Goal: Information Seeking & Learning: Learn about a topic

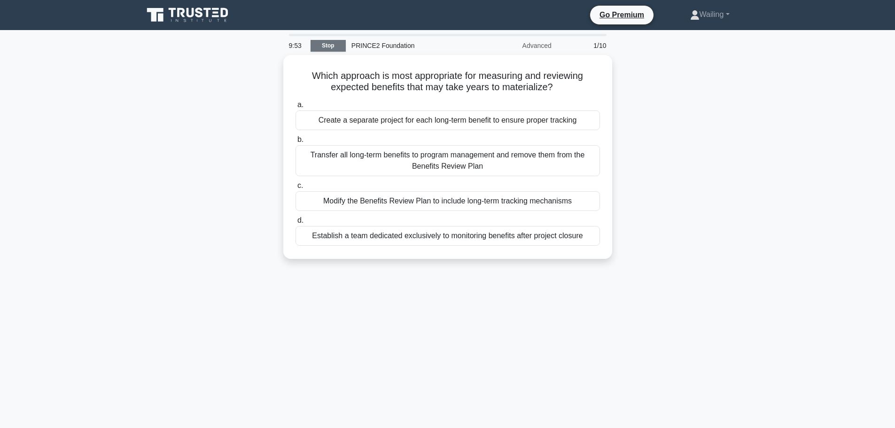
click at [329, 45] on link "Stop" at bounding box center [328, 46] width 35 height 12
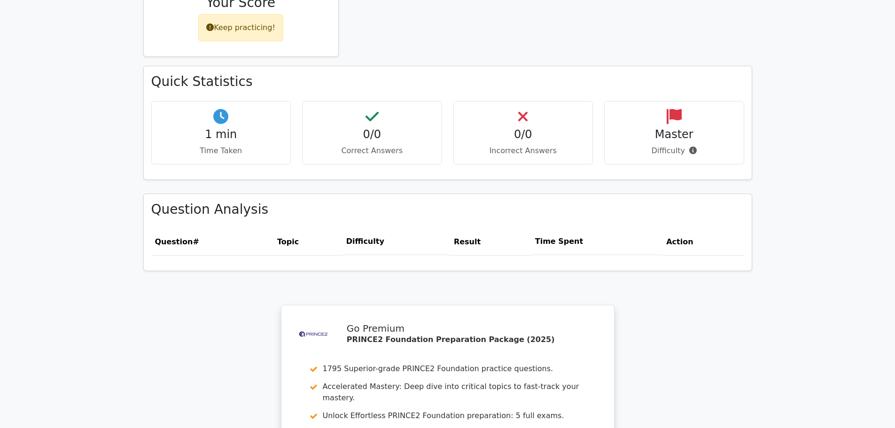
scroll to position [611, 0]
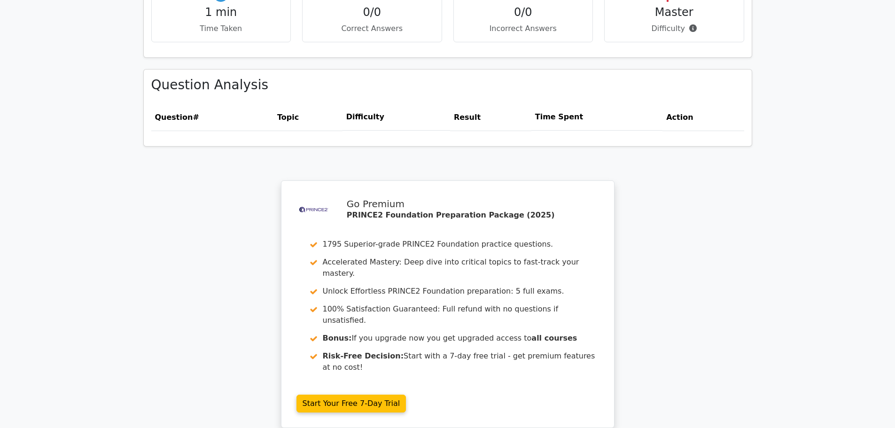
drag, startPoint x: 402, startPoint y: 406, endPoint x: 407, endPoint y: 404, distance: 5.1
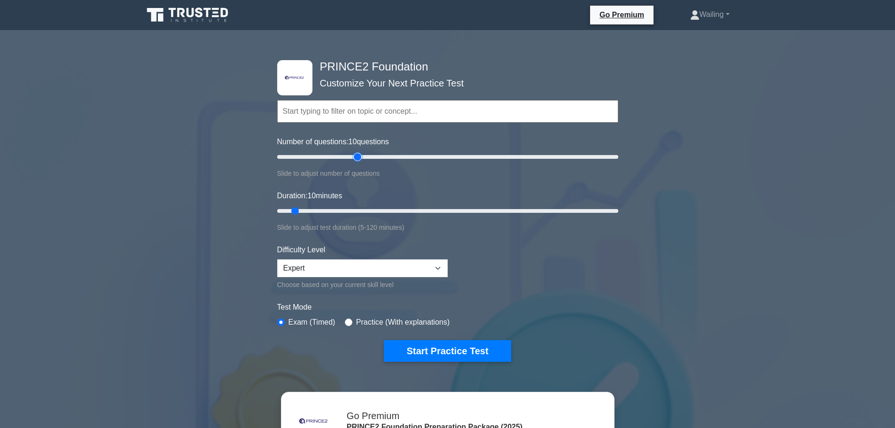
click at [361, 157] on input "Number of questions: 10 questions" at bounding box center [447, 156] width 341 height 11
click at [366, 157] on input "Number of questions: 55 questions" at bounding box center [447, 156] width 341 height 11
drag, startPoint x: 366, startPoint y: 156, endPoint x: 371, endPoint y: 156, distance: 5.7
type input "60"
click at [371, 156] on input "Number of questions: 60 questions" at bounding box center [447, 156] width 341 height 11
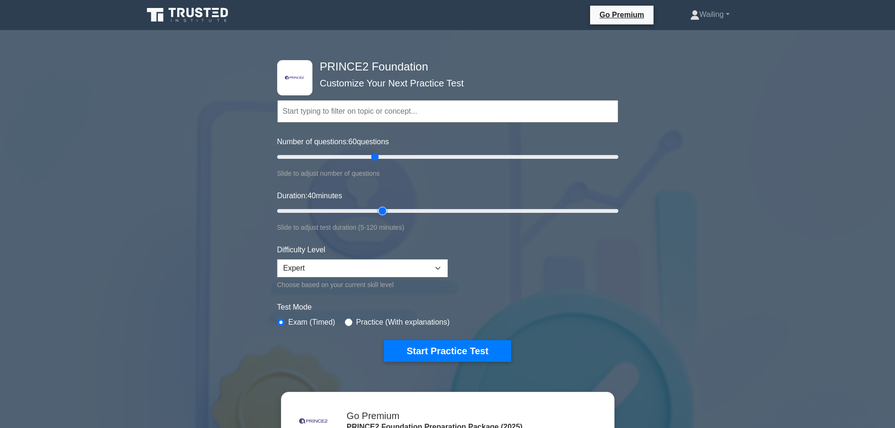
click at [378, 211] on input "Duration: 40 minutes" at bounding box center [447, 210] width 341 height 11
click at [397, 210] on input "Duration: 40 minutes" at bounding box center [447, 210] width 341 height 11
click at [416, 211] on input "Duration: 50 minutes" at bounding box center [447, 210] width 341 height 11
click at [431, 210] on input "Duration: 50 minutes" at bounding box center [447, 210] width 341 height 11
type input "60"
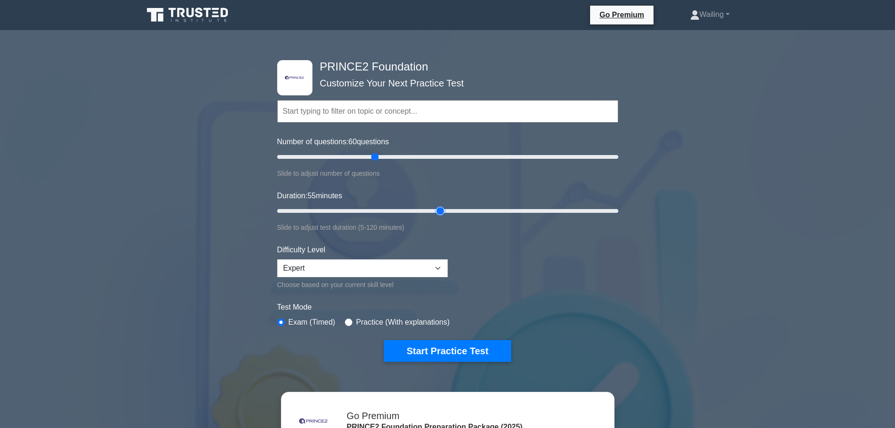
click at [435, 207] on input "Duration: 55 minutes" at bounding box center [447, 210] width 341 height 11
click at [432, 263] on select "Beginner Intermediate Expert" at bounding box center [362, 268] width 171 height 18
select select "intermediate"
click at [277, 259] on select "Beginner Intermediate Expert" at bounding box center [362, 268] width 171 height 18
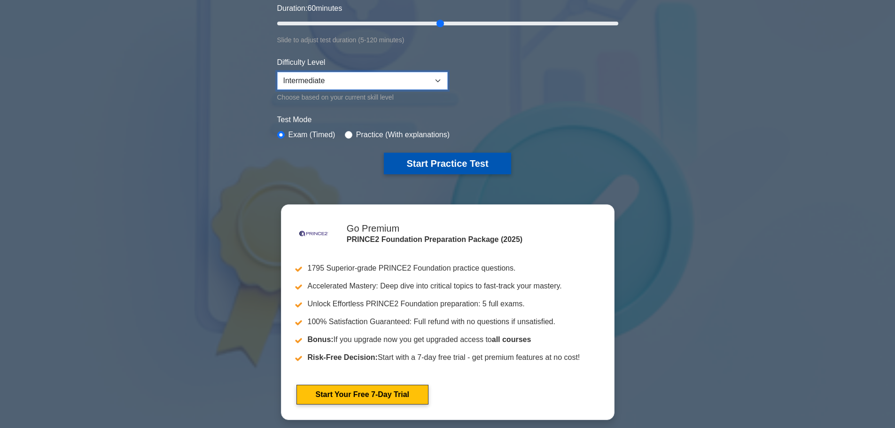
scroll to position [188, 0]
click at [466, 167] on button "Start Practice Test" at bounding box center [447, 163] width 127 height 22
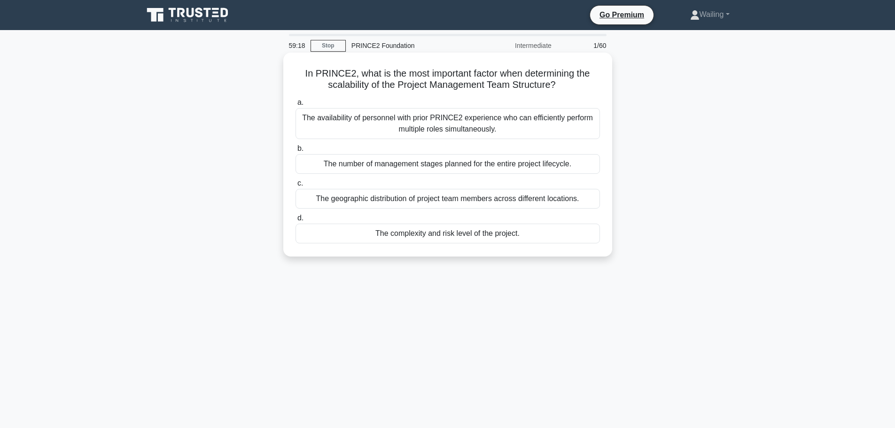
click at [430, 237] on div "The complexity and risk level of the project." at bounding box center [448, 234] width 305 height 20
click at [296, 221] on input "d. The complexity and risk level of the project." at bounding box center [296, 218] width 0 height 6
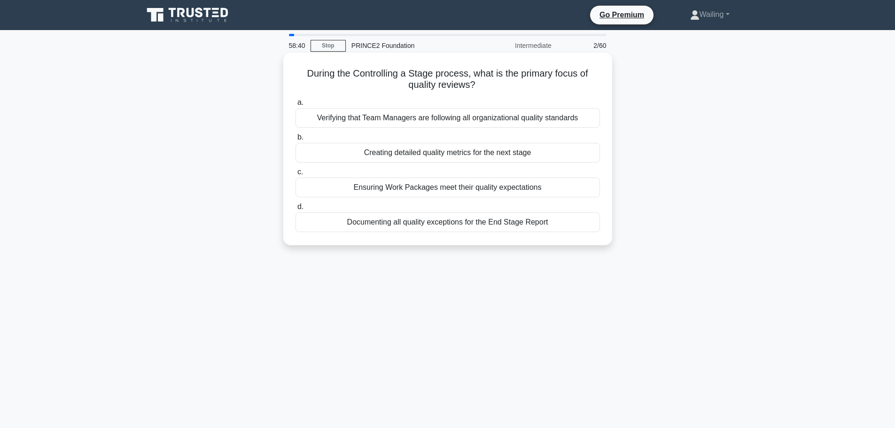
click at [450, 191] on div "Ensuring Work Packages meet their quality expectations" at bounding box center [448, 188] width 305 height 20
click at [296, 175] on input "c. Ensuring Work Packages meet their quality expectations" at bounding box center [296, 172] width 0 height 6
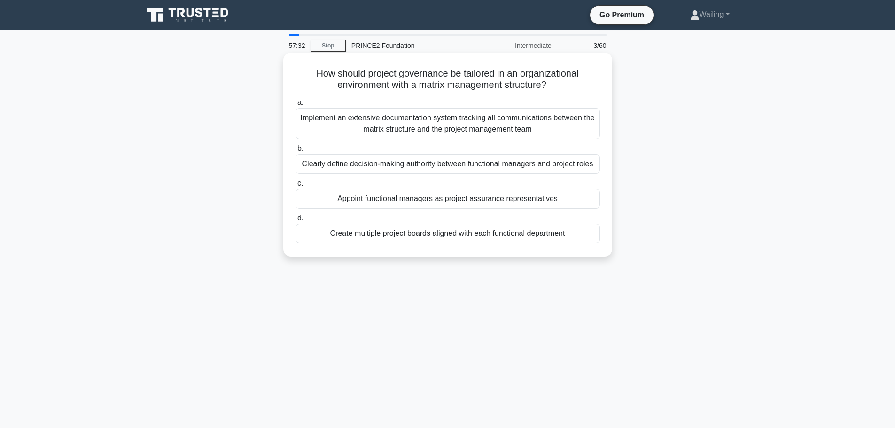
click at [470, 126] on div "Implement an extensive documentation system tracking all communications between…" at bounding box center [448, 123] width 305 height 31
click at [296, 106] on input "a. Implement an extensive documentation system tracking all communications betw…" at bounding box center [296, 103] width 0 height 6
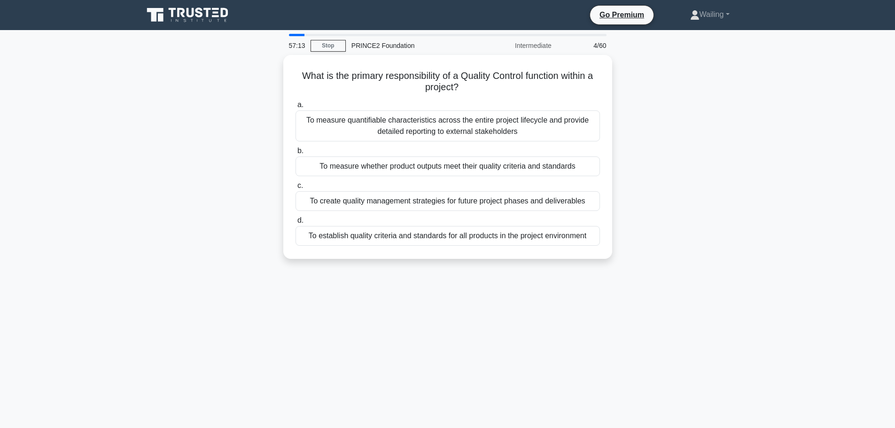
click at [600, 374] on div "57:13 Stop PRINCE2 Foundation Intermediate 4/60 What is the primary responsibil…" at bounding box center [448, 269] width 620 height 470
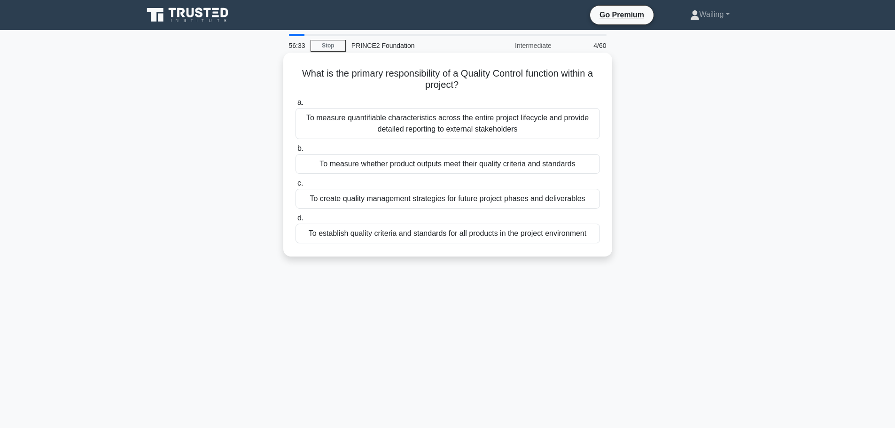
click at [434, 168] on div "To measure whether product outputs meet their quality criteria and standards" at bounding box center [448, 164] width 305 height 20
click at [296, 152] on input "b. To measure whether product outputs meet their quality criteria and standards" at bounding box center [296, 149] width 0 height 6
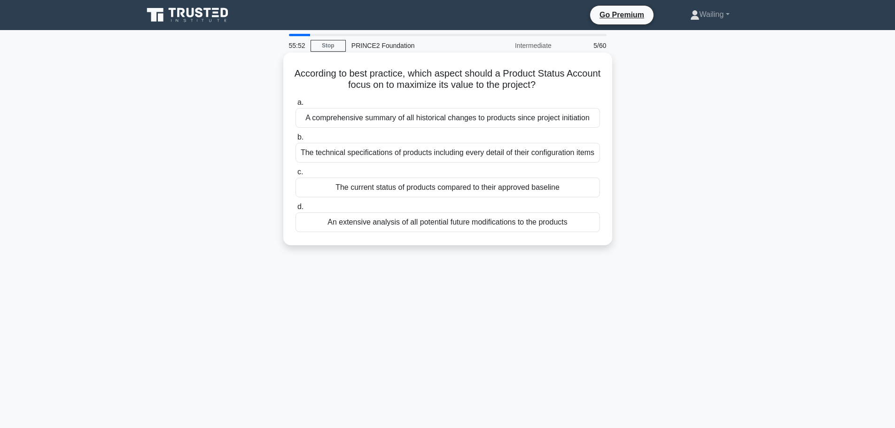
click at [413, 190] on div "The current status of products compared to their approved baseline" at bounding box center [448, 188] width 305 height 20
click at [296, 175] on input "c. The current status of products compared to their approved baseline" at bounding box center [296, 172] width 0 height 6
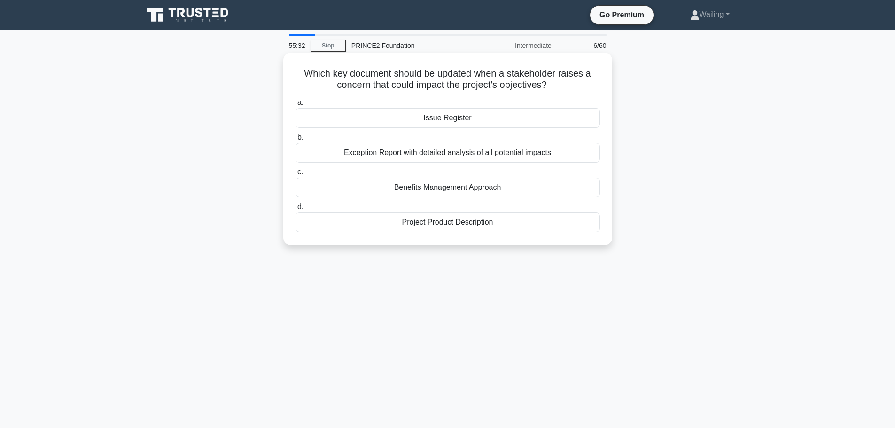
click at [461, 116] on div "Issue Register" at bounding box center [448, 118] width 305 height 20
click at [296, 106] on input "a. Issue Register" at bounding box center [296, 103] width 0 height 6
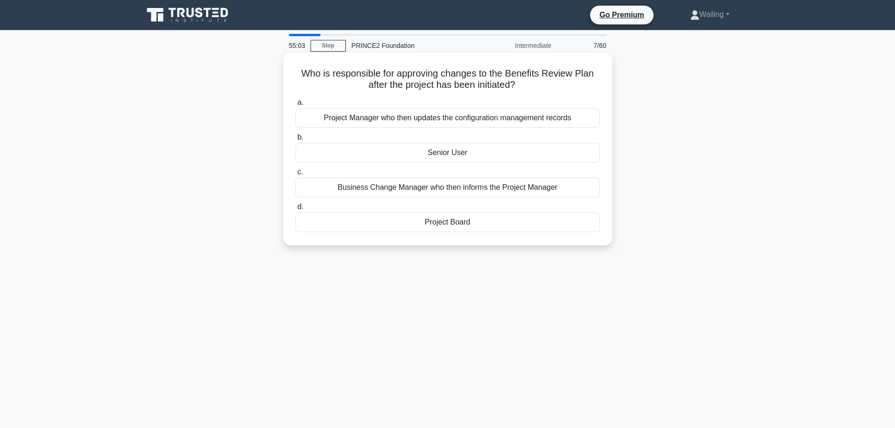
click at [453, 226] on div "Project Board" at bounding box center [448, 222] width 305 height 20
click at [296, 210] on input "d. Project Board" at bounding box center [296, 207] width 0 height 6
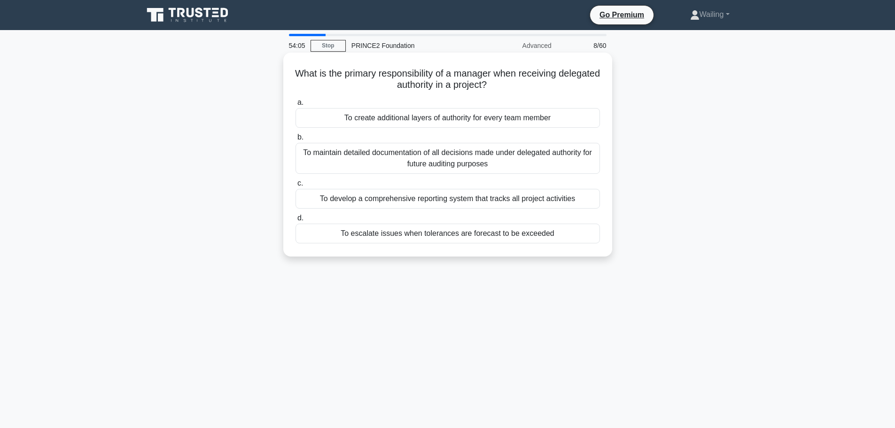
click at [505, 233] on div "To escalate issues when tolerances are forecast to be exceeded" at bounding box center [448, 234] width 305 height 20
click at [296, 221] on input "d. To escalate issues when tolerances are forecast to be exceeded" at bounding box center [296, 218] width 0 height 6
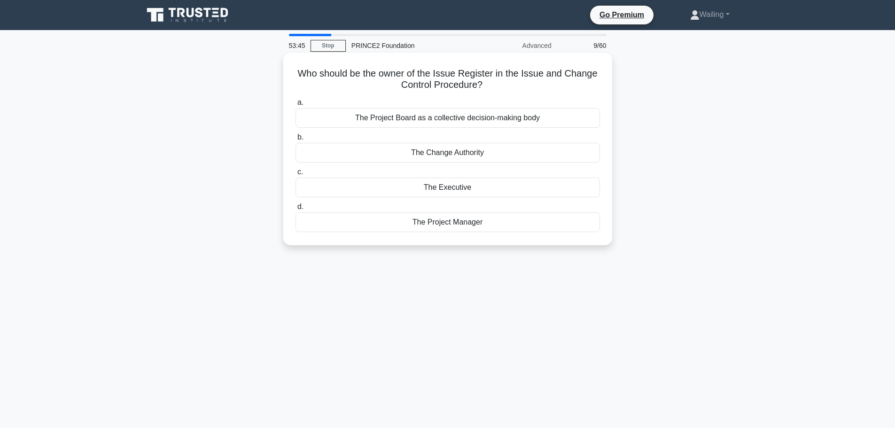
click at [448, 226] on div "The Project Manager" at bounding box center [448, 222] width 305 height 20
click at [296, 210] on input "d. The Project Manager" at bounding box center [296, 207] width 0 height 6
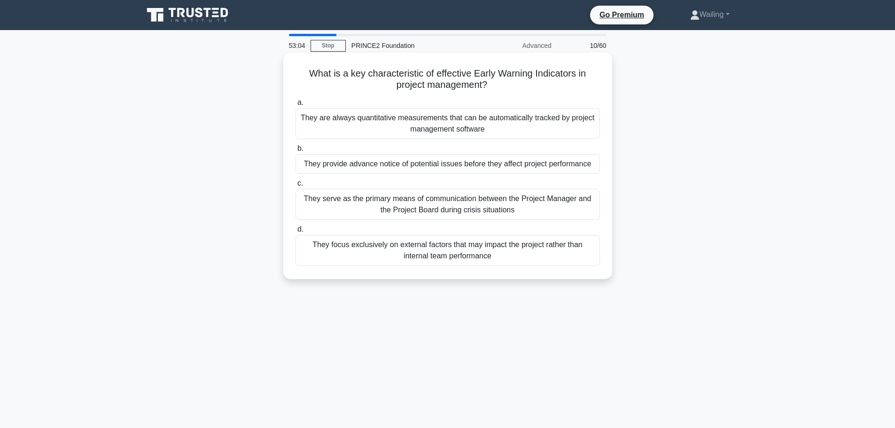
click at [492, 166] on div "They provide advance notice of potential issues before they affect project perf…" at bounding box center [448, 164] width 305 height 20
click at [296, 152] on input "b. They provide advance notice of potential issues before they affect project p…" at bounding box center [296, 149] width 0 height 6
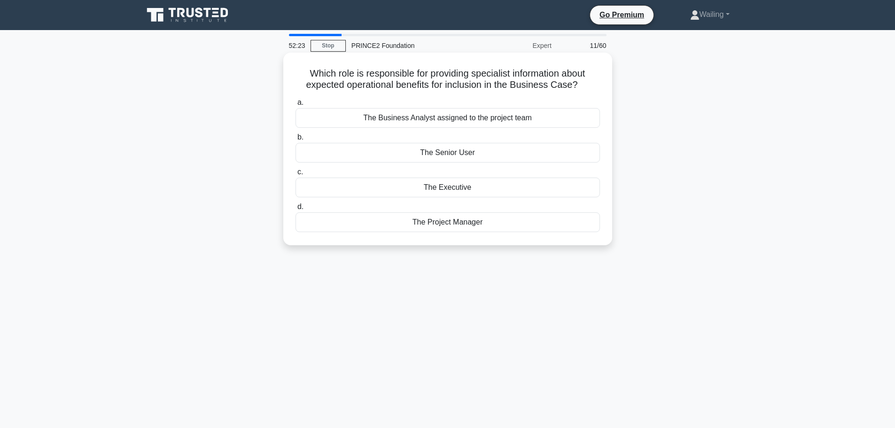
click at [451, 124] on div "The Business Analyst assigned to the project team" at bounding box center [448, 118] width 305 height 20
click at [296, 106] on input "a. The Business Analyst assigned to the project team" at bounding box center [296, 103] width 0 height 6
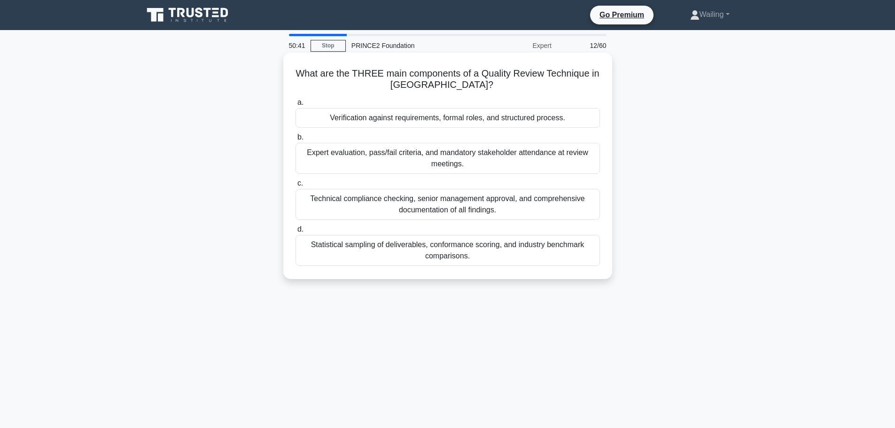
click at [446, 158] on div "Expert evaluation, pass/fail criteria, and mandatory stakeholder attendance at …" at bounding box center [448, 158] width 305 height 31
click at [296, 141] on input "b. Expert evaluation, pass/fail criteria, and mandatory stakeholder attendance …" at bounding box center [296, 137] width 0 height 6
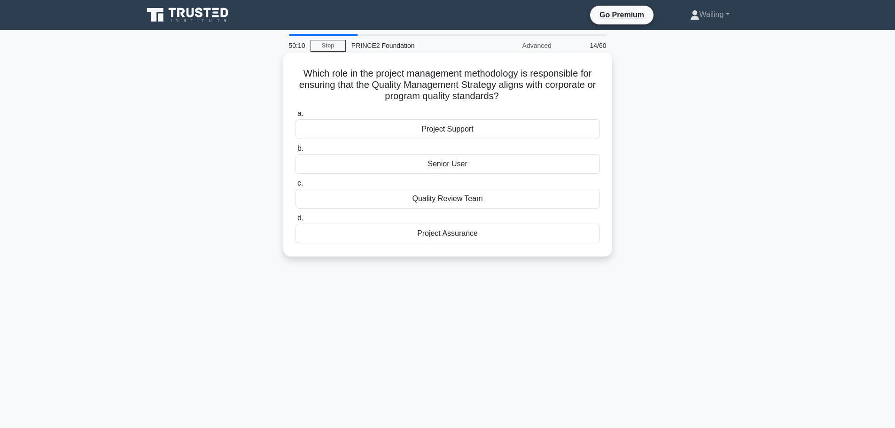
click at [465, 236] on div "Project Assurance" at bounding box center [448, 234] width 305 height 20
click at [296, 221] on input "d. Project Assurance" at bounding box center [296, 218] width 0 height 6
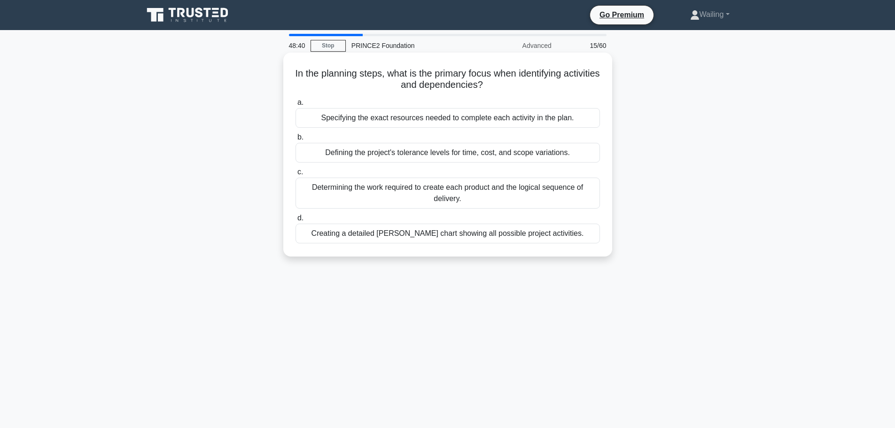
click at [458, 154] on div "Defining the project's tolerance levels for time, cost, and scope variations." at bounding box center [448, 153] width 305 height 20
click at [296, 141] on input "b. Defining the project's tolerance levels for time, cost, and scope variations." at bounding box center [296, 137] width 0 height 6
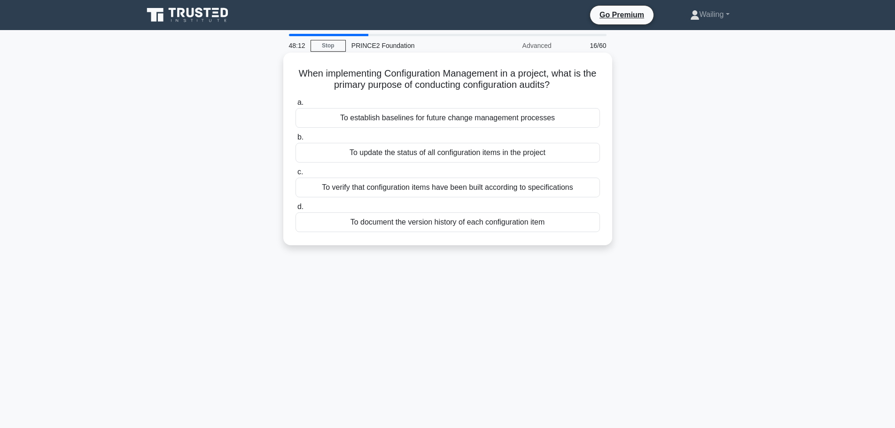
click at [484, 192] on div "To verify that configuration items have been built according to specifications" at bounding box center [448, 188] width 305 height 20
click at [296, 175] on input "c. To verify that configuration items have been built according to specificatio…" at bounding box center [296, 172] width 0 height 6
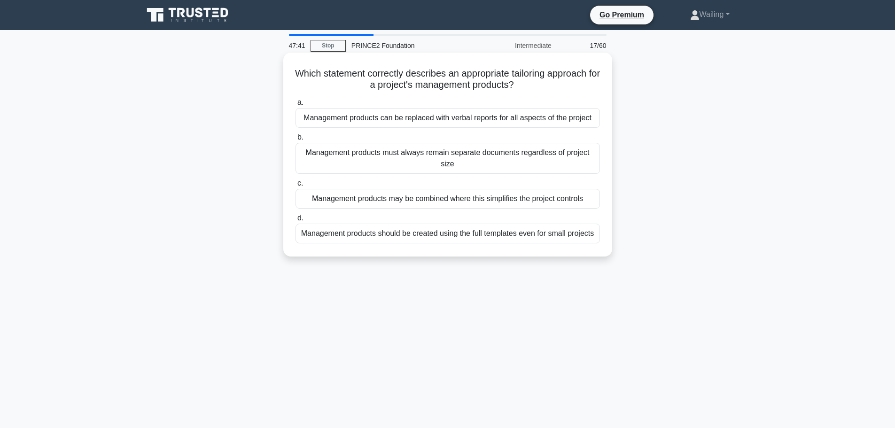
click at [395, 200] on div "Management products may be combined where this simplifies the project controls" at bounding box center [448, 199] width 305 height 20
click at [296, 187] on input "c. Management products may be combined where this simplifies the project contro…" at bounding box center [296, 183] width 0 height 6
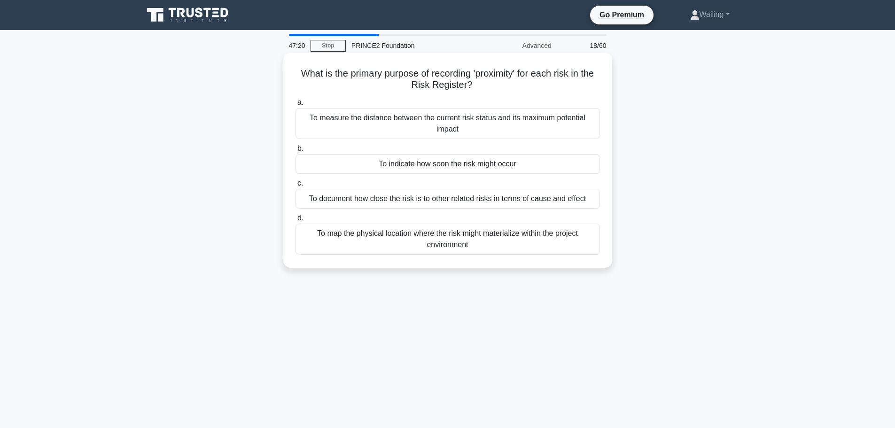
click at [466, 167] on div "To indicate how soon the risk might occur" at bounding box center [448, 164] width 305 height 20
click at [296, 152] on input "b. To indicate how soon the risk might occur" at bounding box center [296, 149] width 0 height 6
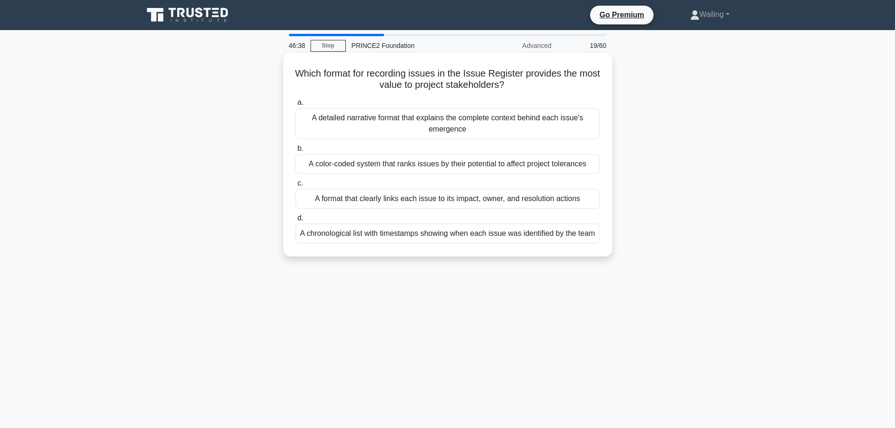
click at [533, 202] on div "A format that clearly links each issue to its impact, owner, and resolution act…" at bounding box center [448, 199] width 305 height 20
click at [296, 187] on input "c. A format that clearly links each issue to its impact, owner, and resolution …" at bounding box center [296, 183] width 0 height 6
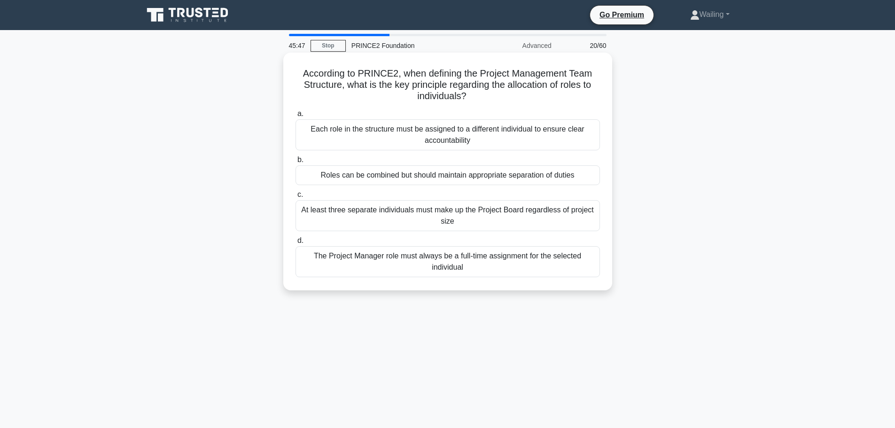
click at [473, 216] on div "At least three separate individuals must make up the Project Board regardless o…" at bounding box center [448, 215] width 305 height 31
click at [296, 198] on input "c. At least three separate individuals must make up the Project Board regardles…" at bounding box center [296, 195] width 0 height 6
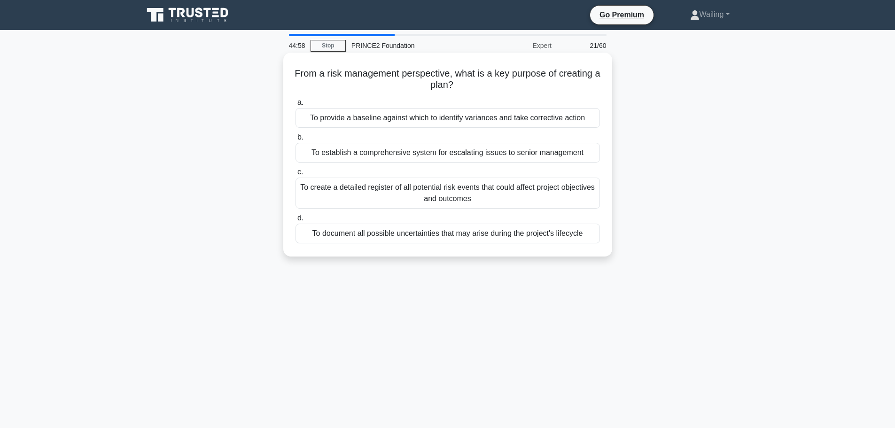
click at [509, 120] on div "To provide a baseline against which to identify variances and take corrective a…" at bounding box center [448, 118] width 305 height 20
click at [296, 106] on input "a. To provide a baseline against which to identify variances and take correctiv…" at bounding box center [296, 103] width 0 height 6
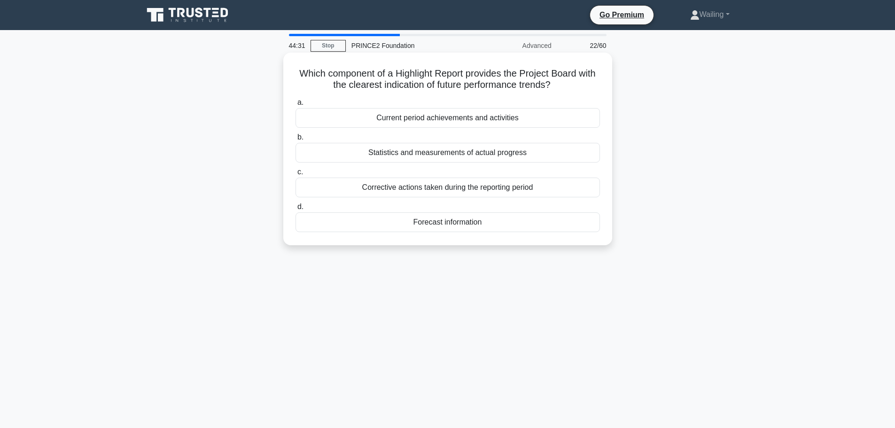
click at [412, 154] on div "Statistics and measurements of actual progress" at bounding box center [448, 153] width 305 height 20
click at [296, 141] on input "b. Statistics and measurements of actual progress" at bounding box center [296, 137] width 0 height 6
click at [447, 232] on div "Composition details" at bounding box center [448, 222] width 305 height 20
click at [296, 210] on input "d. Composition details" at bounding box center [296, 207] width 0 height 6
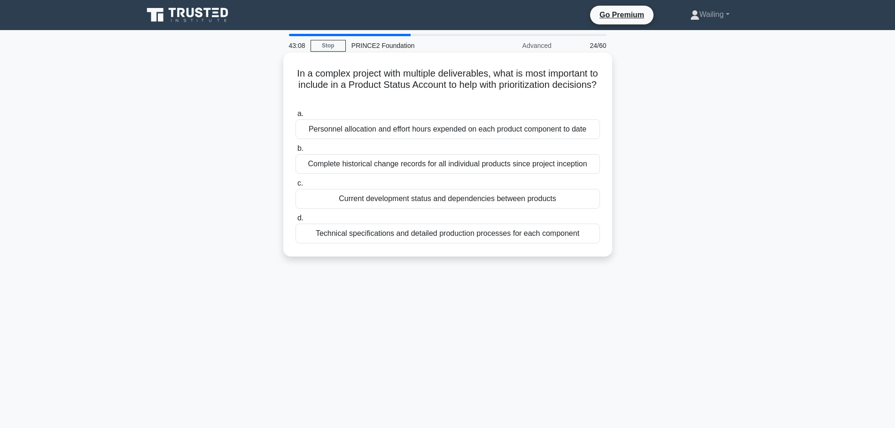
click at [458, 201] on div "Current development status and dependencies between products" at bounding box center [448, 199] width 305 height 20
click at [296, 187] on input "c. Current development status and dependencies between products" at bounding box center [296, 183] width 0 height 6
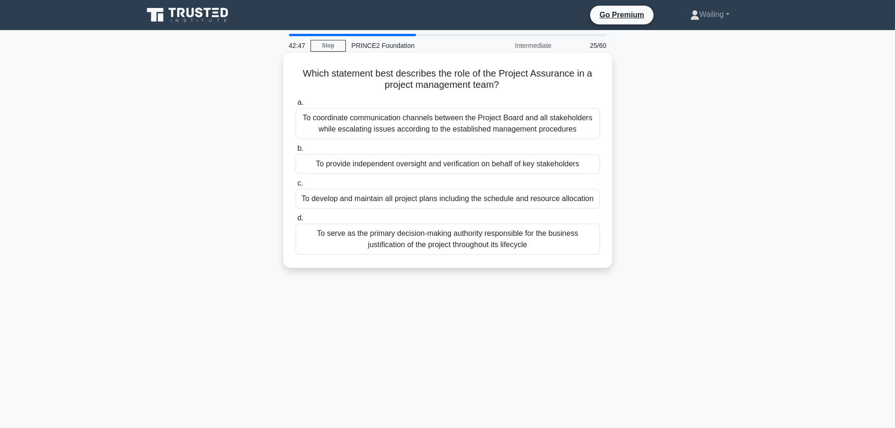
click at [378, 164] on div "To provide independent oversight and verification on behalf of key stakeholders" at bounding box center [448, 164] width 305 height 20
click at [296, 152] on input "b. To provide independent oversight and verification on behalf of key stakehold…" at bounding box center [296, 149] width 0 height 6
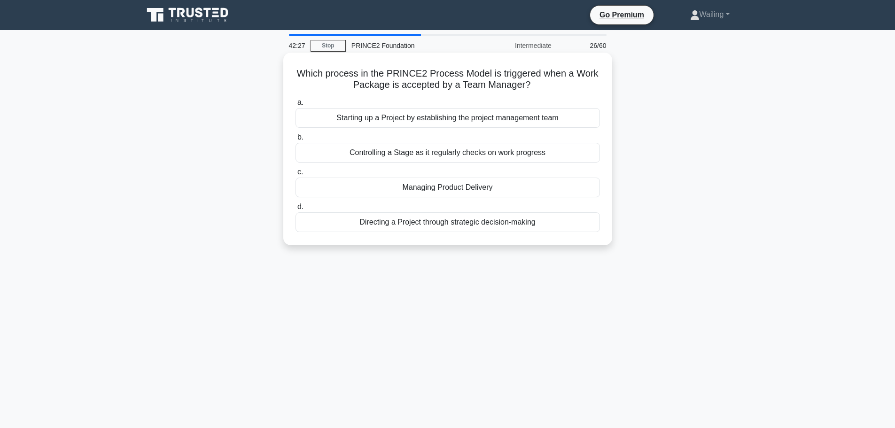
click at [477, 190] on div "Managing Product Delivery" at bounding box center [448, 188] width 305 height 20
click at [296, 175] on input "c. Managing Product Delivery" at bounding box center [296, 172] width 0 height 6
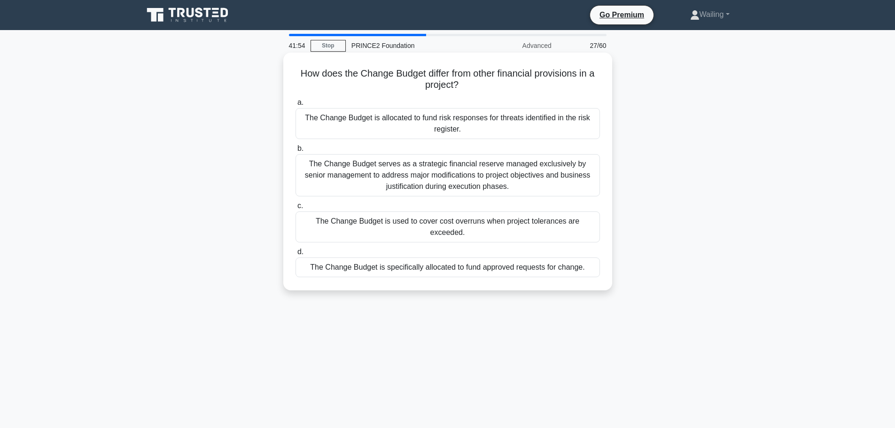
click at [454, 258] on div "The Change Budget is specifically allocated to fund approved requests for chang…" at bounding box center [448, 268] width 305 height 20
click at [296, 255] on input "d. The Change Budget is specifically allocated to fund approved requests for ch…" at bounding box center [296, 252] width 0 height 6
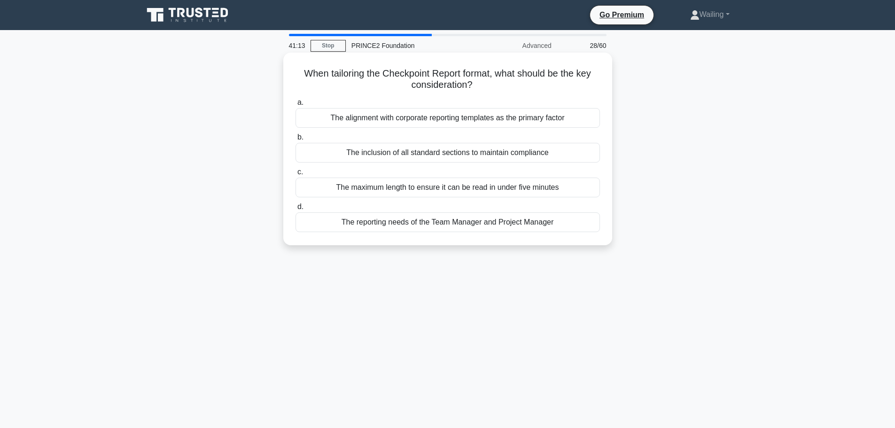
click at [418, 120] on div "The alignment with corporate reporting templates as the primary factor" at bounding box center [448, 118] width 305 height 20
click at [296, 106] on input "a. The alignment with corporate reporting templates as the primary factor" at bounding box center [296, 103] width 0 height 6
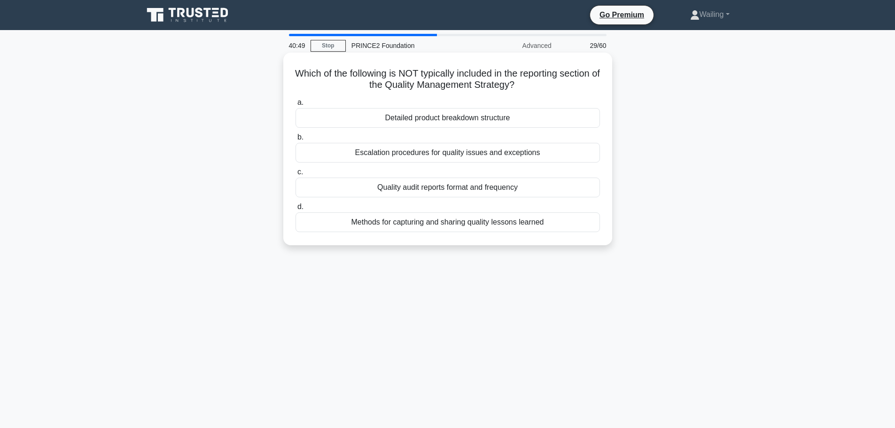
click at [466, 120] on div "Detailed product breakdown structure" at bounding box center [448, 118] width 305 height 20
click at [296, 106] on input "a. Detailed product breakdown structure" at bounding box center [296, 103] width 0 height 6
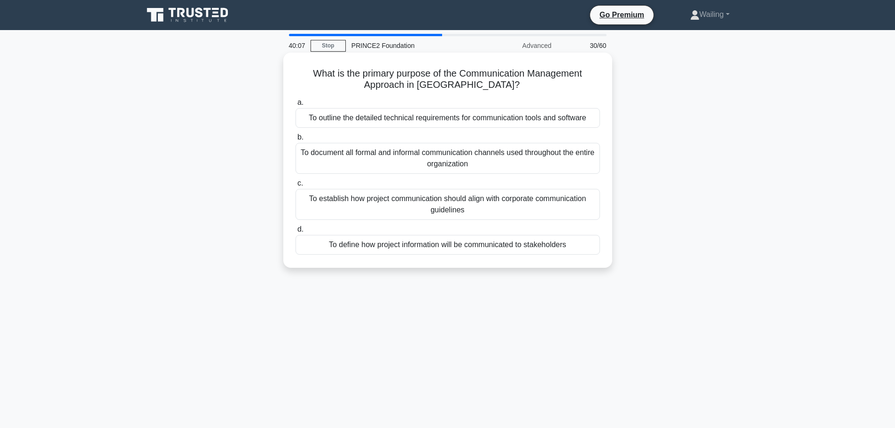
click at [443, 247] on div "To define how project information will be communicated to stakeholders" at bounding box center [448, 245] width 305 height 20
click at [296, 233] on input "d. To define how project information will be communicated to stakeholders" at bounding box center [296, 230] width 0 height 6
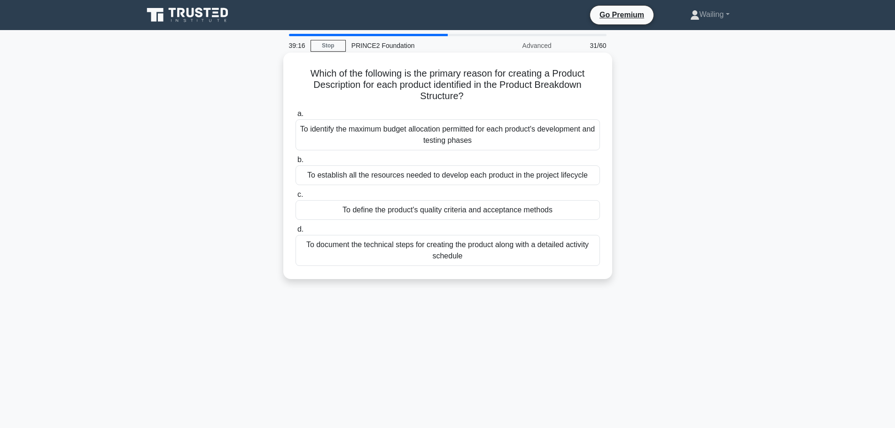
click at [437, 177] on div "To establish all the resources needed to develop each product in the project li…" at bounding box center [448, 175] width 305 height 20
click at [296, 163] on input "b. To establish all the resources needed to develop each product in the project…" at bounding box center [296, 160] width 0 height 6
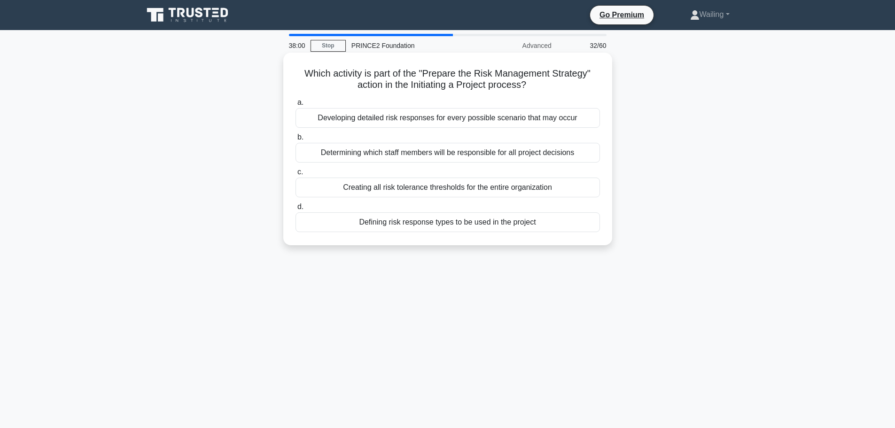
click at [451, 119] on div "Developing detailed risk responses for every possible scenario that may occur" at bounding box center [448, 118] width 305 height 20
click at [296, 106] on input "a. Developing detailed risk responses for every possible scenario that may occur" at bounding box center [296, 103] width 0 height 6
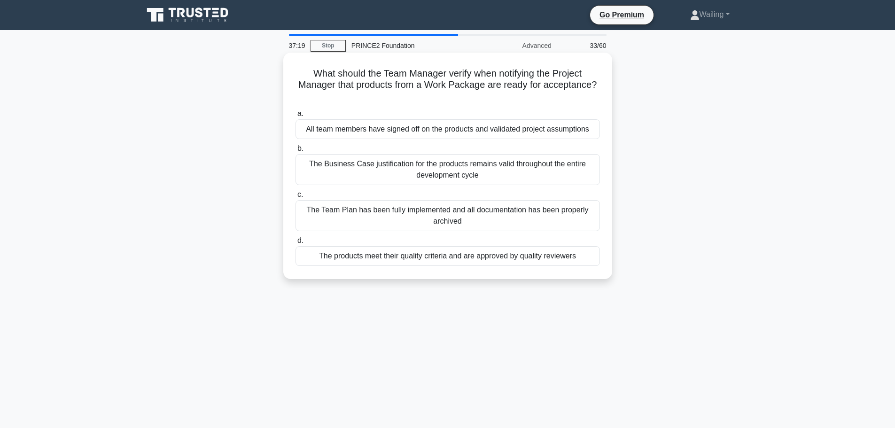
click at [440, 212] on div "The Team Plan has been fully implemented and all documentation has been properl…" at bounding box center [448, 215] width 305 height 31
click at [296, 198] on input "c. The Team Plan has been fully implemented and all documentation has been prop…" at bounding box center [296, 195] width 0 height 6
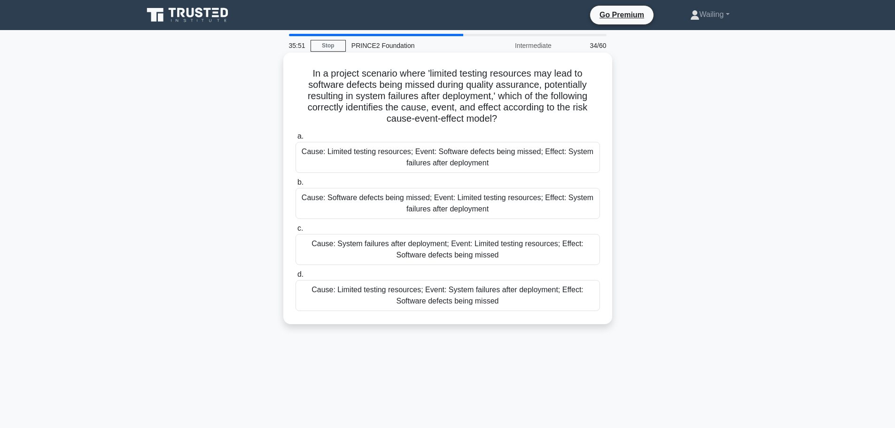
click at [430, 157] on div "Cause: Limited testing resources; Event: Software defects being missed; Effect:…" at bounding box center [448, 157] width 305 height 31
click at [296, 140] on input "a. Cause: Limited testing resources; Event: Software defects being missed; Effe…" at bounding box center [296, 136] width 0 height 6
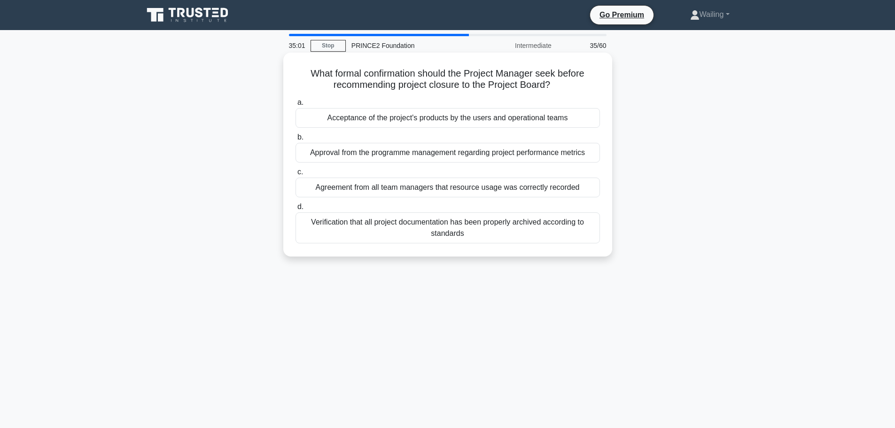
click at [455, 121] on div "Acceptance of the project's products by the users and operational teams" at bounding box center [448, 118] width 305 height 20
click at [296, 106] on input "a. Acceptance of the project's products by the users and operational teams" at bounding box center [296, 103] width 0 height 6
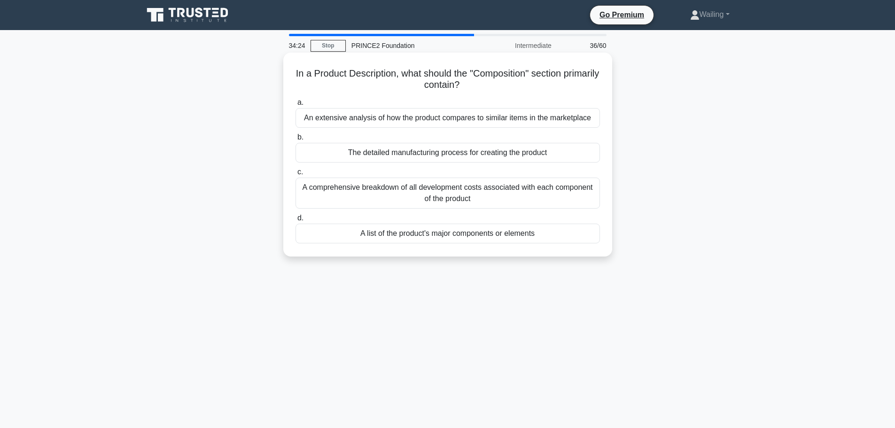
click at [492, 234] on div "A list of the product's major components or elements" at bounding box center [448, 234] width 305 height 20
click at [296, 221] on input "d. A list of the product's major components or elements" at bounding box center [296, 218] width 0 height 6
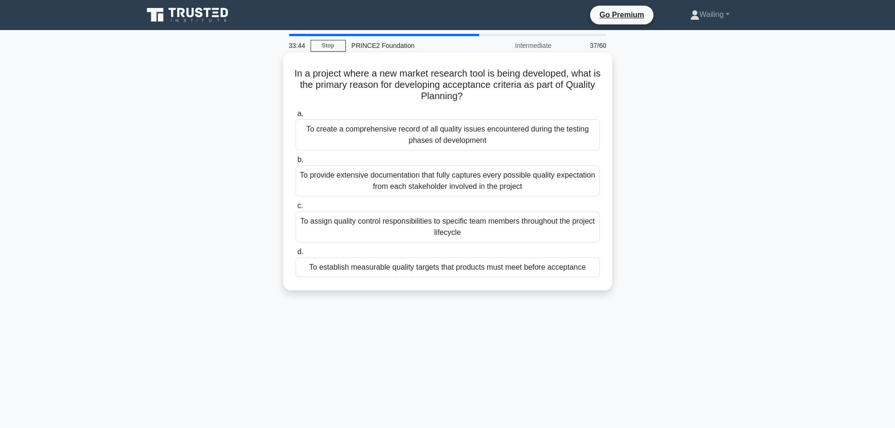
click at [448, 267] on div "To establish measurable quality targets that products must meet before acceptan…" at bounding box center [448, 268] width 305 height 20
click at [296, 255] on input "d. To establish measurable quality targets that products must meet before accep…" at bounding box center [296, 252] width 0 height 6
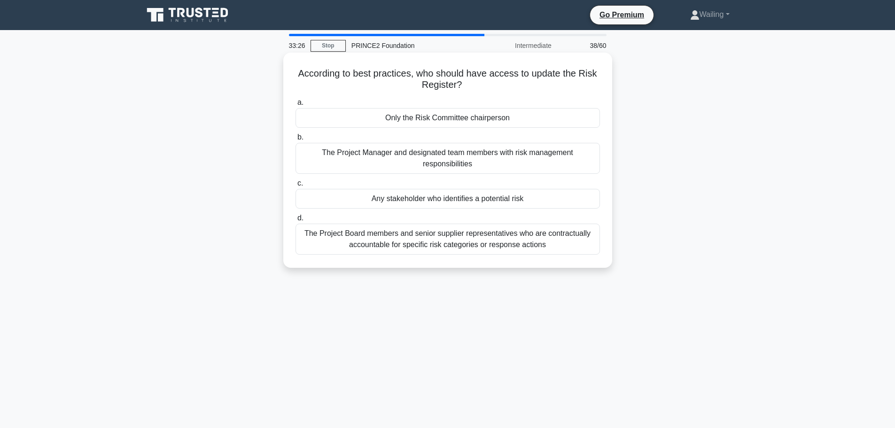
click at [491, 163] on div "The Project Manager and designated team members with risk management responsibi…" at bounding box center [448, 158] width 305 height 31
click at [296, 141] on input "b. The Project Manager and designated team members with risk management respons…" at bounding box center [296, 137] width 0 height 6
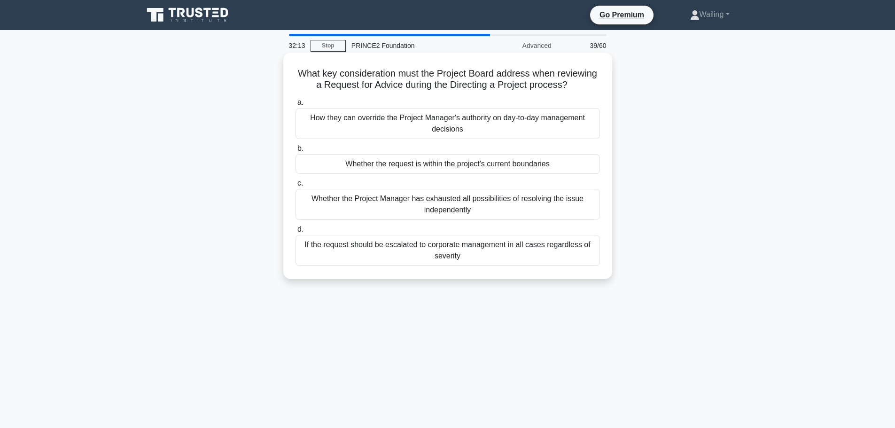
click at [434, 164] on div "Whether the request is within the project's current boundaries" at bounding box center [448, 164] width 305 height 20
click at [296, 152] on input "b. Whether the request is within the project's current boundaries" at bounding box center [296, 149] width 0 height 6
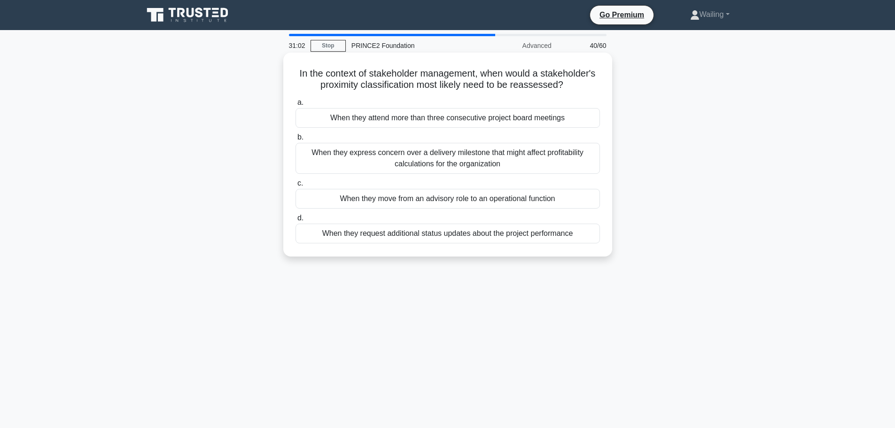
click at [452, 199] on div "When they move from an advisory role to an operational function" at bounding box center [448, 199] width 305 height 20
click at [296, 187] on input "c. When they move from an advisory role to an operational function" at bounding box center [296, 183] width 0 height 6
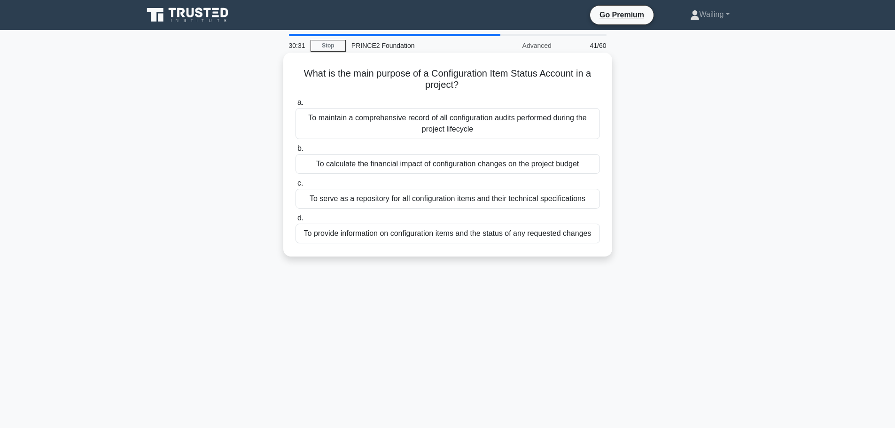
click at [458, 235] on div "To provide information on configuration items and the status of any requested c…" at bounding box center [448, 234] width 305 height 20
click at [296, 221] on input "d. To provide information on configuration items and the status of any requeste…" at bounding box center [296, 218] width 0 height 6
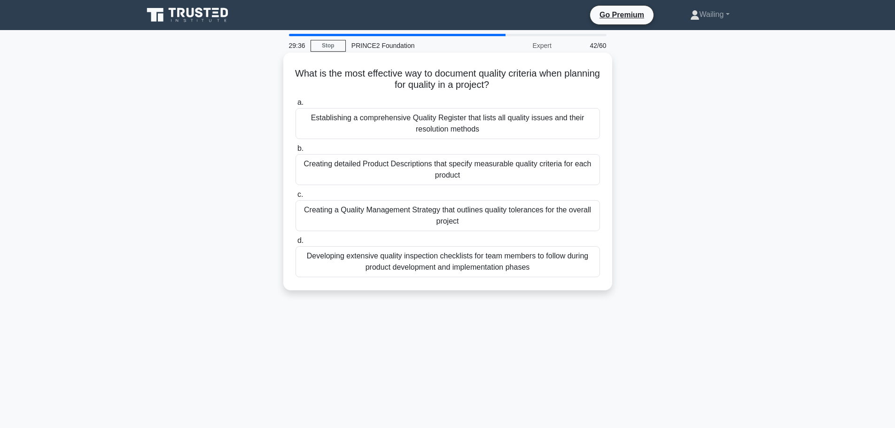
click at [414, 125] on div "Establishing a comprehensive Quality Register that lists all quality issues and…" at bounding box center [448, 123] width 305 height 31
click at [296, 106] on input "a. Establishing a comprehensive Quality Register that lists all quality issues …" at bounding box center [296, 103] width 0 height 6
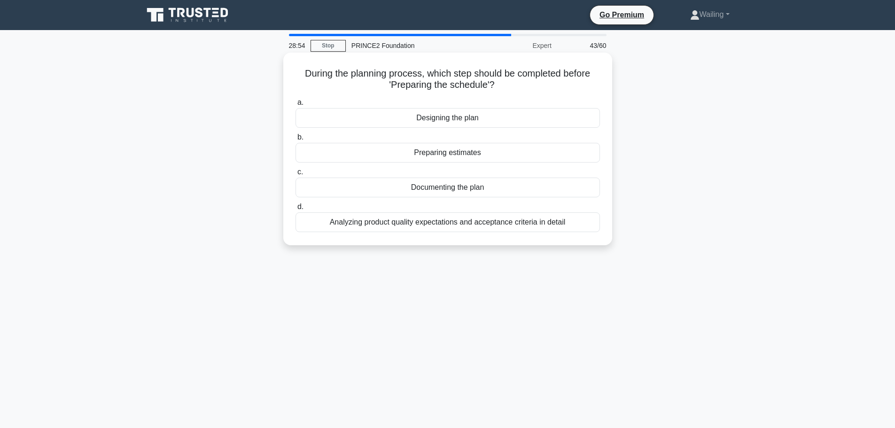
click at [446, 156] on div "Preparing estimates" at bounding box center [448, 153] width 305 height 20
click at [296, 141] on input "b. Preparing estimates" at bounding box center [296, 137] width 0 height 6
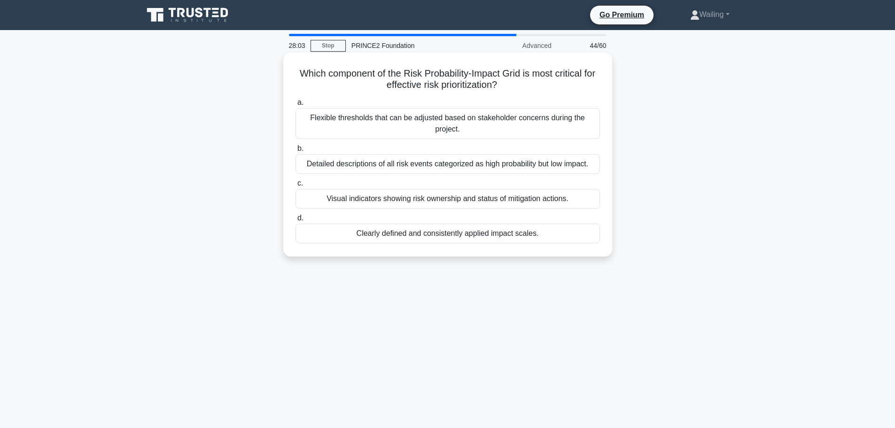
click at [436, 232] on div "Clearly defined and consistently applied impact scales." at bounding box center [448, 234] width 305 height 20
click at [296, 221] on input "d. Clearly defined and consistently applied impact scales." at bounding box center [296, 218] width 0 height 6
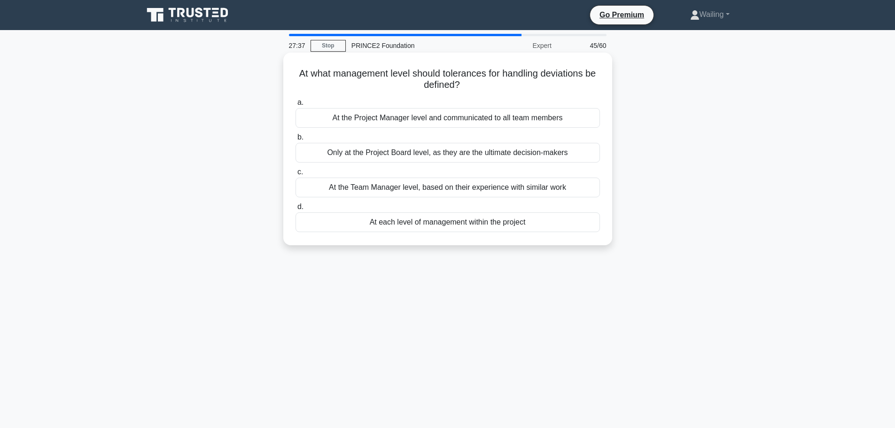
click at [462, 155] on div "Only at the Project Board level, as they are the ultimate decision-makers" at bounding box center [448, 153] width 305 height 20
click at [296, 141] on input "b. Only at the Project Board level, as they are the ultimate decision-makers" at bounding box center [296, 137] width 0 height 6
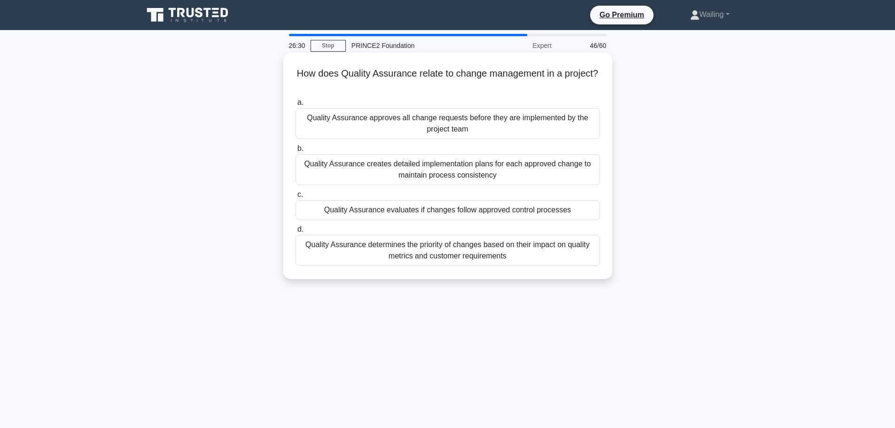
click at [418, 211] on div "Quality Assurance evaluates if changes follow approved control processes" at bounding box center [448, 210] width 305 height 20
click at [296, 198] on input "c. Quality Assurance evaluates if changes follow approved control processes" at bounding box center [296, 195] width 0 height 6
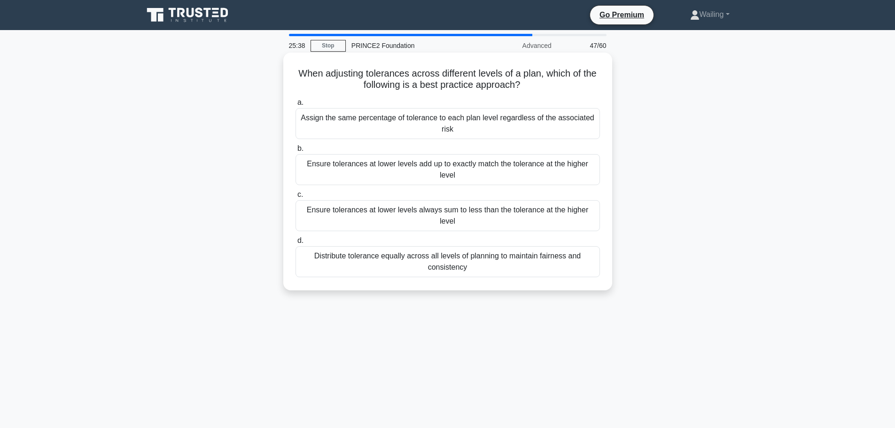
click at [461, 217] on div "Ensure tolerances at lower levels always sum to less than the tolerance at the …" at bounding box center [448, 215] width 305 height 31
click at [296, 198] on input "c. Ensure tolerances at lower levels always sum to less than the tolerance at t…" at bounding box center [296, 195] width 0 height 6
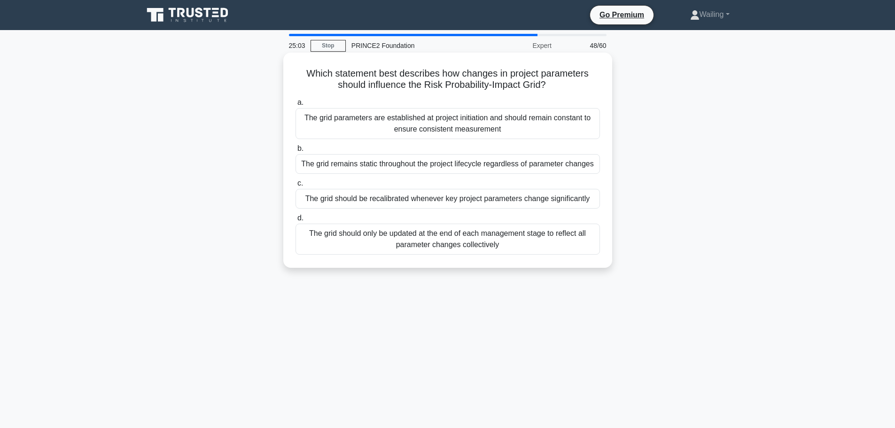
click at [467, 198] on div "The grid should be recalibrated whenever key project parameters change signific…" at bounding box center [448, 199] width 305 height 20
click at [296, 187] on input "c. The grid should be recalibrated whenever key project parameters change signi…" at bounding box center [296, 183] width 0 height 6
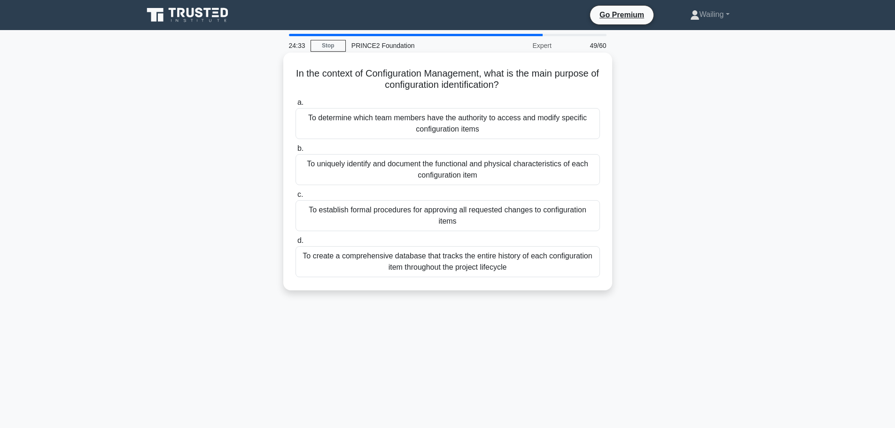
click at [420, 161] on div "To uniquely identify and document the functional and physical characteristics o…" at bounding box center [448, 169] width 305 height 31
click at [296, 152] on input "b. To uniquely identify and document the functional and physical characteristic…" at bounding box center [296, 149] width 0 height 6
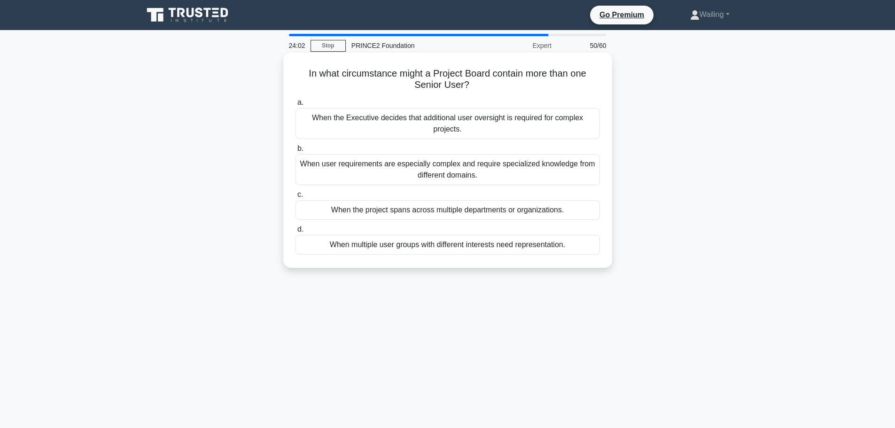
click at [433, 169] on div "When user requirements are especially complex and require specialized knowledge…" at bounding box center [448, 169] width 305 height 31
click at [296, 152] on input "b. When user requirements are especially complex and require specialized knowle…" at bounding box center [296, 149] width 0 height 6
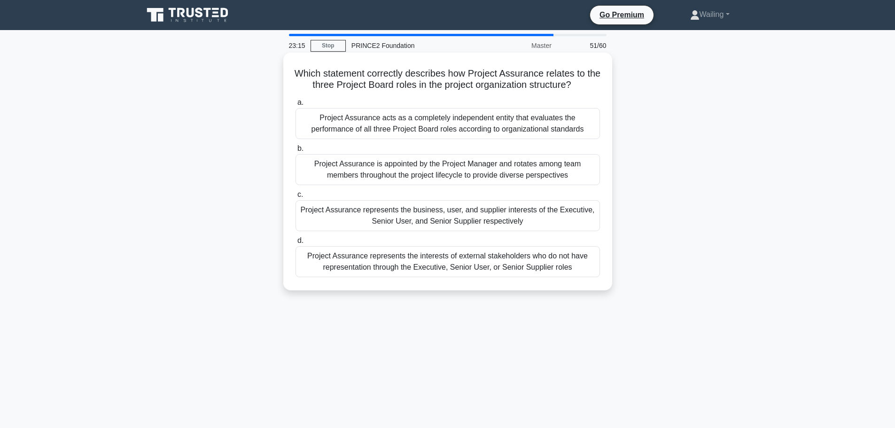
click at [446, 218] on div "Project Assurance represents the business, user, and supplier interests of the …" at bounding box center [448, 215] width 305 height 31
click at [296, 198] on input "c. Project Assurance represents the business, user, and supplier interests of t…" at bounding box center [296, 195] width 0 height 6
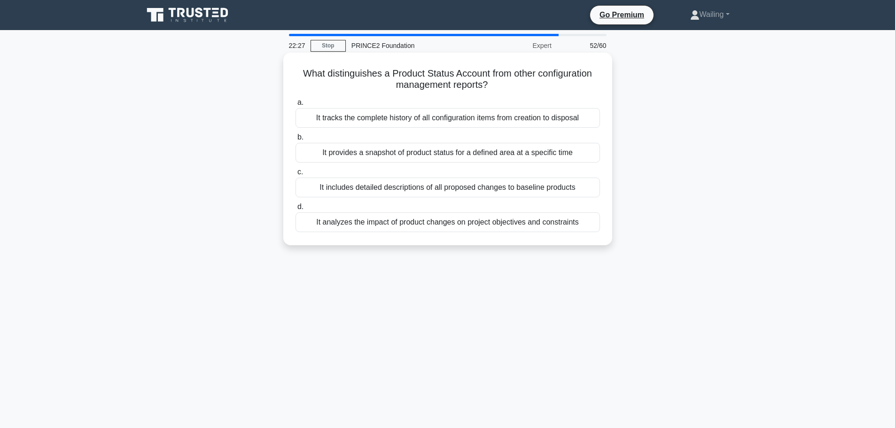
click at [417, 190] on div "It includes detailed descriptions of all proposed changes to baseline products" at bounding box center [448, 188] width 305 height 20
click at [296, 175] on input "c. It includes detailed descriptions of all proposed changes to baseline produc…" at bounding box center [296, 172] width 0 height 6
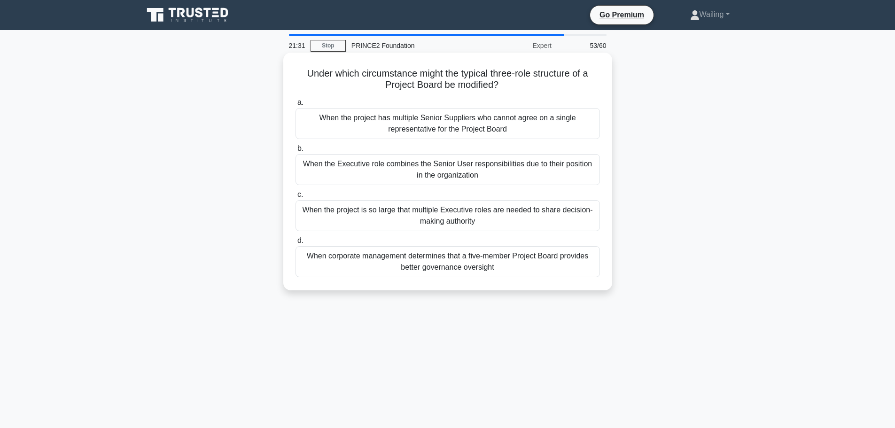
click at [457, 266] on div "When corporate management determines that a five-member Project Board provides …" at bounding box center [448, 261] width 305 height 31
click at [296, 244] on input "d. When corporate management determines that a five-member Project Board provid…" at bounding box center [296, 241] width 0 height 6
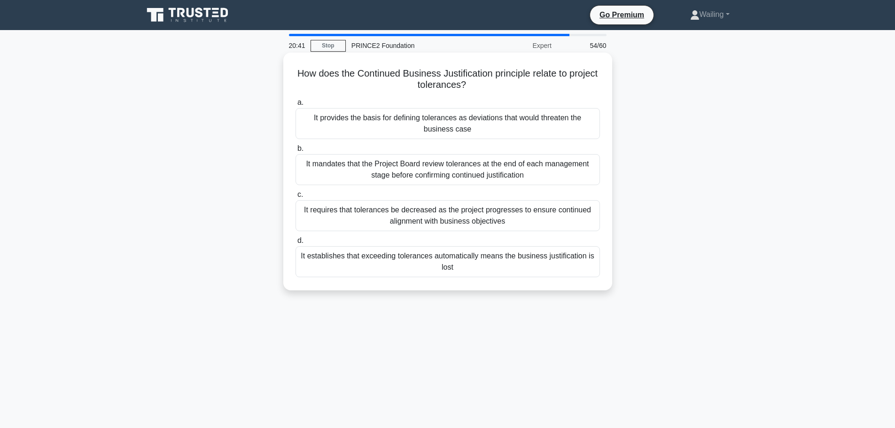
click at [460, 123] on div "It provides the basis for defining tolerances as deviations that would threaten…" at bounding box center [448, 123] width 305 height 31
click at [296, 106] on input "a. It provides the basis for defining tolerances as deviations that would threa…" at bounding box center [296, 103] width 0 height 6
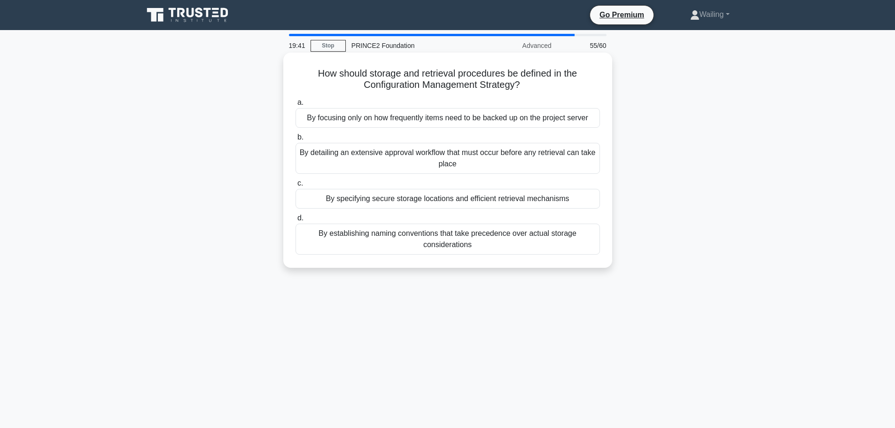
click at [443, 197] on div "By specifying secure storage locations and efficient retrieval mechanisms" at bounding box center [448, 199] width 305 height 20
click at [296, 187] on input "c. By specifying secure storage locations and efficient retrieval mechanisms" at bounding box center [296, 183] width 0 height 6
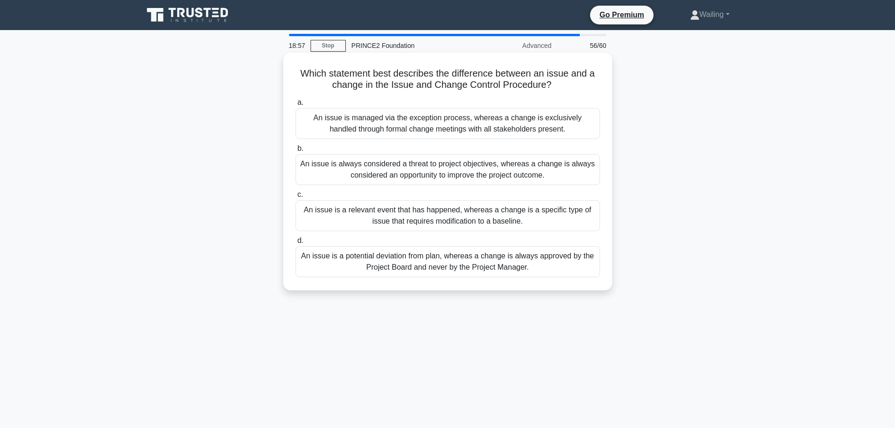
click at [447, 217] on div "An issue is a relevant event that has happened, whereas a change is a specific …" at bounding box center [448, 215] width 305 height 31
click at [296, 198] on input "c. An issue is a relevant event that has happened, whereas a change is a specif…" at bounding box center [296, 195] width 0 height 6
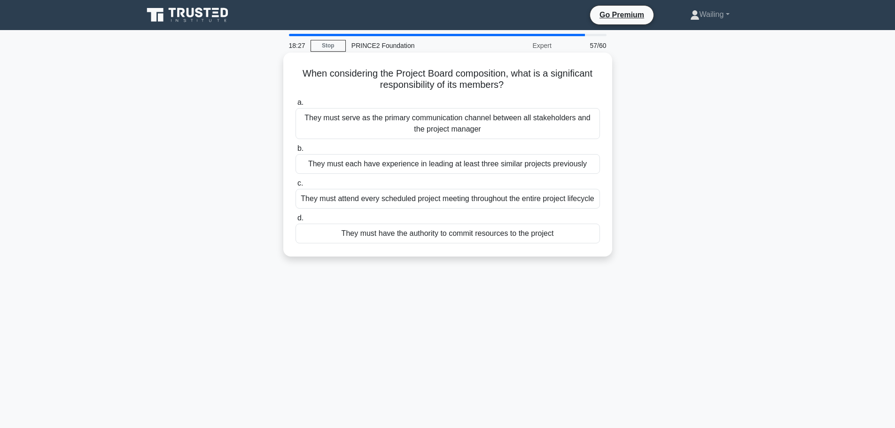
click at [449, 124] on div "They must serve as the primary communication channel between all stakeholders a…" at bounding box center [448, 123] width 305 height 31
click at [296, 106] on input "a. They must serve as the primary communication channel between all stakeholder…" at bounding box center [296, 103] width 0 height 6
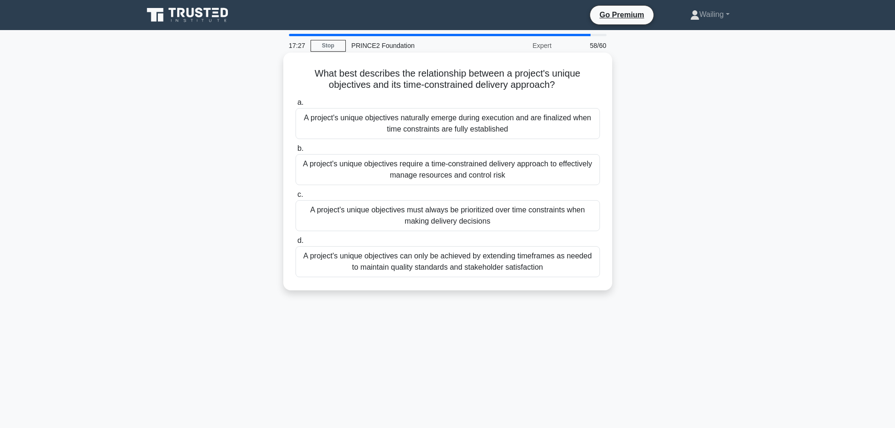
click at [435, 123] on div "A project's unique objectives naturally emerge during execution and are finaliz…" at bounding box center [448, 123] width 305 height 31
click at [296, 106] on input "a. A project's unique objectives naturally emerge during execution and are fina…" at bounding box center [296, 103] width 0 height 6
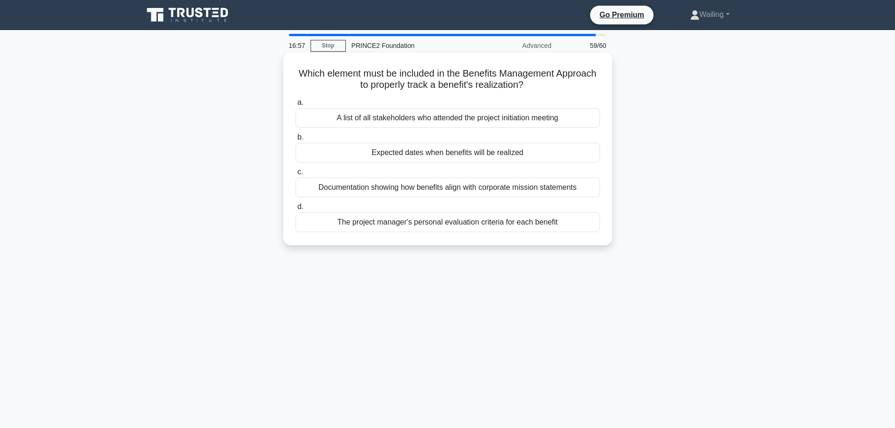
click at [376, 191] on div "Documentation showing how benefits align with corporate mission statements" at bounding box center [448, 188] width 305 height 20
click at [296, 175] on input "c. Documentation showing how benefits align with corporate mission statements" at bounding box center [296, 172] width 0 height 6
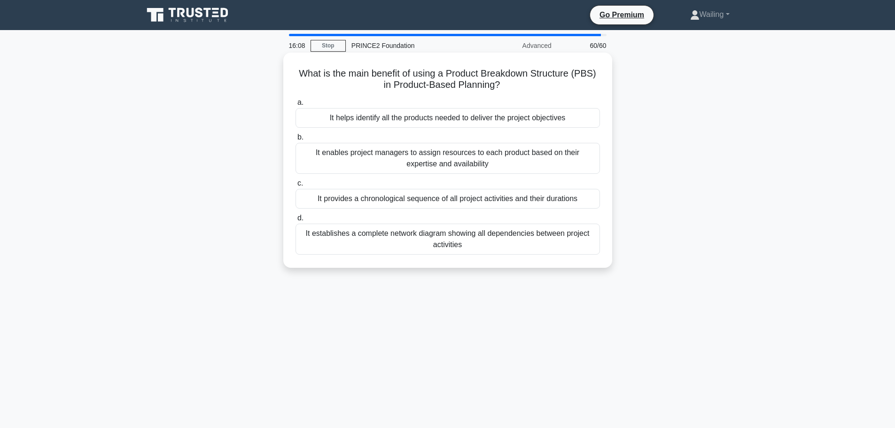
click at [430, 119] on div "It helps identify all the products needed to deliver the project objectives" at bounding box center [448, 118] width 305 height 20
click at [296, 106] on input "a. It helps identify all the products needed to deliver the project objectives" at bounding box center [296, 103] width 0 height 6
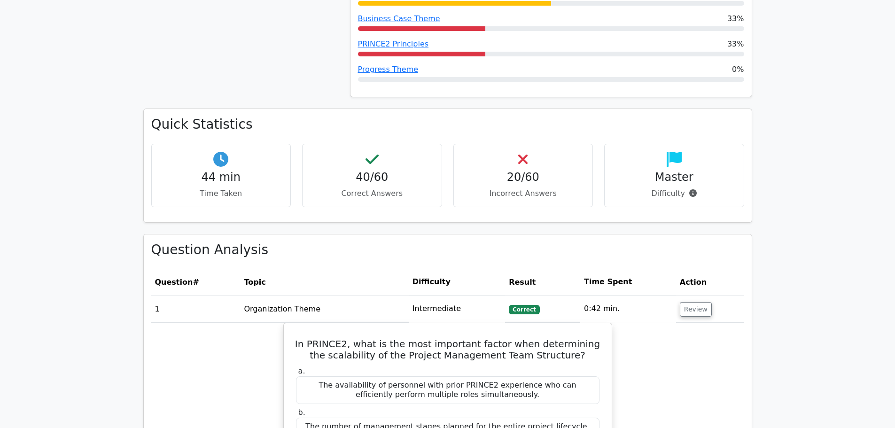
scroll to position [611, 0]
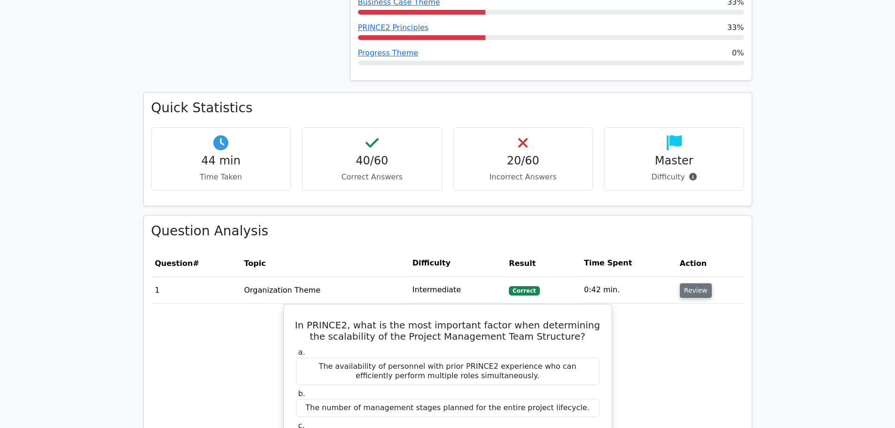
click at [697, 283] on button "Review" at bounding box center [696, 290] width 32 height 15
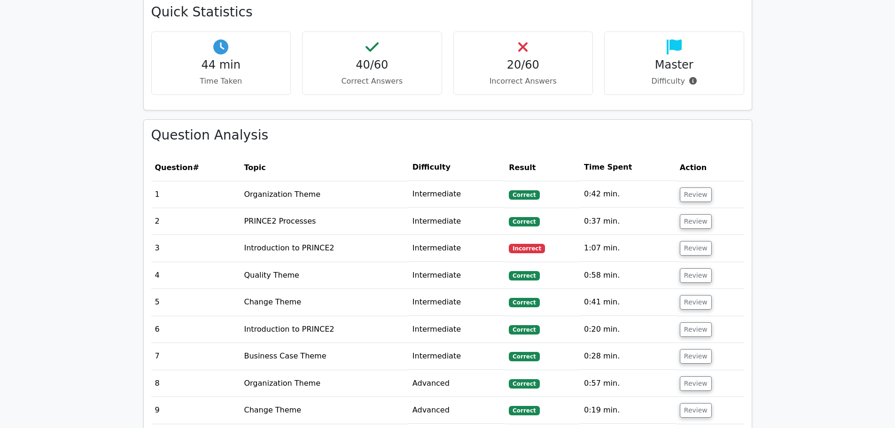
scroll to position [658, 0]
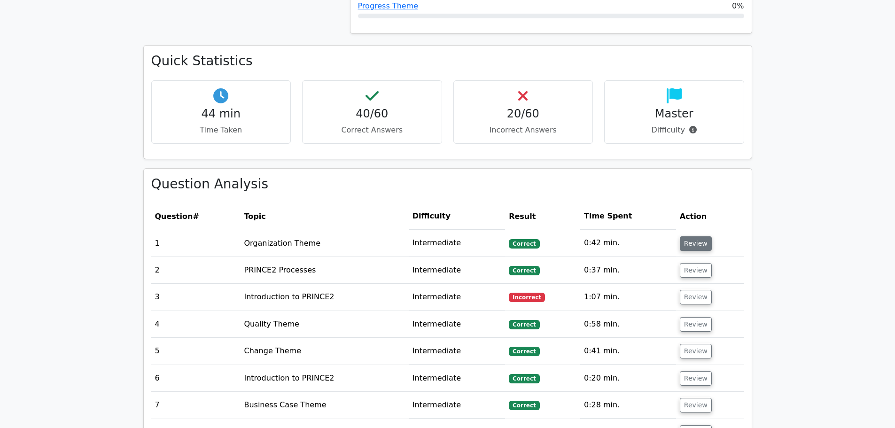
click at [691, 236] on button "Review" at bounding box center [696, 243] width 32 height 15
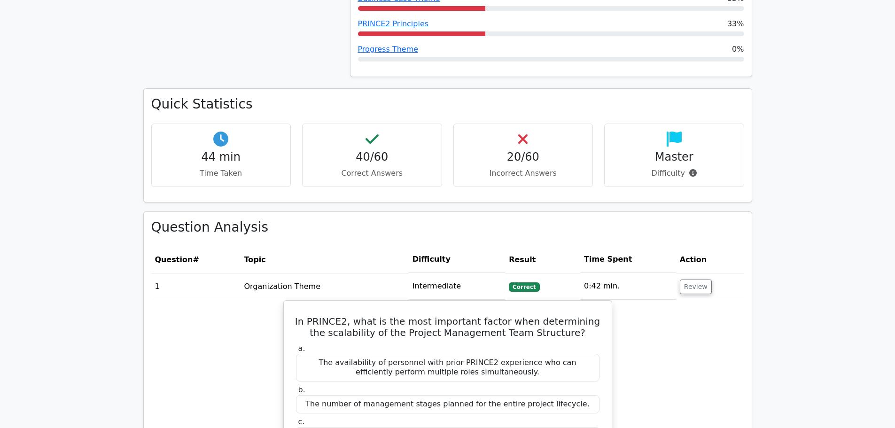
scroll to position [611, 0]
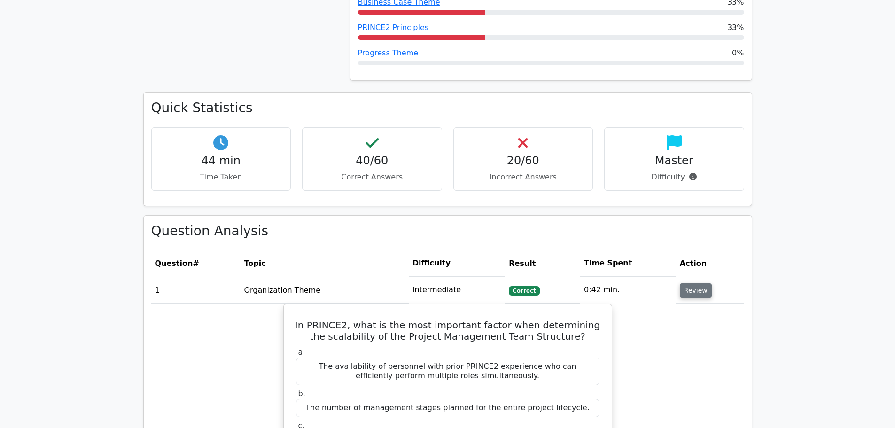
click at [702, 283] on button "Review" at bounding box center [696, 290] width 32 height 15
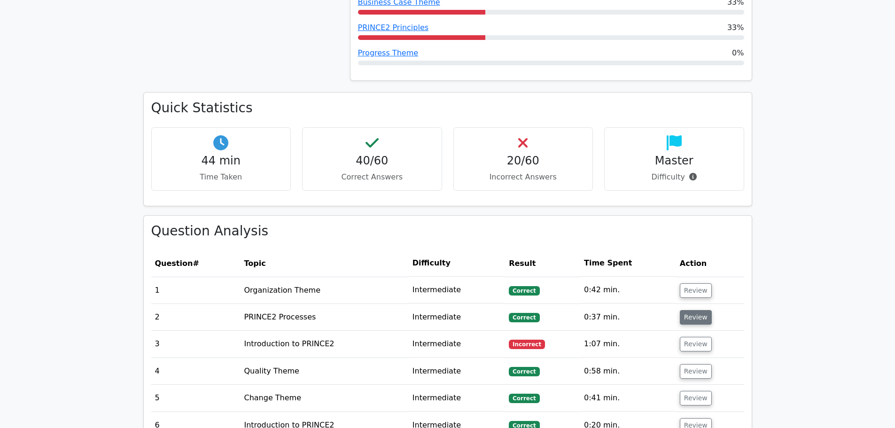
click at [697, 310] on button "Review" at bounding box center [696, 317] width 32 height 15
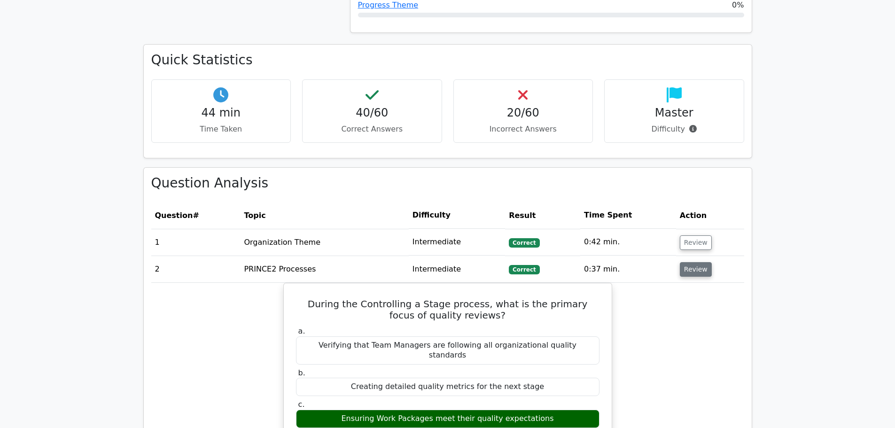
scroll to position [705, 0]
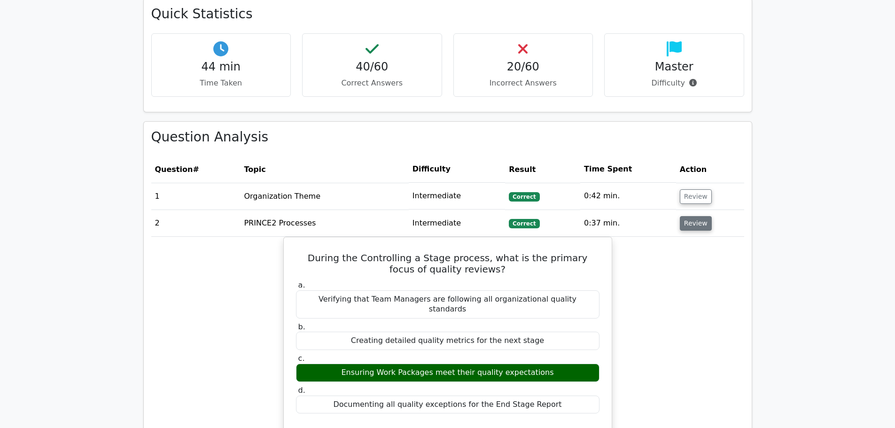
click at [691, 216] on button "Review" at bounding box center [696, 223] width 32 height 15
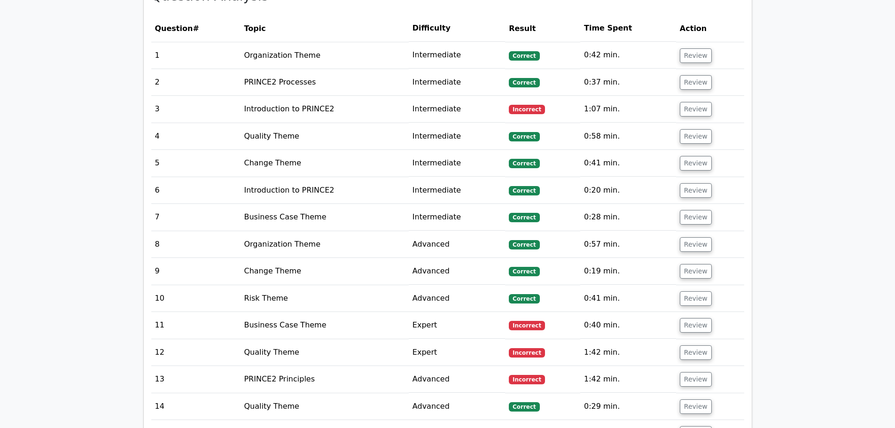
scroll to position [799, 0]
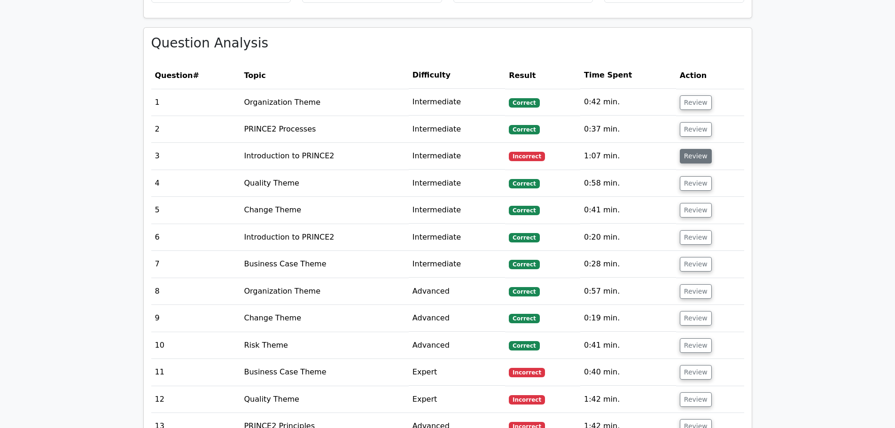
click at [685, 149] on button "Review" at bounding box center [696, 156] width 32 height 15
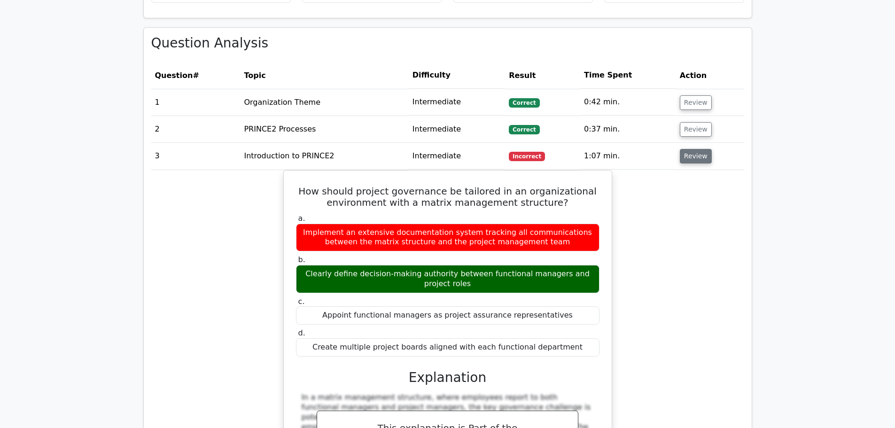
click at [693, 149] on button "Review" at bounding box center [696, 156] width 32 height 15
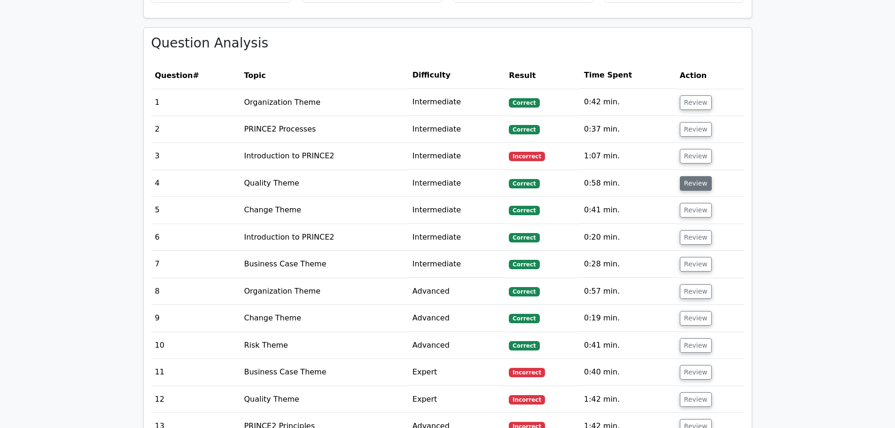
click at [690, 176] on button "Review" at bounding box center [696, 183] width 32 height 15
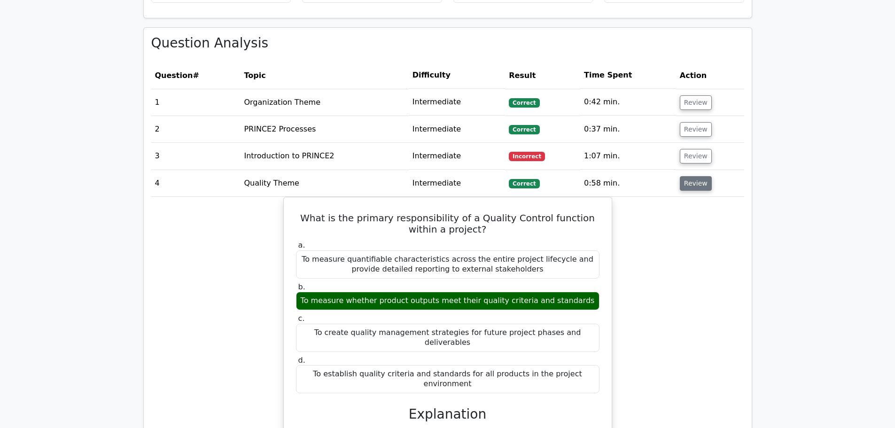
click at [697, 176] on button "Review" at bounding box center [696, 183] width 32 height 15
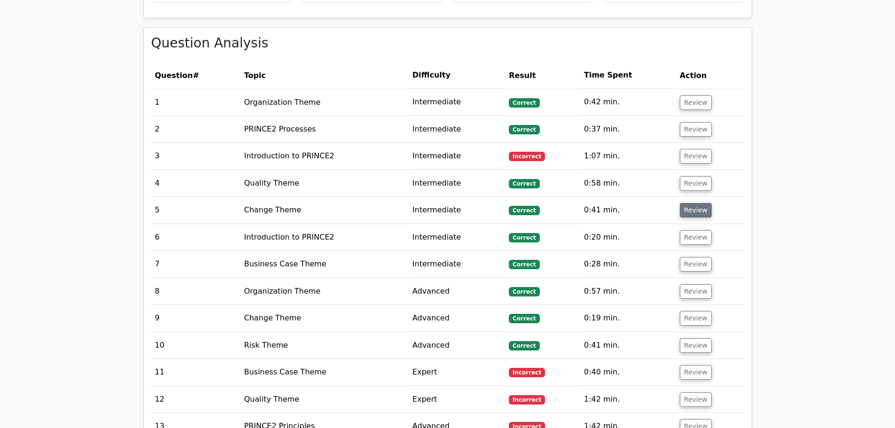
click at [692, 203] on button "Review" at bounding box center [696, 210] width 32 height 15
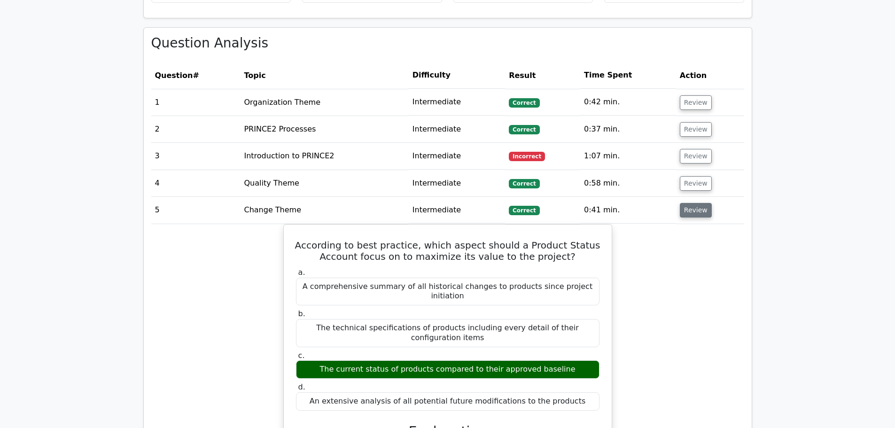
click at [692, 203] on button "Review" at bounding box center [696, 210] width 32 height 15
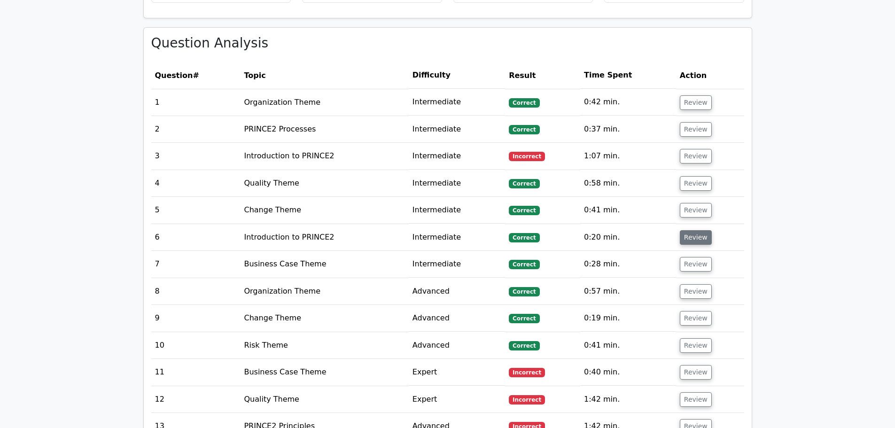
click at [691, 230] on button "Review" at bounding box center [696, 237] width 32 height 15
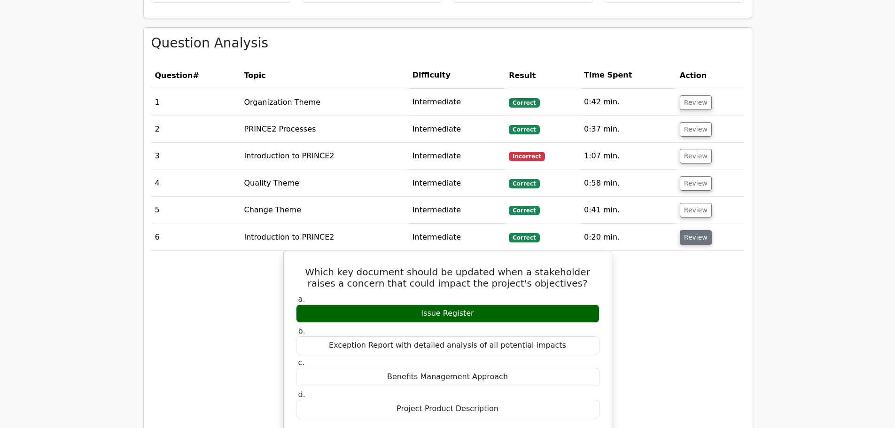
click at [696, 230] on button "Review" at bounding box center [696, 237] width 32 height 15
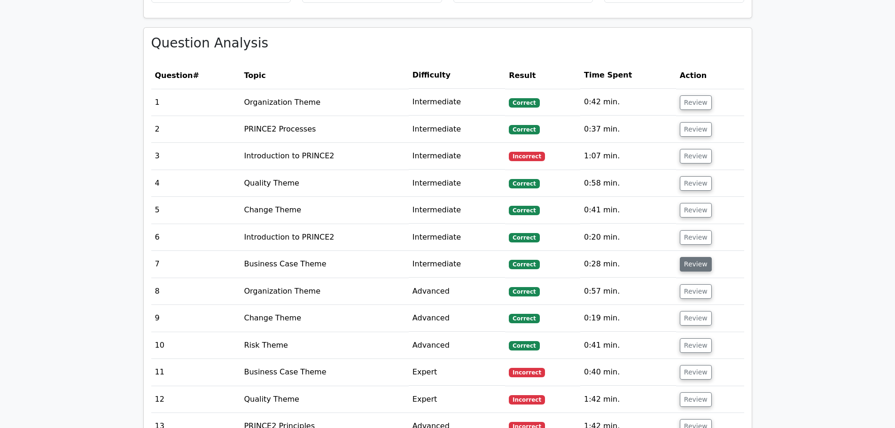
click at [696, 257] on button "Review" at bounding box center [696, 264] width 32 height 15
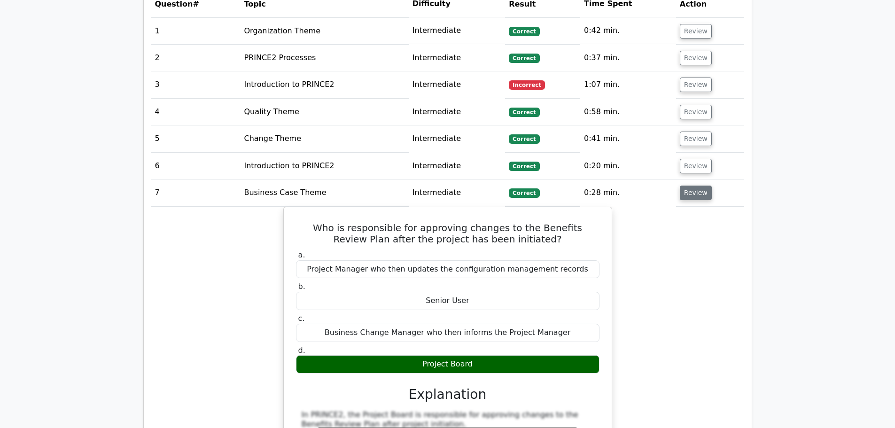
scroll to position [893, 0]
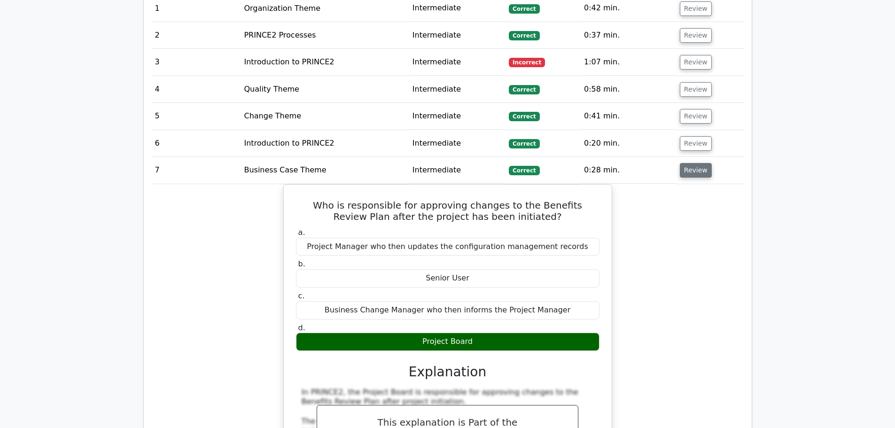
click at [695, 163] on button "Review" at bounding box center [696, 170] width 32 height 15
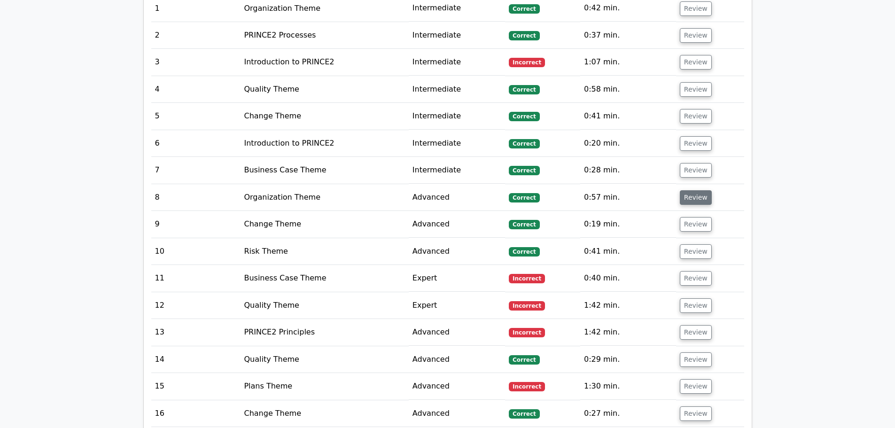
click at [695, 190] on button "Review" at bounding box center [696, 197] width 32 height 15
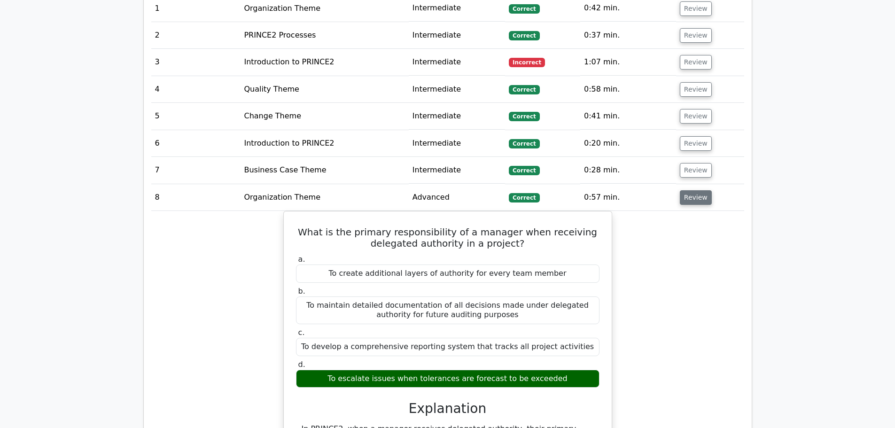
click at [691, 190] on button "Review" at bounding box center [696, 197] width 32 height 15
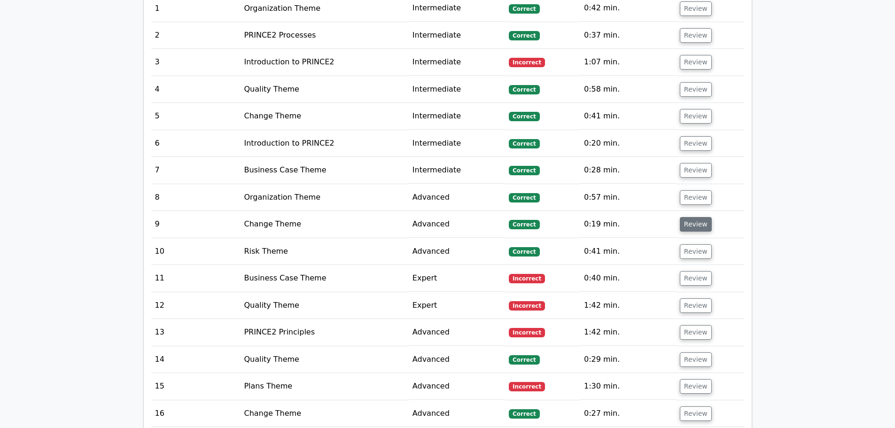
click at [688, 217] on button "Review" at bounding box center [696, 224] width 32 height 15
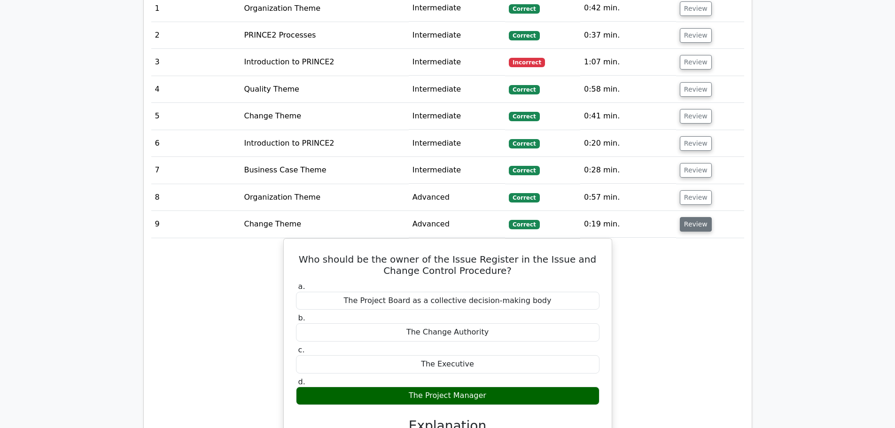
click at [688, 217] on button "Review" at bounding box center [696, 224] width 32 height 15
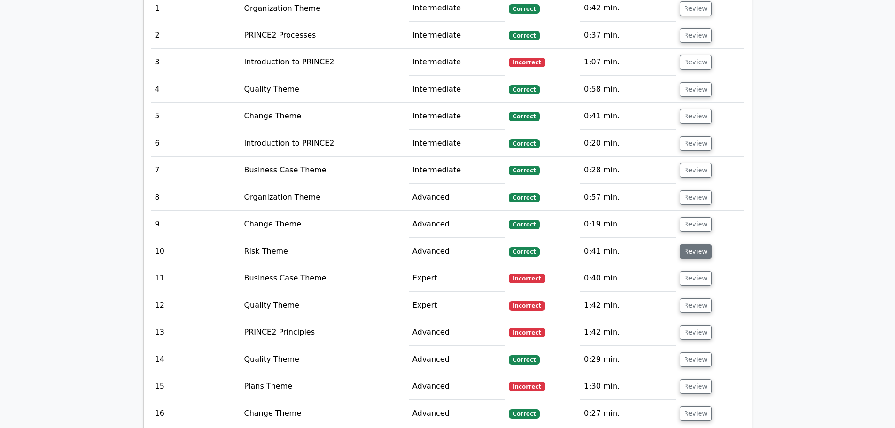
click at [688, 244] on button "Review" at bounding box center [696, 251] width 32 height 15
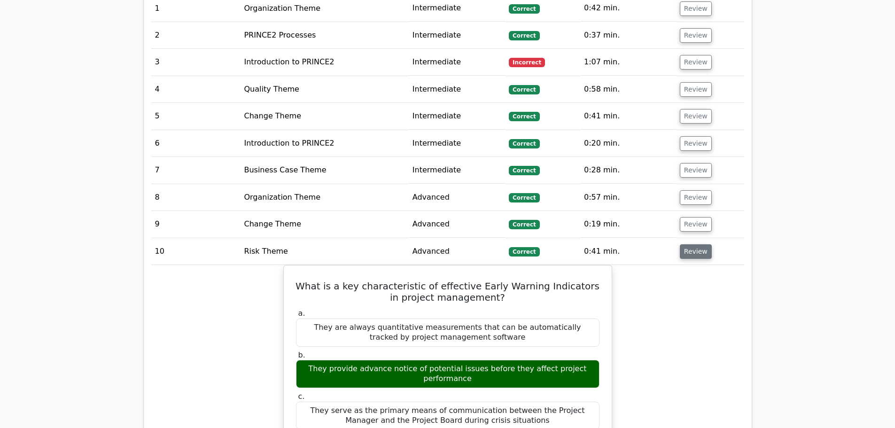
click at [688, 244] on button "Review" at bounding box center [696, 251] width 32 height 15
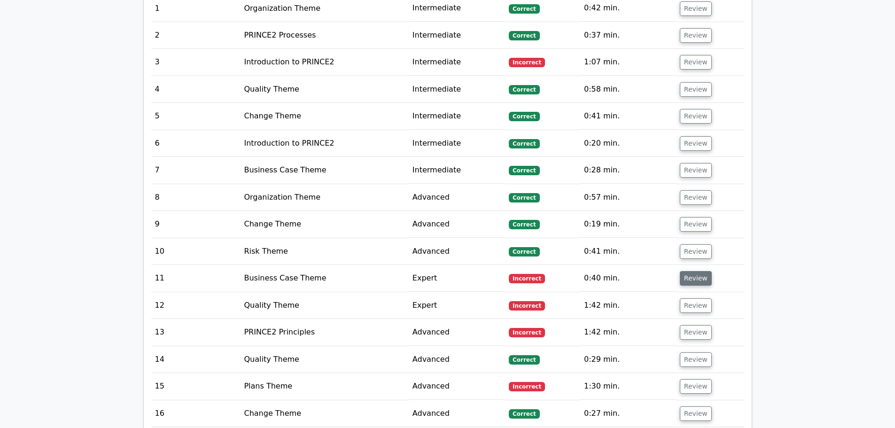
click at [688, 271] on button "Review" at bounding box center [696, 278] width 32 height 15
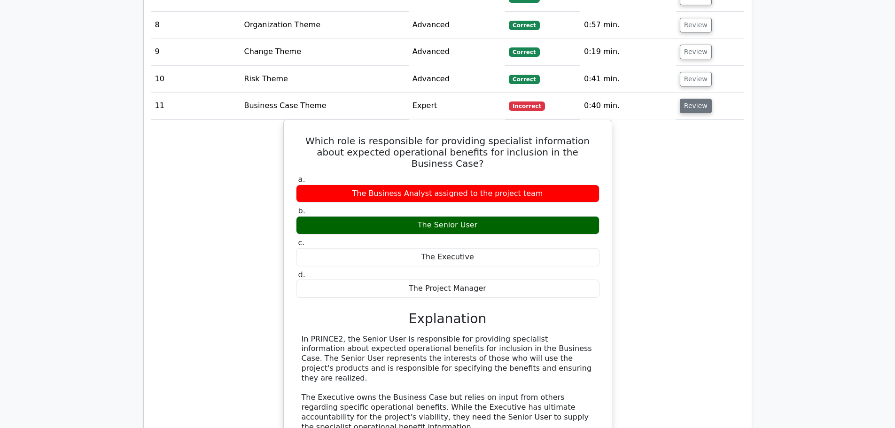
scroll to position [1081, 0]
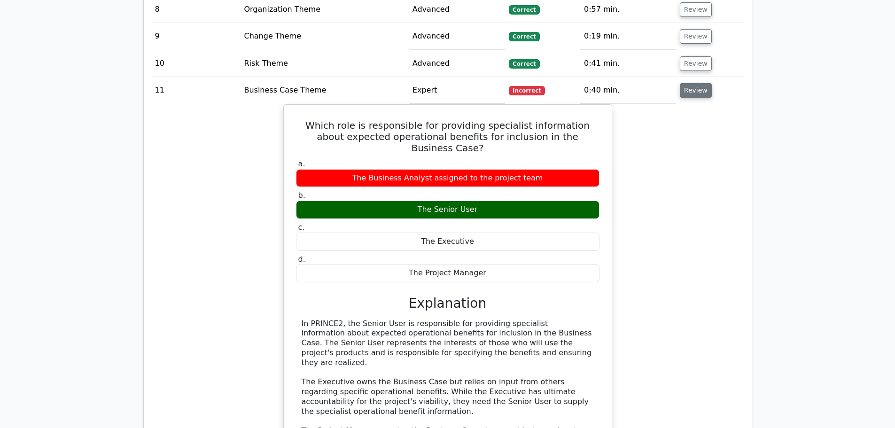
click at [684, 83] on button "Review" at bounding box center [696, 90] width 32 height 15
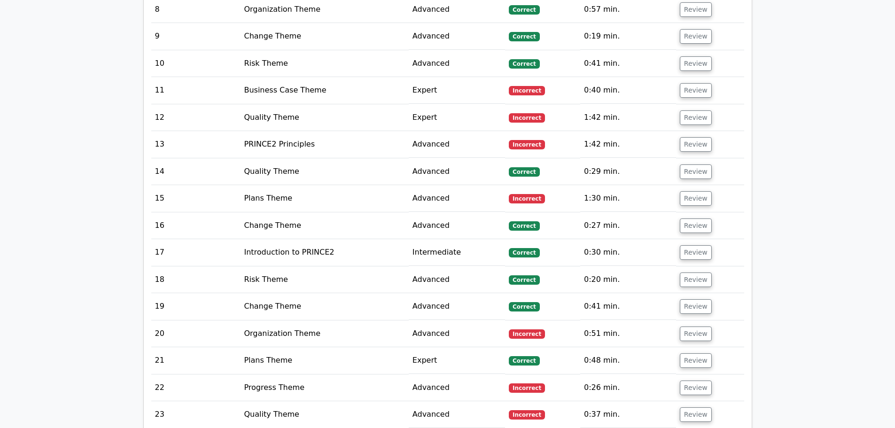
click at [690, 104] on td "Review" at bounding box center [710, 117] width 68 height 27
click at [692, 110] on button "Review" at bounding box center [696, 117] width 32 height 15
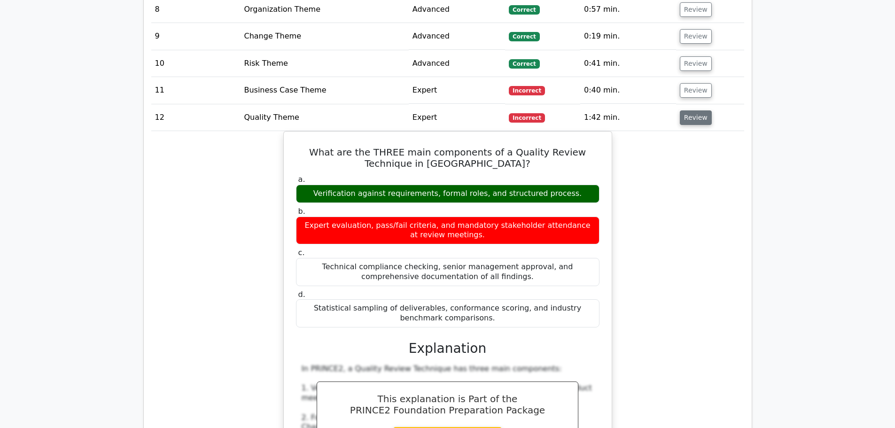
click at [696, 110] on button "Review" at bounding box center [696, 117] width 32 height 15
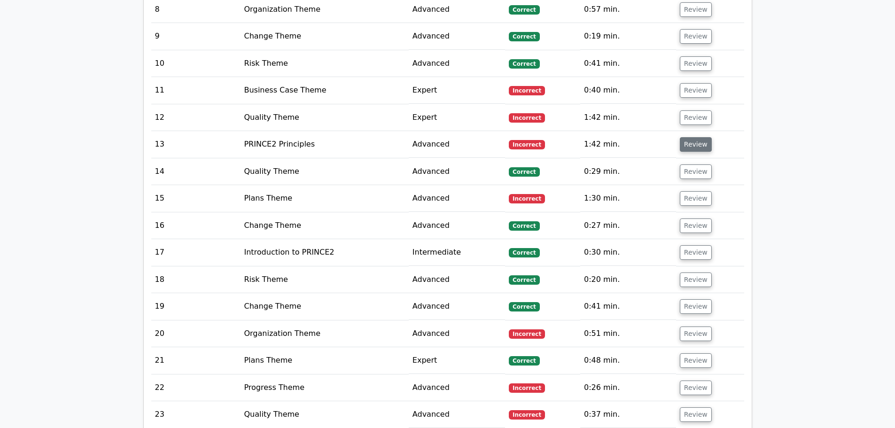
click at [699, 137] on button "Review" at bounding box center [696, 144] width 32 height 15
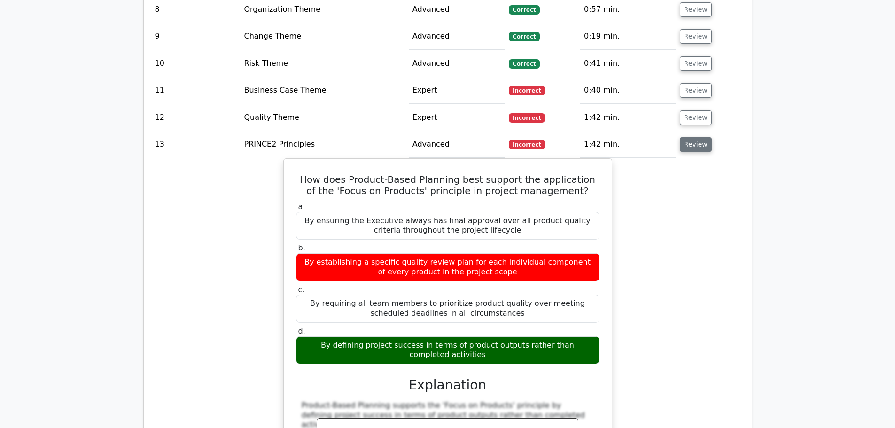
click at [698, 137] on button "Review" at bounding box center [696, 144] width 32 height 15
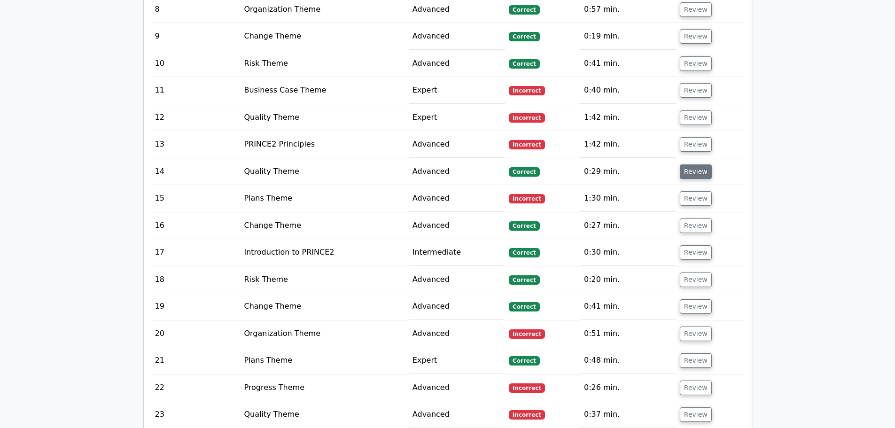
click at [693, 164] on button "Review" at bounding box center [696, 171] width 32 height 15
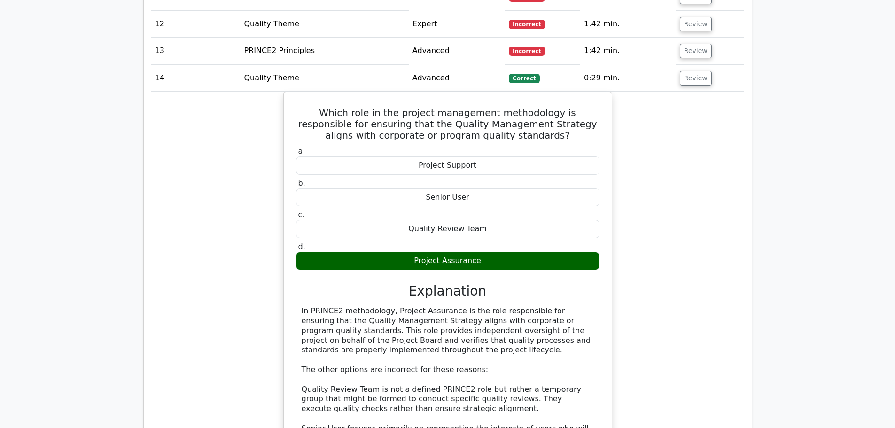
scroll to position [1175, 0]
click at [700, 70] on button "Review" at bounding box center [696, 77] width 32 height 15
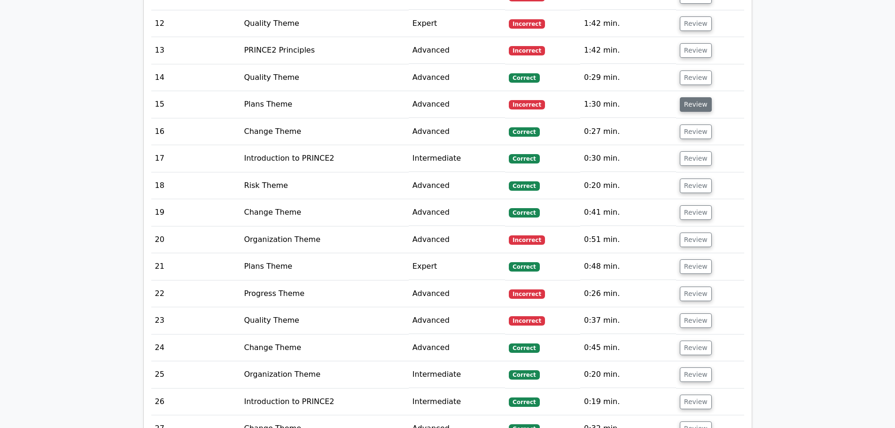
click at [690, 97] on button "Review" at bounding box center [696, 104] width 32 height 15
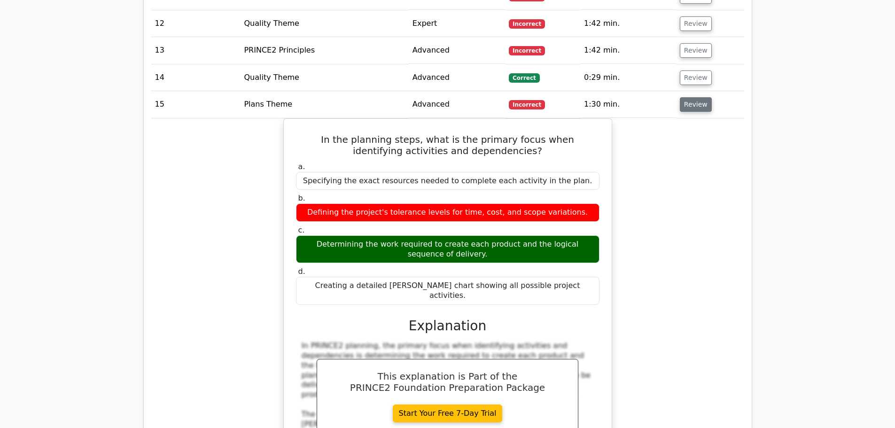
click at [691, 97] on button "Review" at bounding box center [696, 104] width 32 height 15
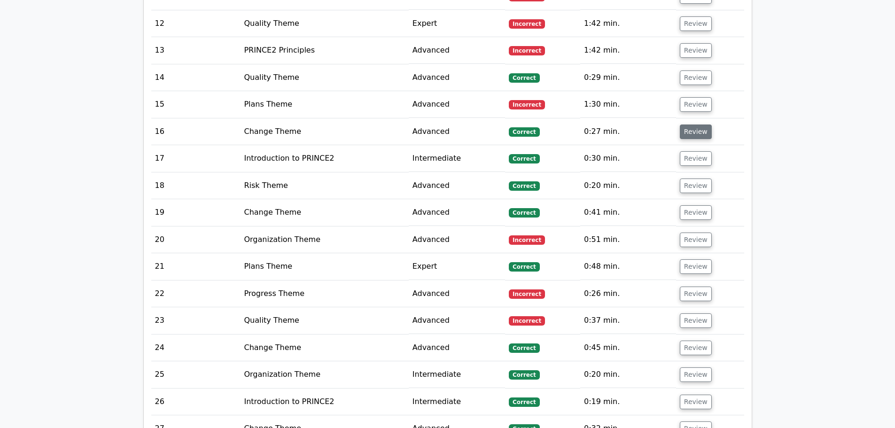
click at [692, 125] on button "Review" at bounding box center [696, 132] width 32 height 15
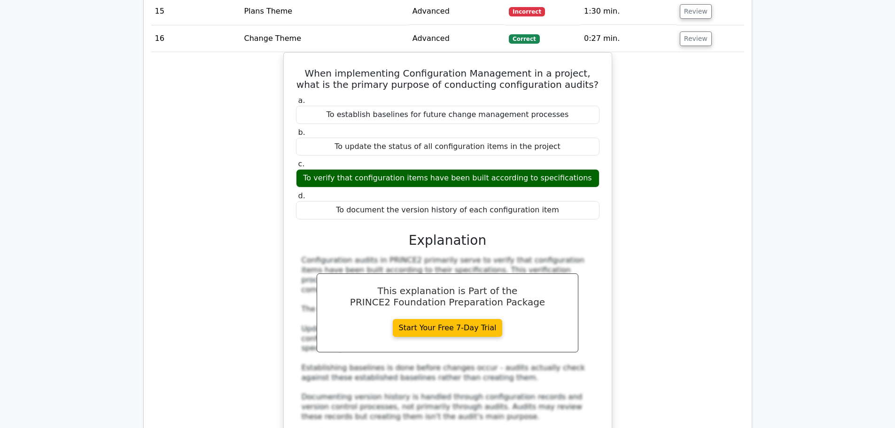
scroll to position [1269, 0]
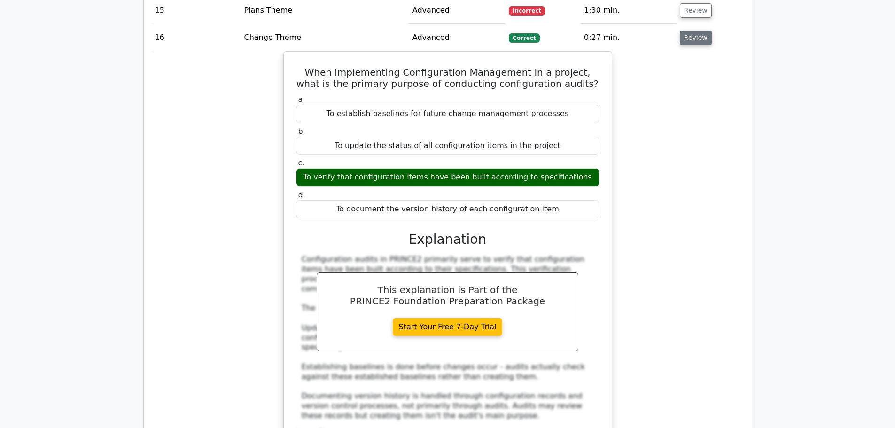
click at [684, 31] on button "Review" at bounding box center [696, 38] width 32 height 15
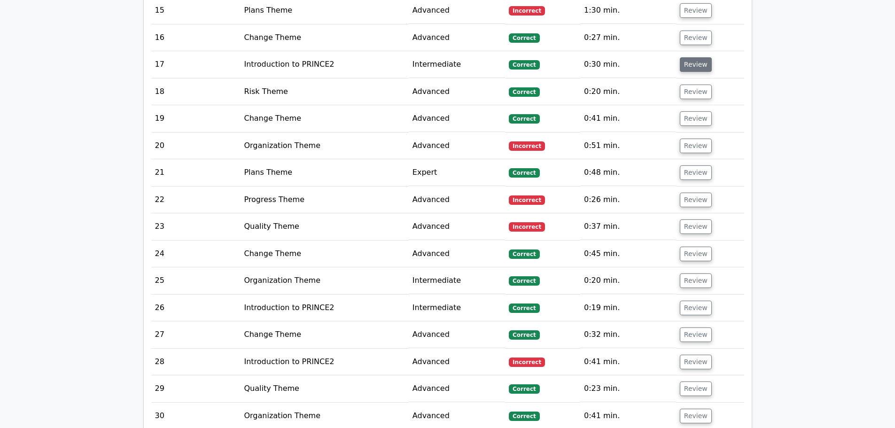
click at [684, 57] on button "Review" at bounding box center [696, 64] width 32 height 15
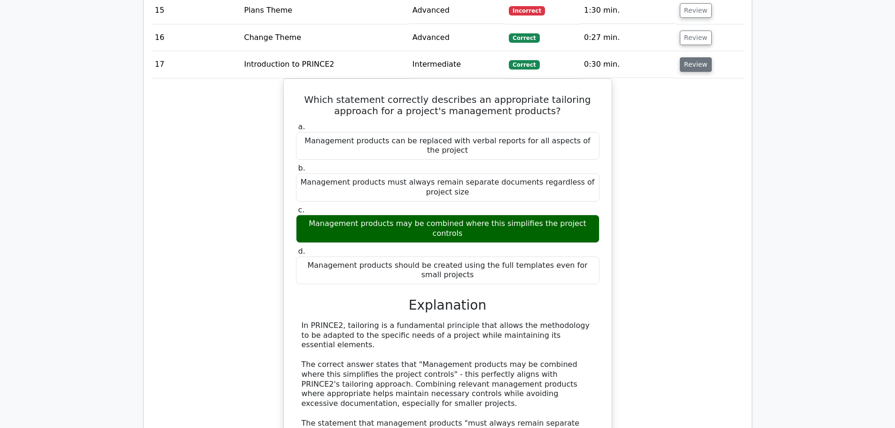
click at [690, 57] on button "Review" at bounding box center [696, 64] width 32 height 15
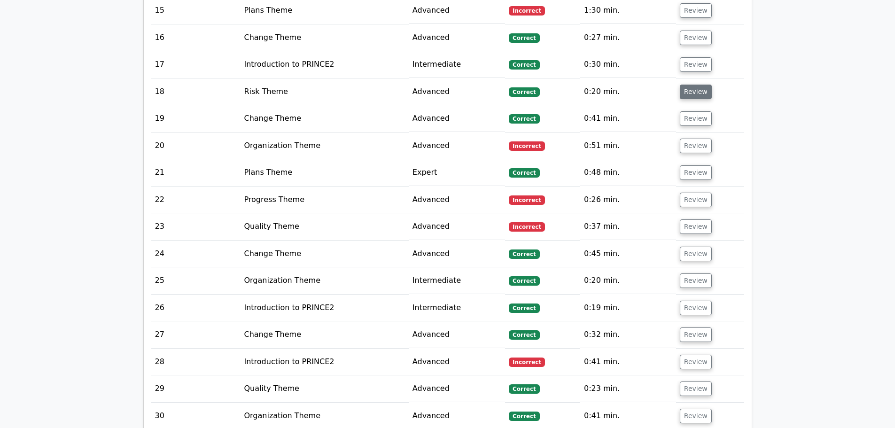
click at [690, 85] on button "Review" at bounding box center [696, 92] width 32 height 15
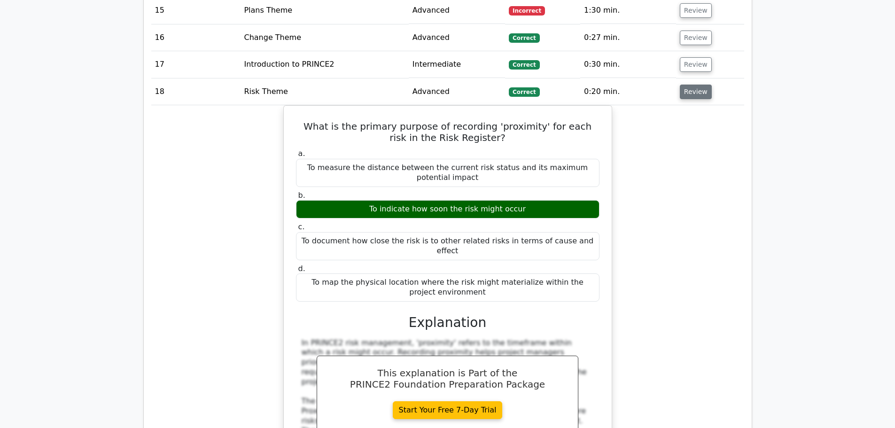
click at [690, 85] on button "Review" at bounding box center [696, 92] width 32 height 15
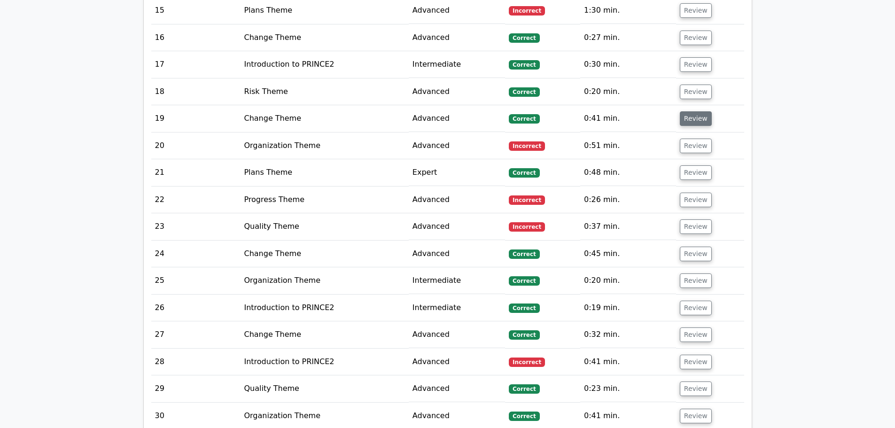
click at [692, 111] on button "Review" at bounding box center [696, 118] width 32 height 15
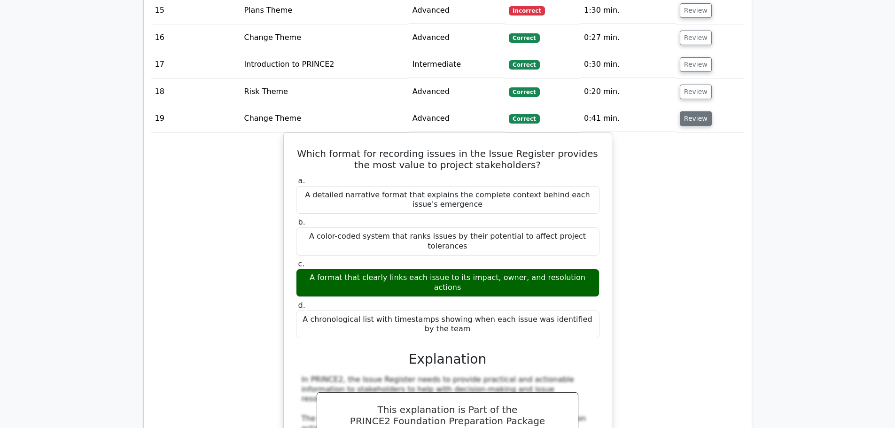
click at [692, 111] on button "Review" at bounding box center [696, 118] width 32 height 15
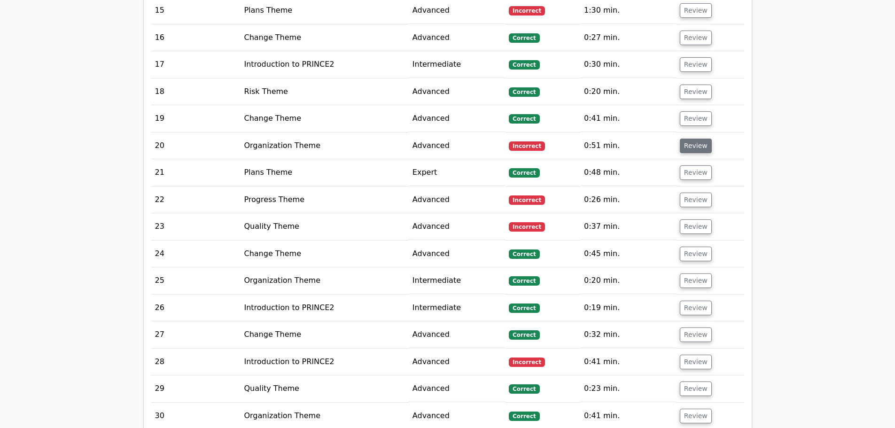
click at [684, 139] on button "Review" at bounding box center [696, 146] width 32 height 15
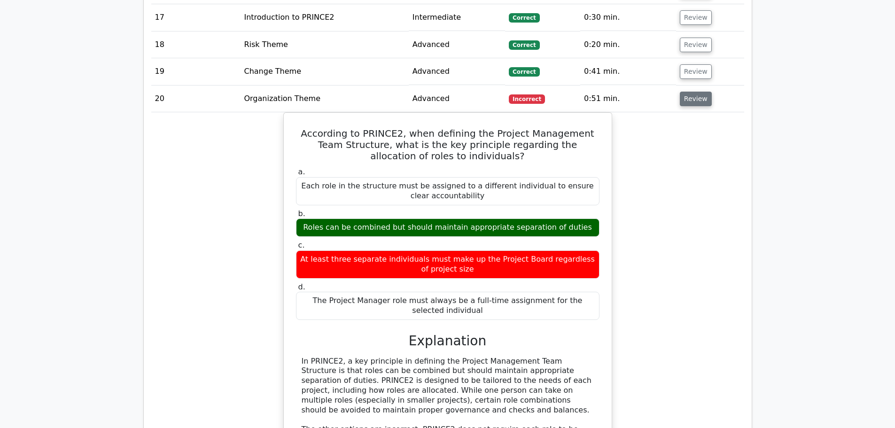
scroll to position [1363, 0]
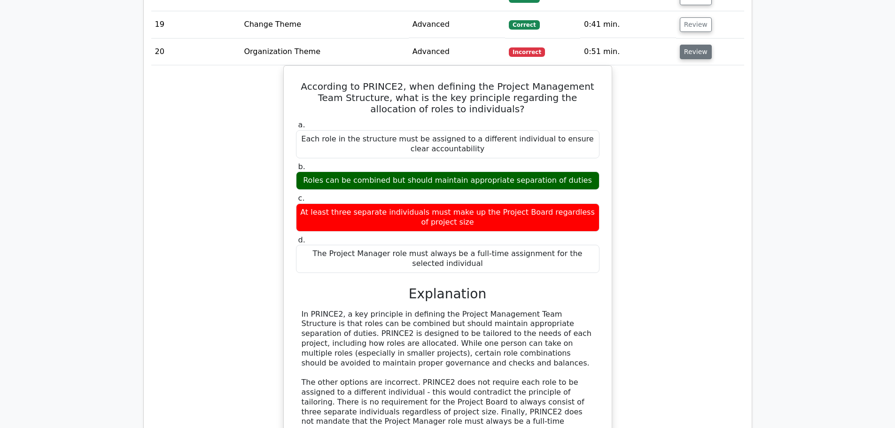
click at [687, 45] on button "Review" at bounding box center [696, 52] width 32 height 15
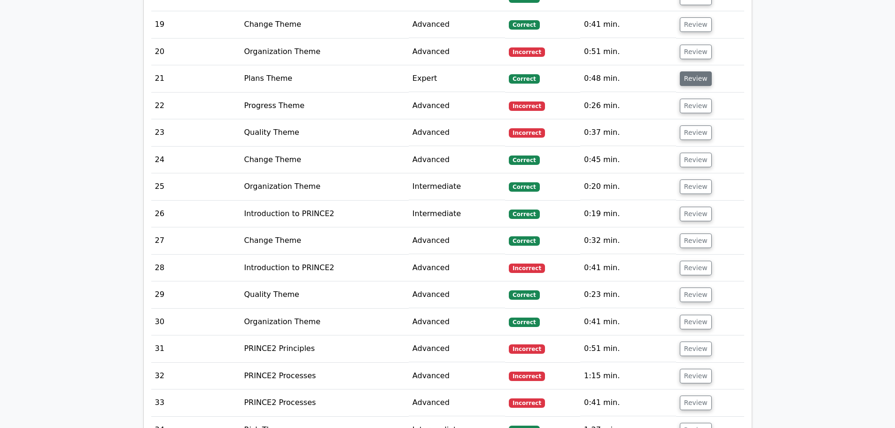
click at [694, 71] on button "Review" at bounding box center [696, 78] width 32 height 15
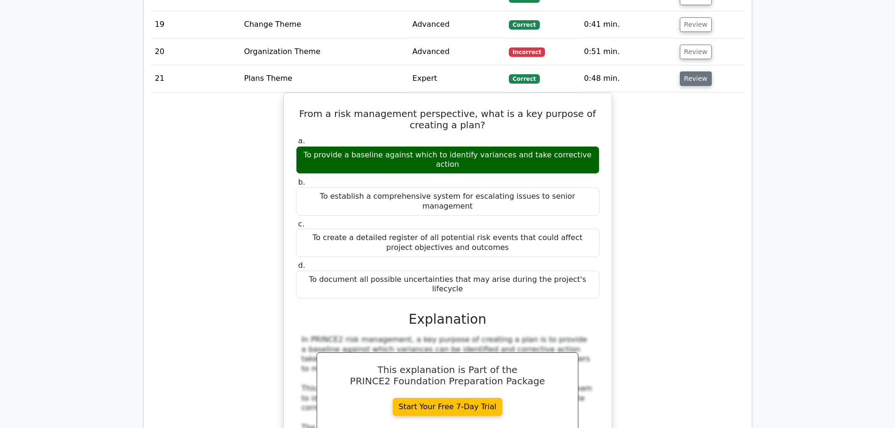
click at [693, 71] on button "Review" at bounding box center [696, 78] width 32 height 15
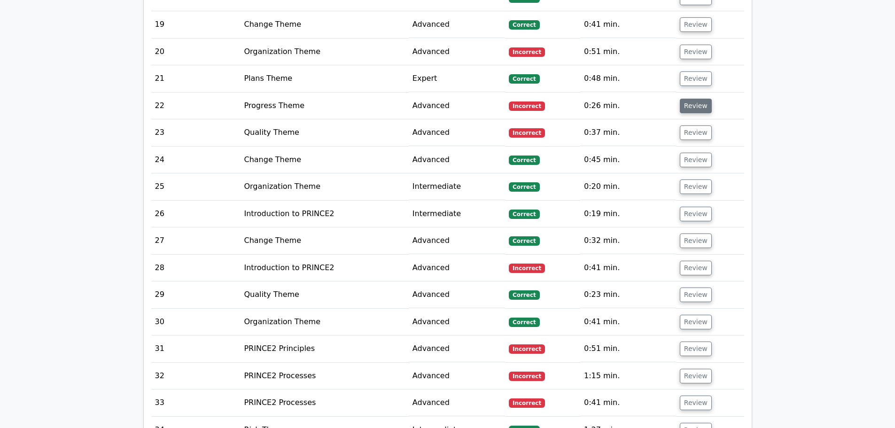
click at [687, 99] on button "Review" at bounding box center [696, 106] width 32 height 15
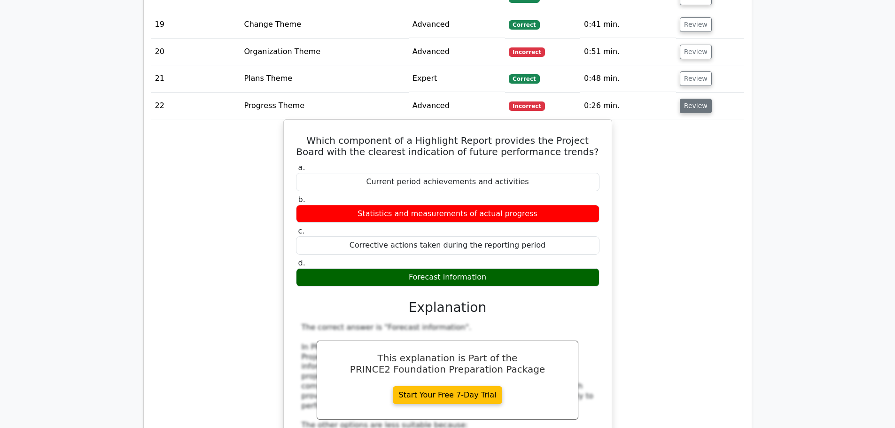
click at [691, 99] on button "Review" at bounding box center [696, 106] width 32 height 15
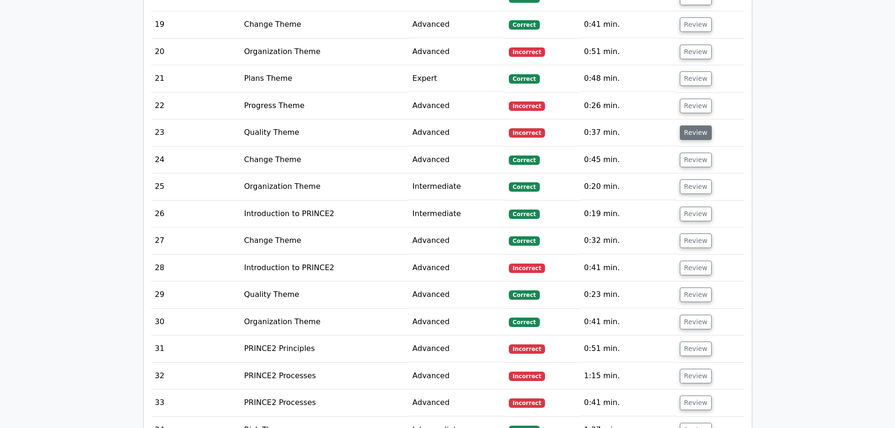
click at [688, 125] on button "Review" at bounding box center [696, 132] width 32 height 15
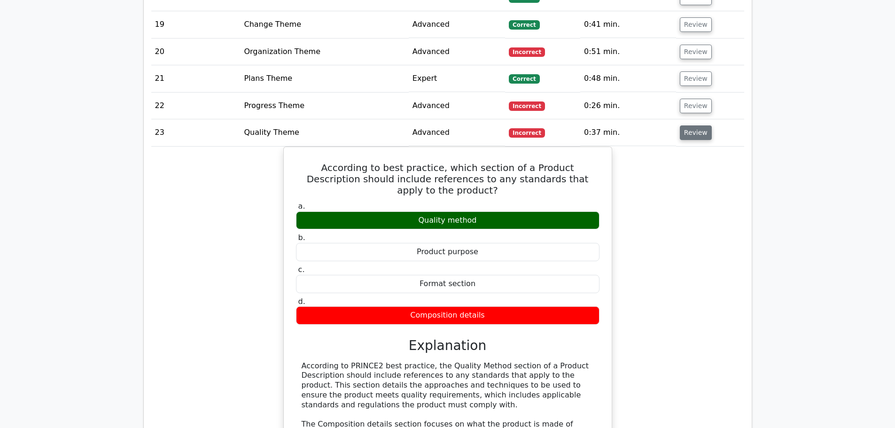
click at [689, 125] on button "Review" at bounding box center [696, 132] width 32 height 15
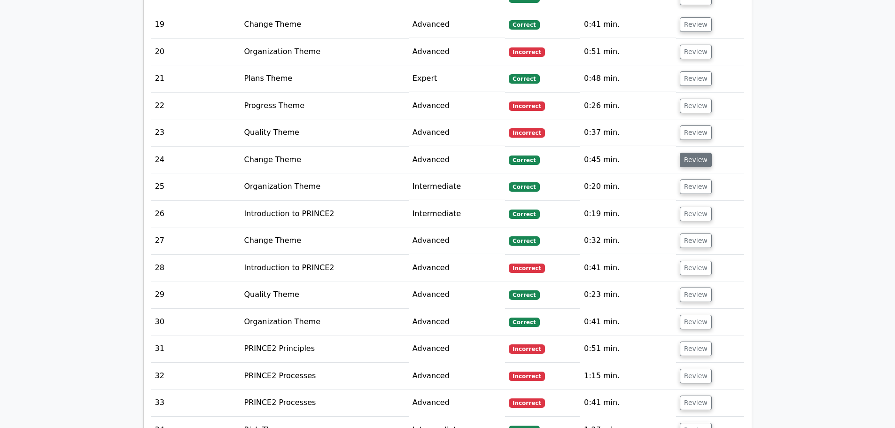
click at [687, 153] on button "Review" at bounding box center [696, 160] width 32 height 15
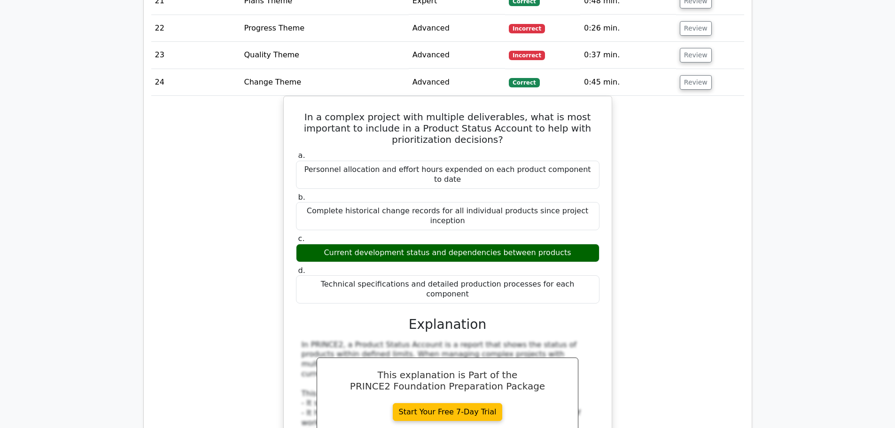
scroll to position [1457, 0]
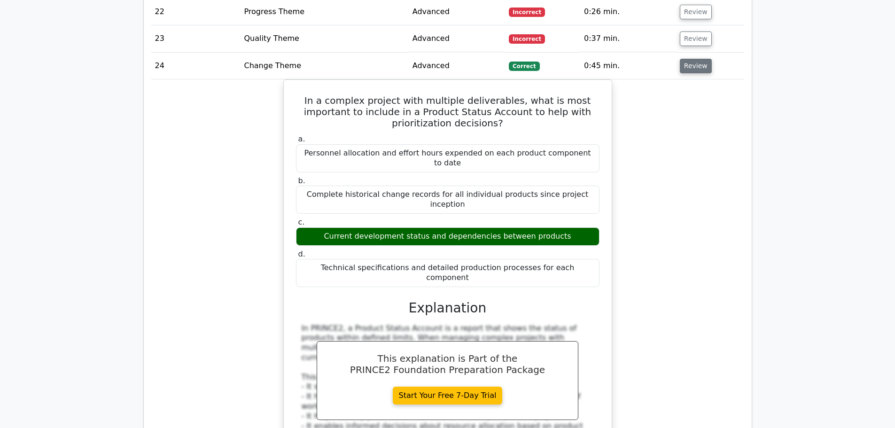
click at [690, 59] on button "Review" at bounding box center [696, 66] width 32 height 15
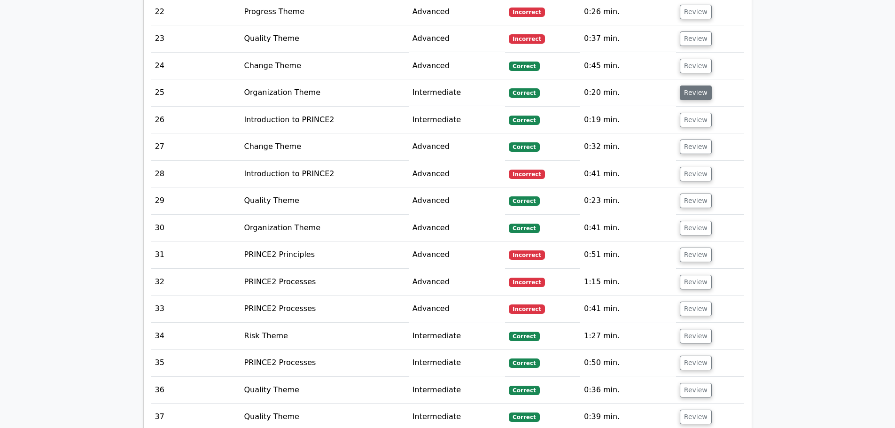
click at [687, 86] on button "Review" at bounding box center [696, 93] width 32 height 15
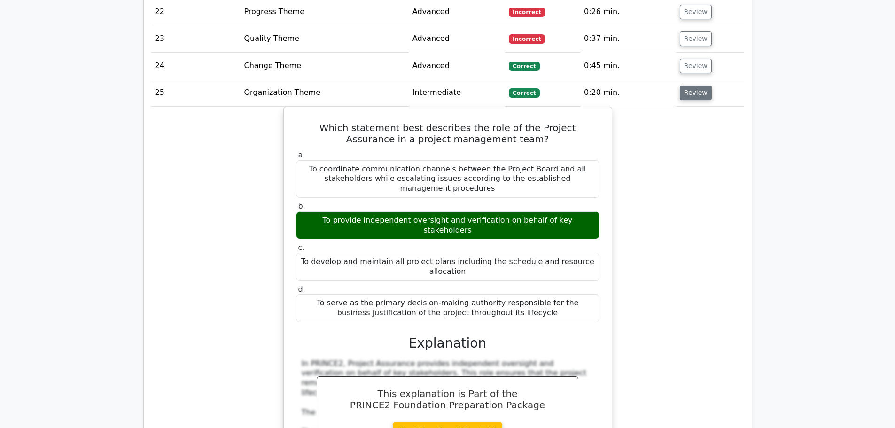
click at [687, 86] on button "Review" at bounding box center [696, 93] width 32 height 15
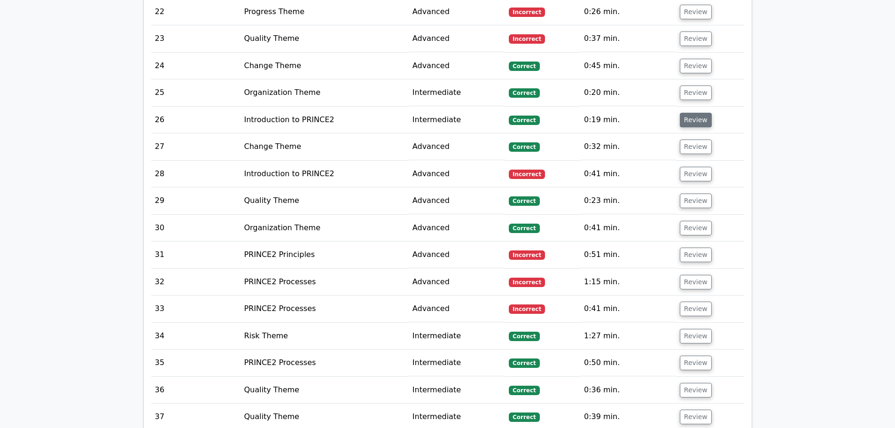
click at [687, 113] on button "Review" at bounding box center [696, 120] width 32 height 15
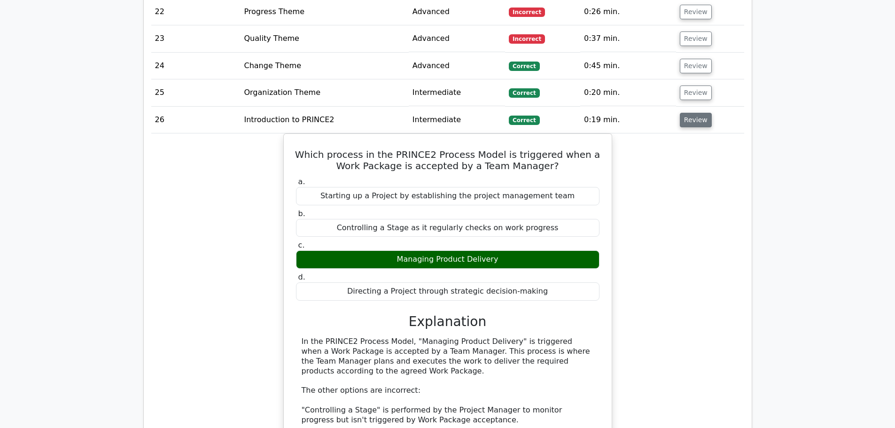
click at [687, 113] on button "Review" at bounding box center [696, 120] width 32 height 15
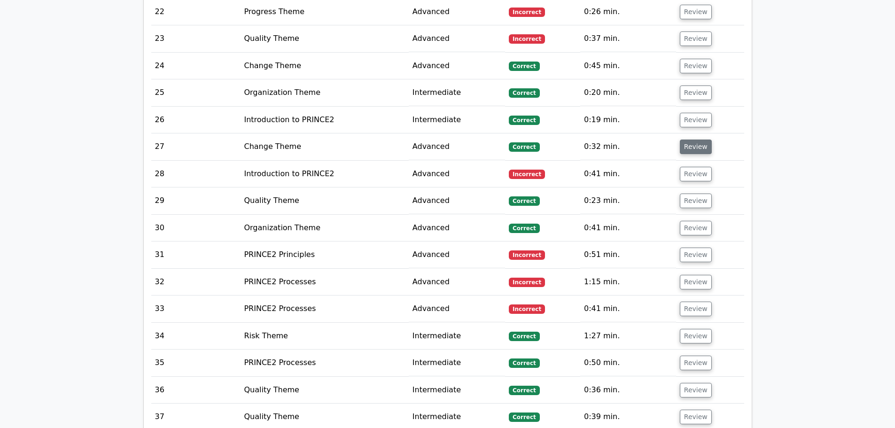
click at [689, 140] on button "Review" at bounding box center [696, 147] width 32 height 15
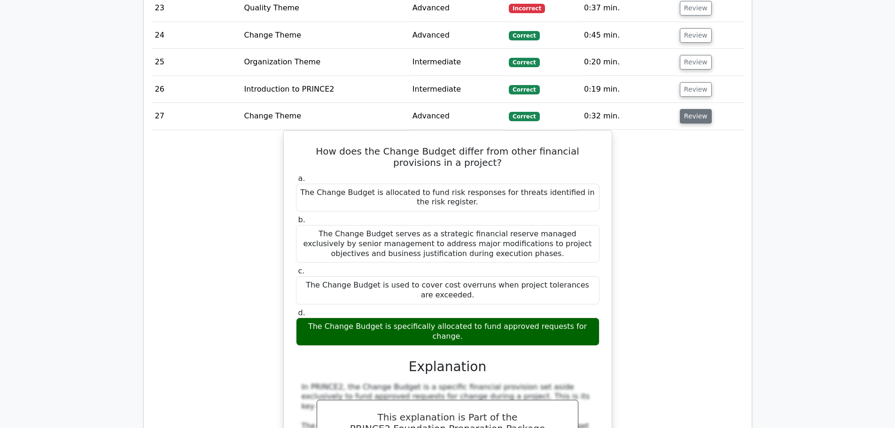
scroll to position [1504, 0]
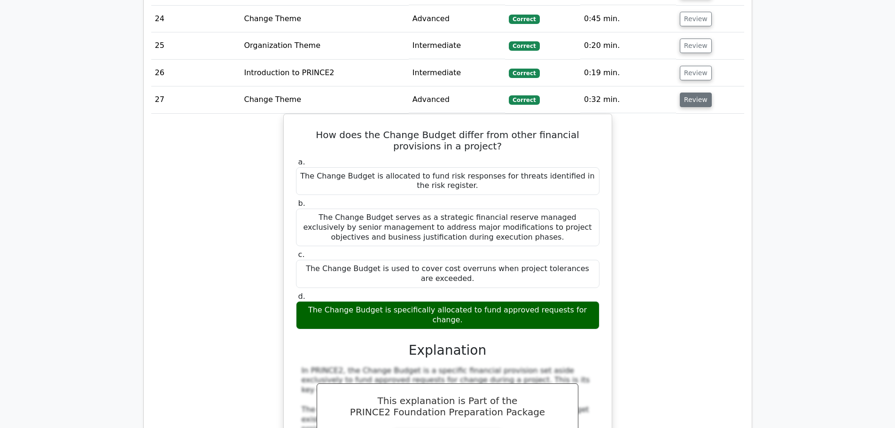
click at [695, 93] on button "Review" at bounding box center [696, 100] width 32 height 15
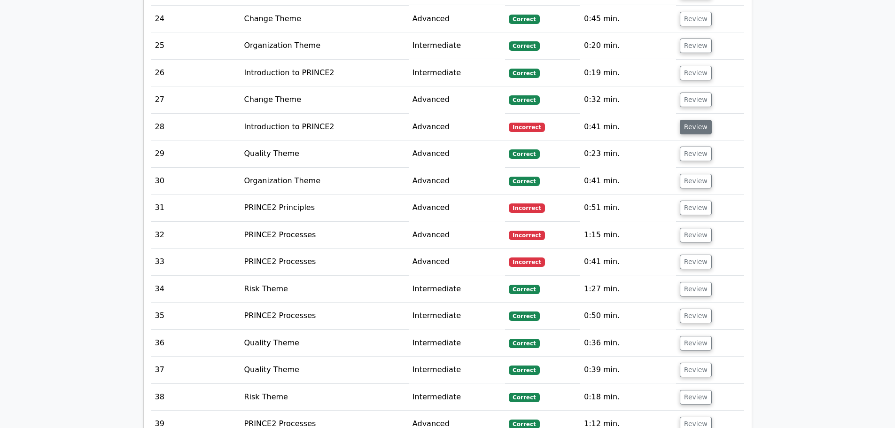
click at [693, 120] on button "Review" at bounding box center [696, 127] width 32 height 15
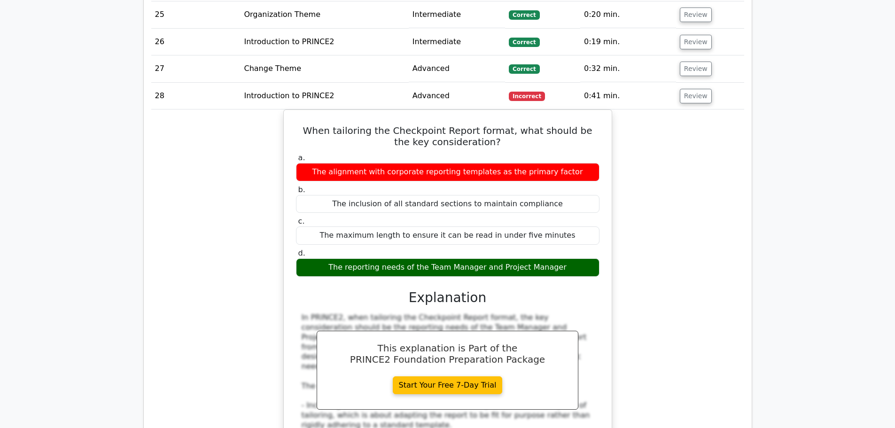
scroll to position [1551, 0]
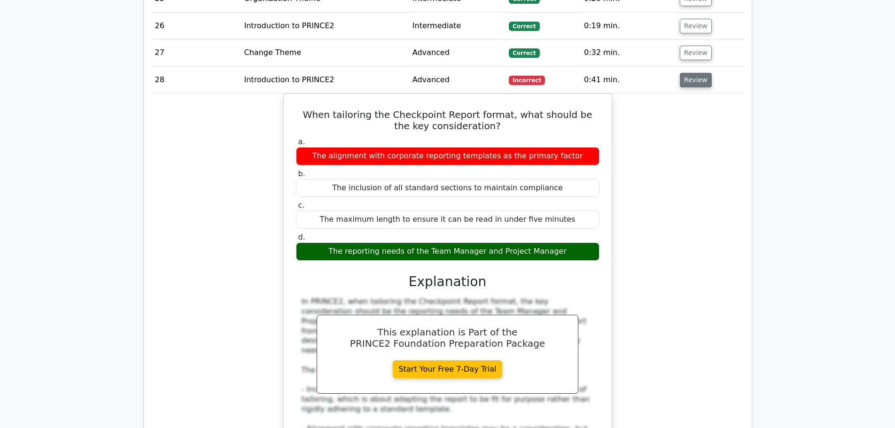
click at [686, 73] on button "Review" at bounding box center [696, 80] width 32 height 15
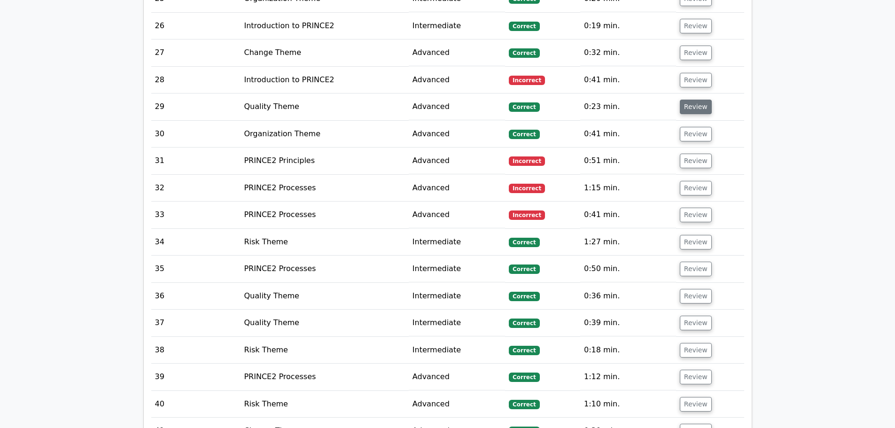
click at [688, 100] on button "Review" at bounding box center [696, 107] width 32 height 15
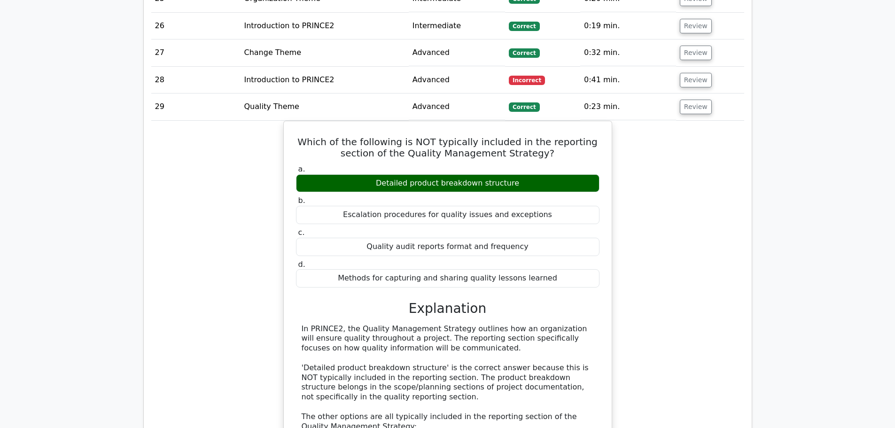
scroll to position [1598, 0]
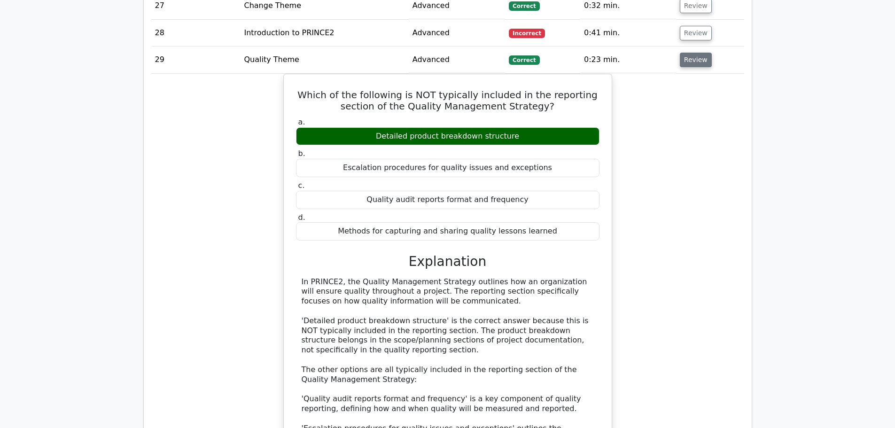
click at [681, 53] on button "Review" at bounding box center [696, 60] width 32 height 15
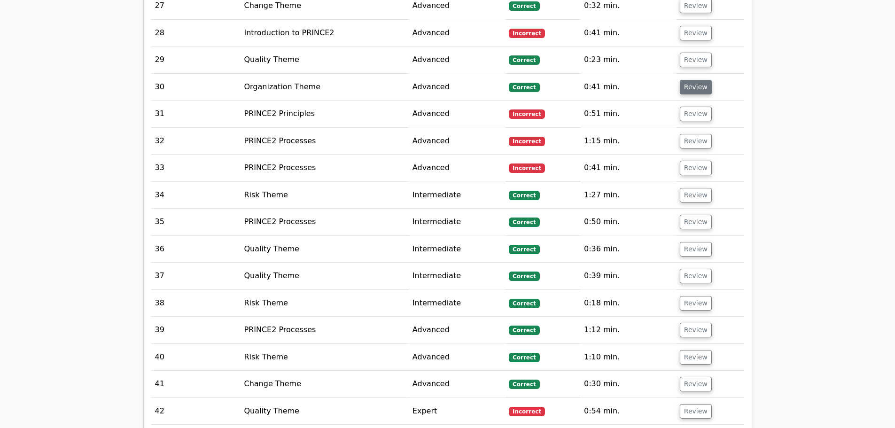
click at [680, 80] on button "Review" at bounding box center [696, 87] width 32 height 15
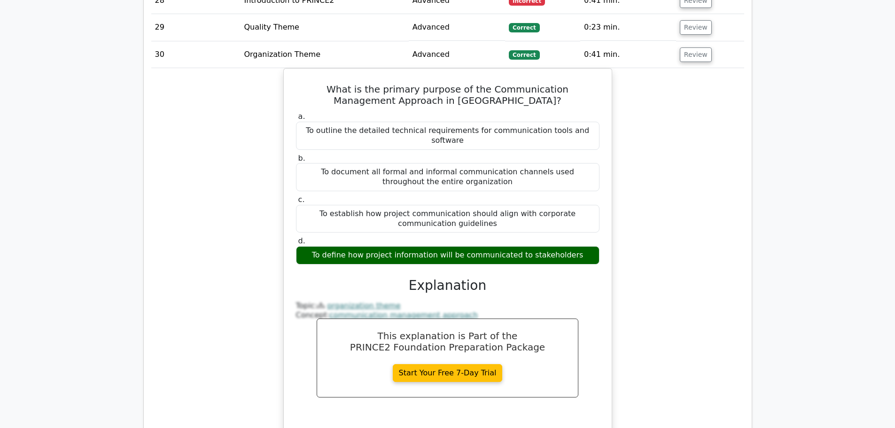
scroll to position [1645, 0]
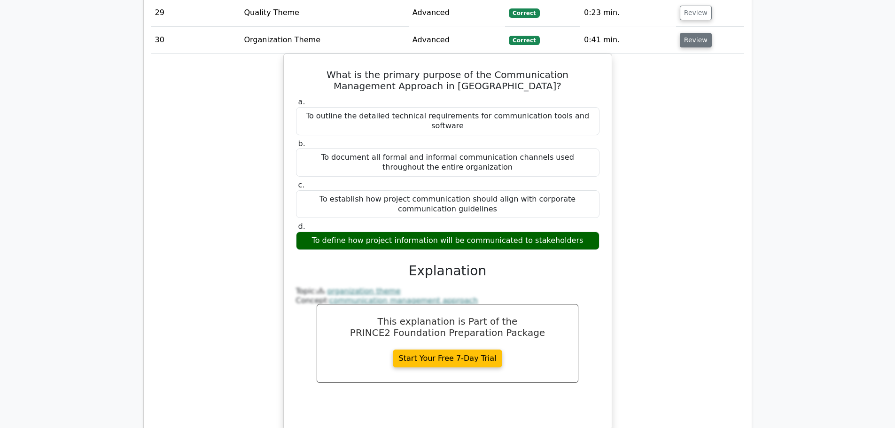
click at [687, 33] on button "Review" at bounding box center [696, 40] width 32 height 15
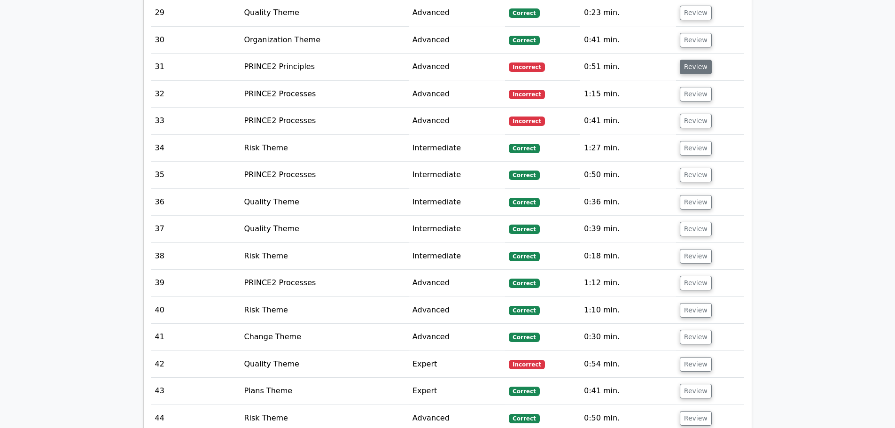
click at [685, 60] on button "Review" at bounding box center [696, 67] width 32 height 15
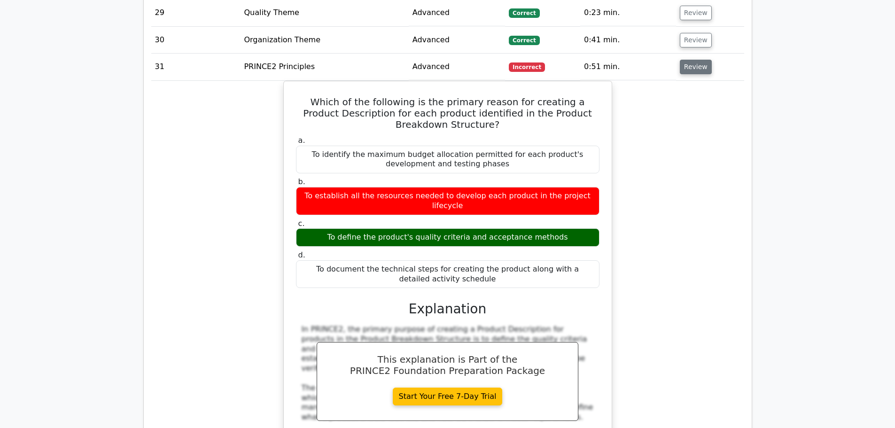
click at [681, 60] on button "Review" at bounding box center [696, 67] width 32 height 15
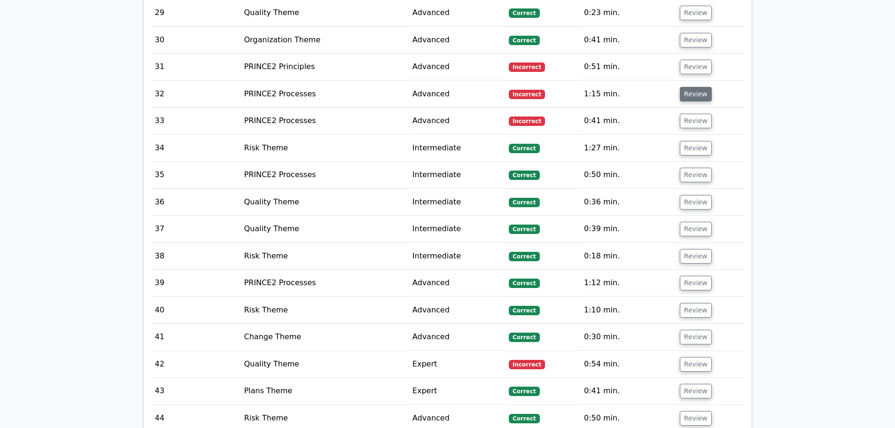
click at [686, 87] on button "Review" at bounding box center [696, 94] width 32 height 15
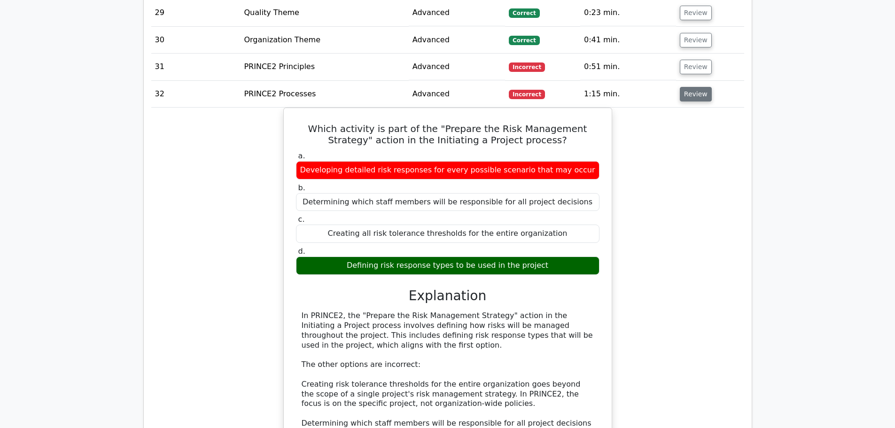
click at [693, 87] on button "Review" at bounding box center [696, 94] width 32 height 15
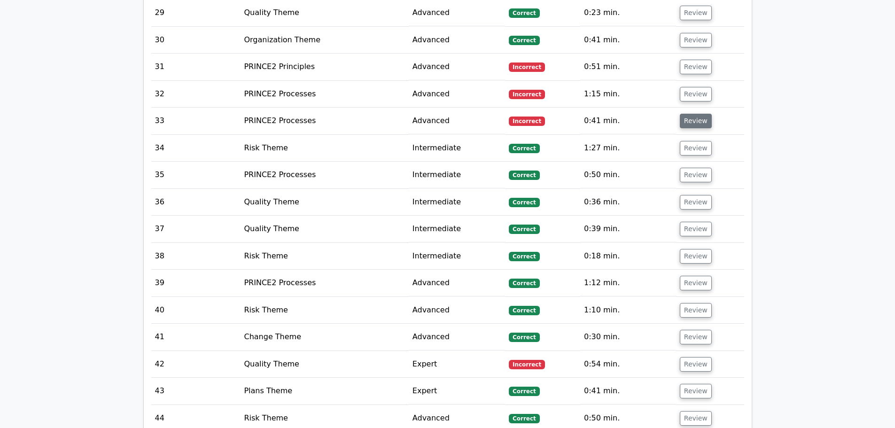
click at [688, 114] on button "Review" at bounding box center [696, 121] width 32 height 15
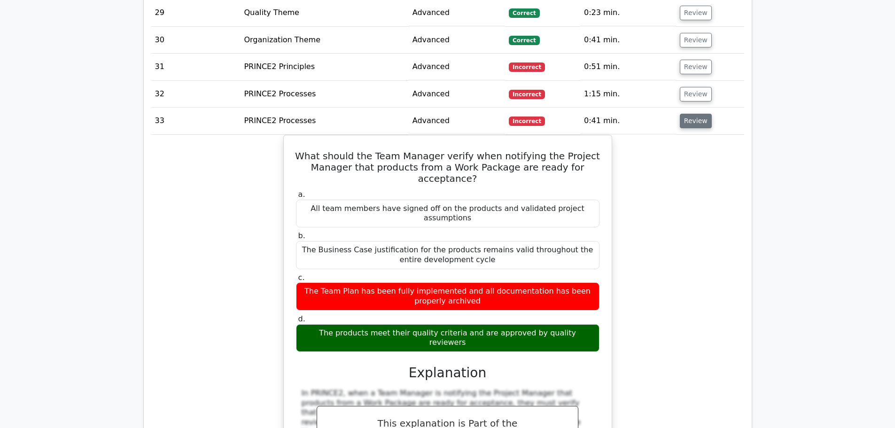
click at [697, 114] on button "Review" at bounding box center [696, 121] width 32 height 15
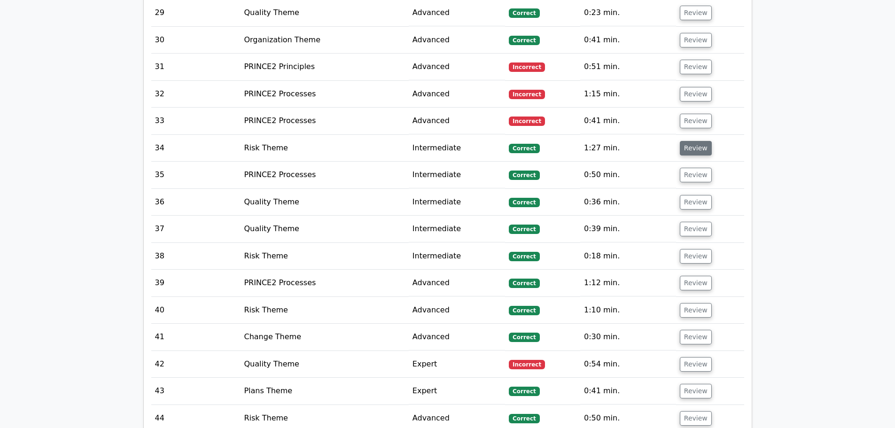
click at [691, 141] on button "Review" at bounding box center [696, 148] width 32 height 15
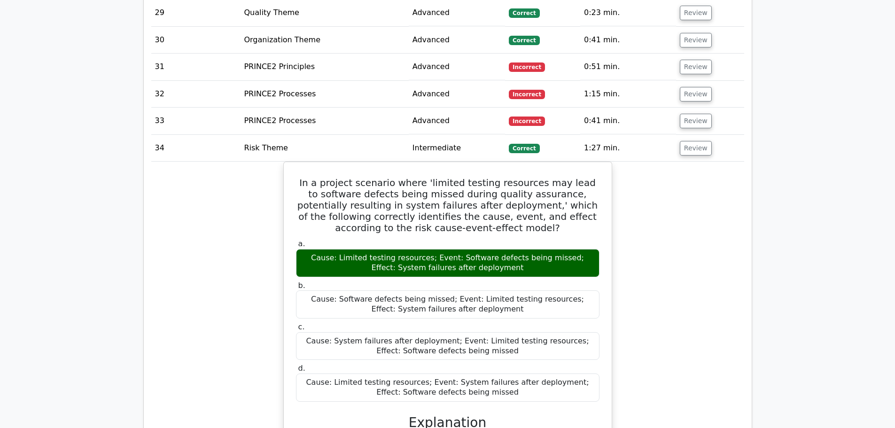
scroll to position [1739, 0]
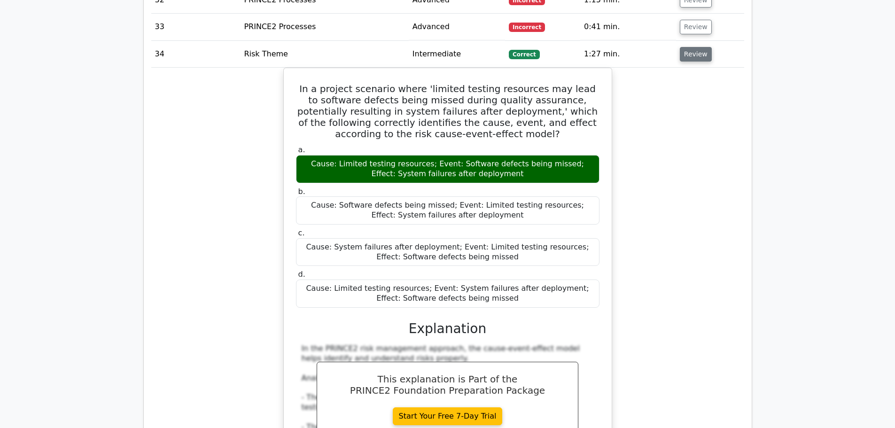
click at [691, 47] on button "Review" at bounding box center [696, 54] width 32 height 15
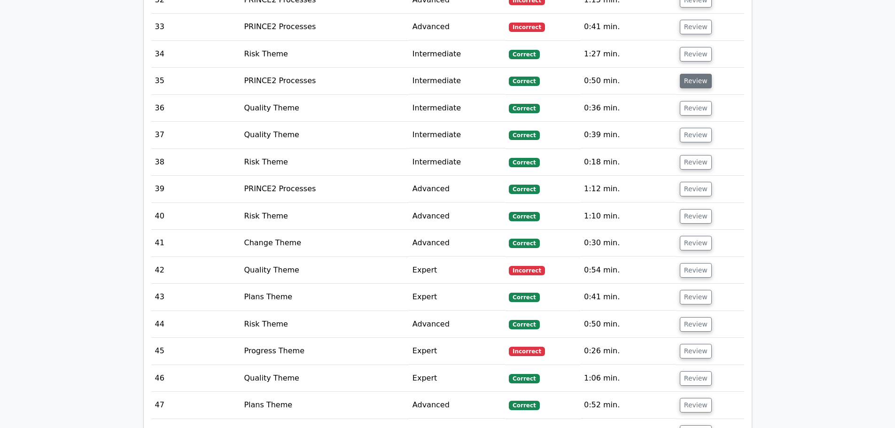
click at [689, 74] on button "Review" at bounding box center [696, 81] width 32 height 15
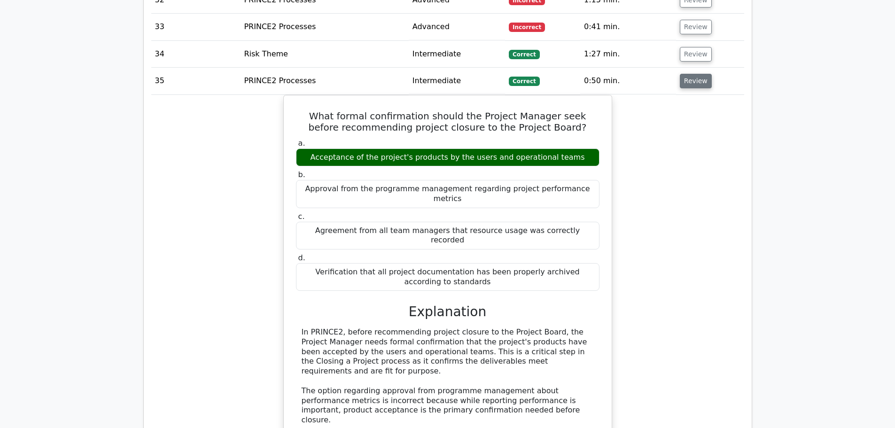
click at [692, 74] on button "Review" at bounding box center [696, 81] width 32 height 15
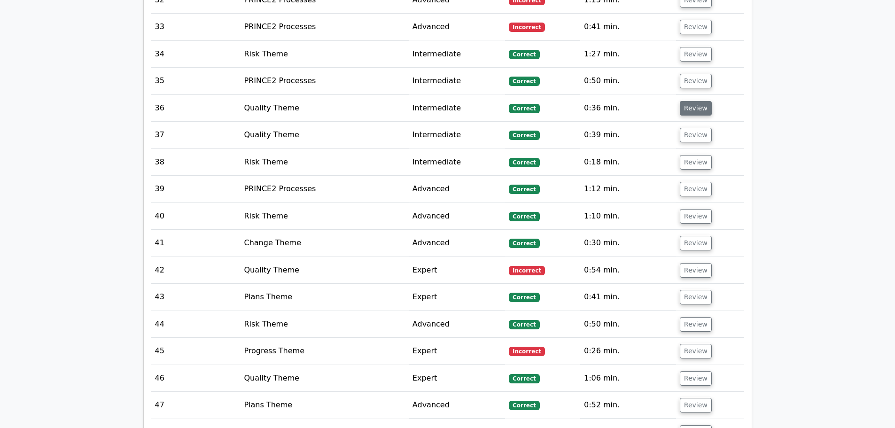
click at [691, 101] on button "Review" at bounding box center [696, 108] width 32 height 15
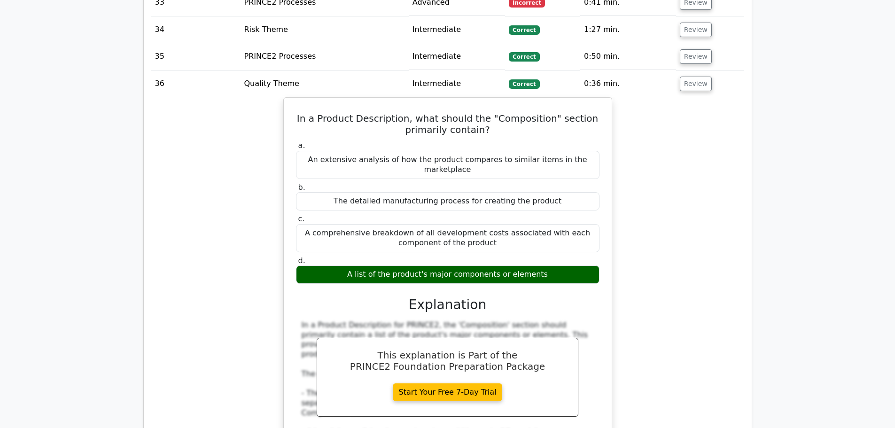
scroll to position [1786, 0]
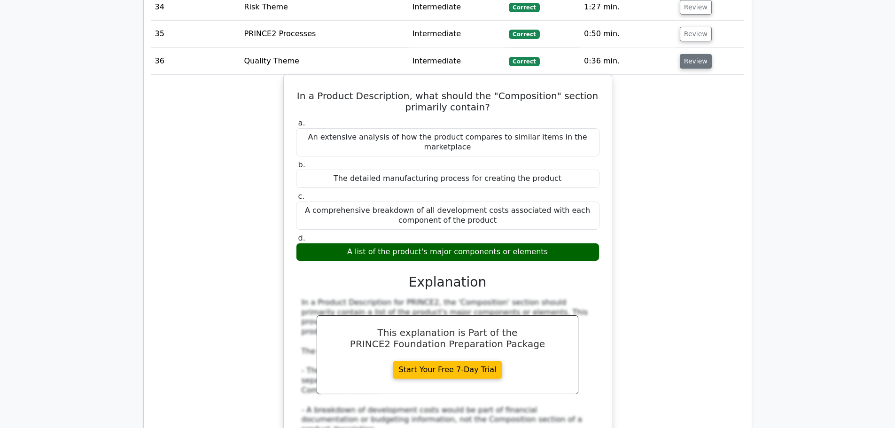
click at [687, 54] on button "Review" at bounding box center [696, 61] width 32 height 15
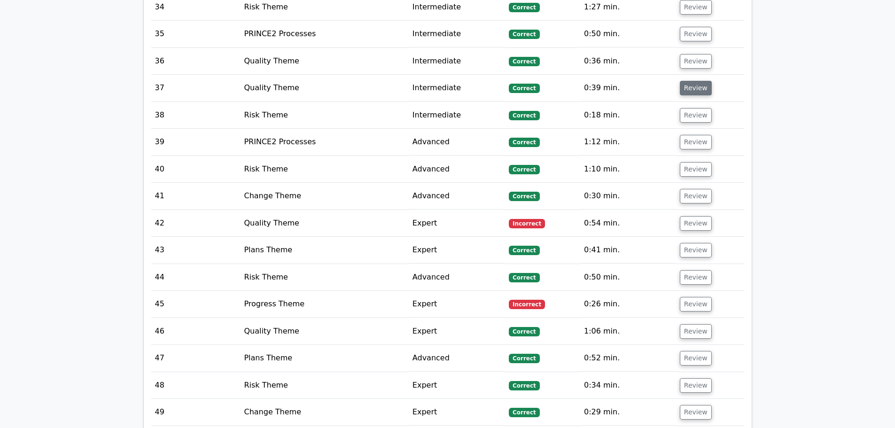
click at [688, 81] on button "Review" at bounding box center [696, 88] width 32 height 15
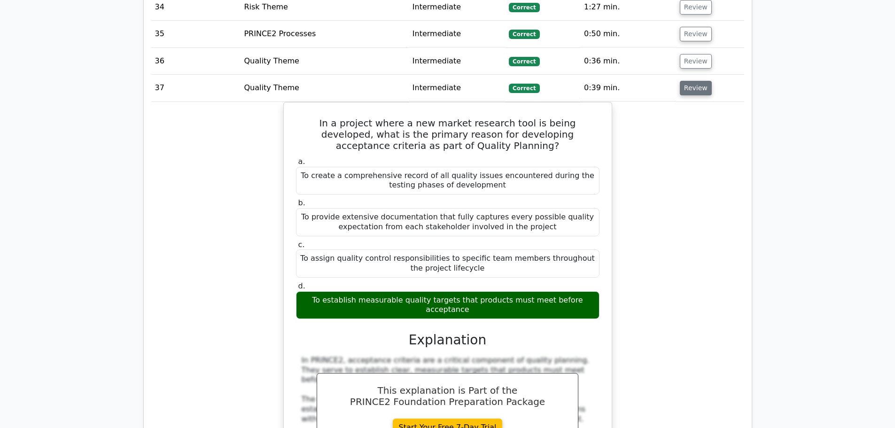
click at [688, 81] on button "Review" at bounding box center [696, 88] width 32 height 15
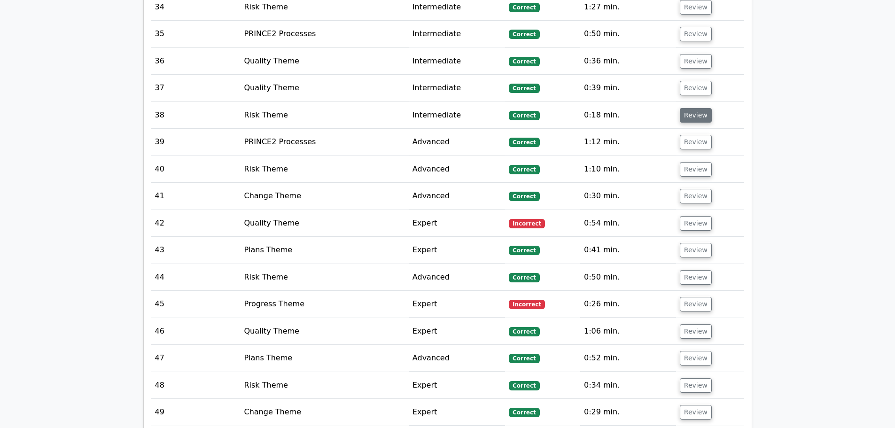
click at [689, 108] on button "Review" at bounding box center [696, 115] width 32 height 15
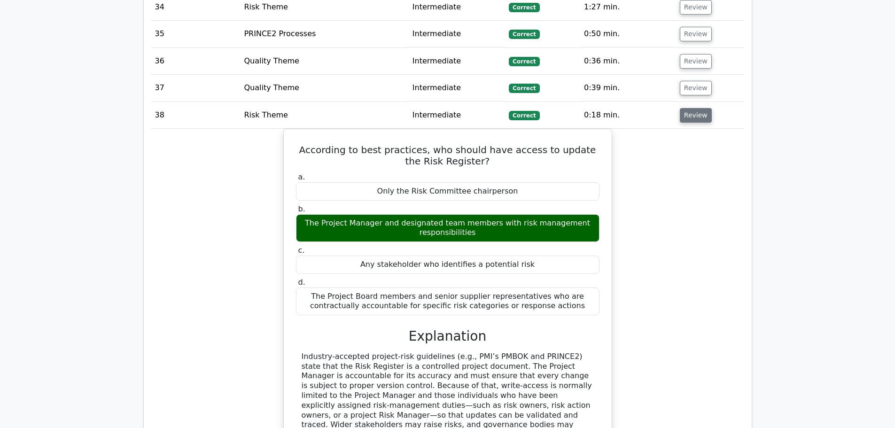
click at [689, 108] on button "Review" at bounding box center [696, 115] width 32 height 15
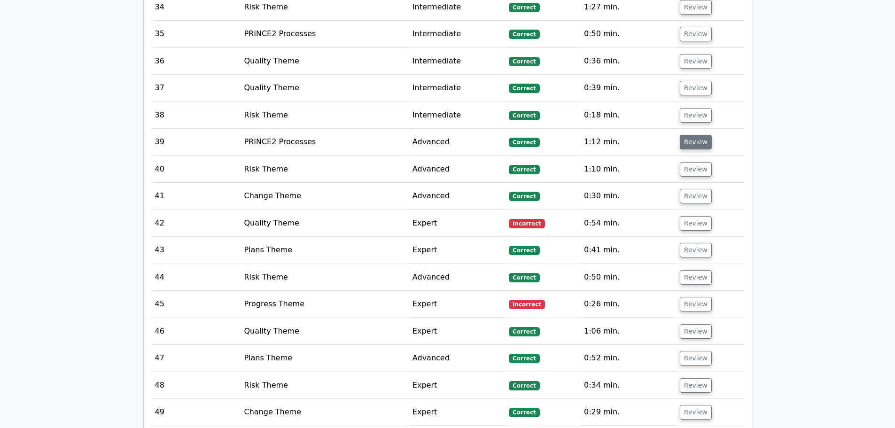
click at [692, 135] on button "Review" at bounding box center [696, 142] width 32 height 15
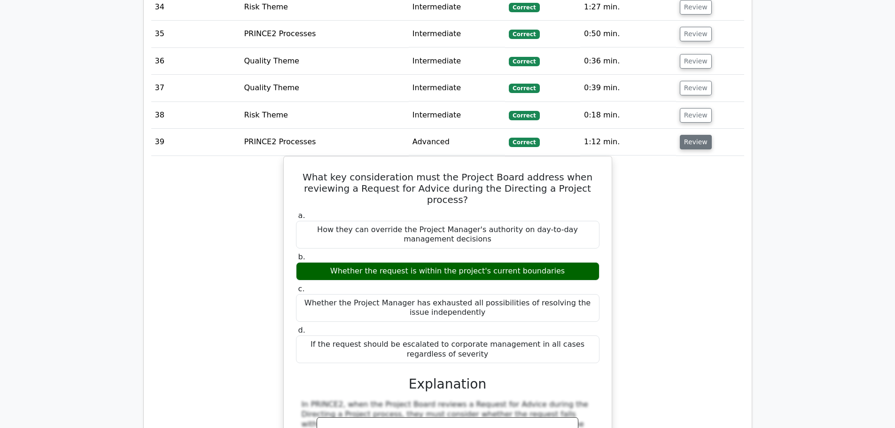
click at [691, 135] on button "Review" at bounding box center [696, 142] width 32 height 15
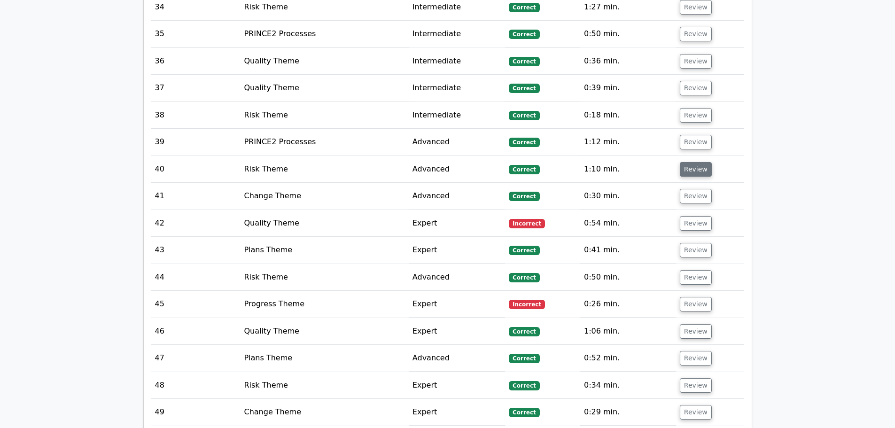
click at [689, 162] on button "Review" at bounding box center [696, 169] width 32 height 15
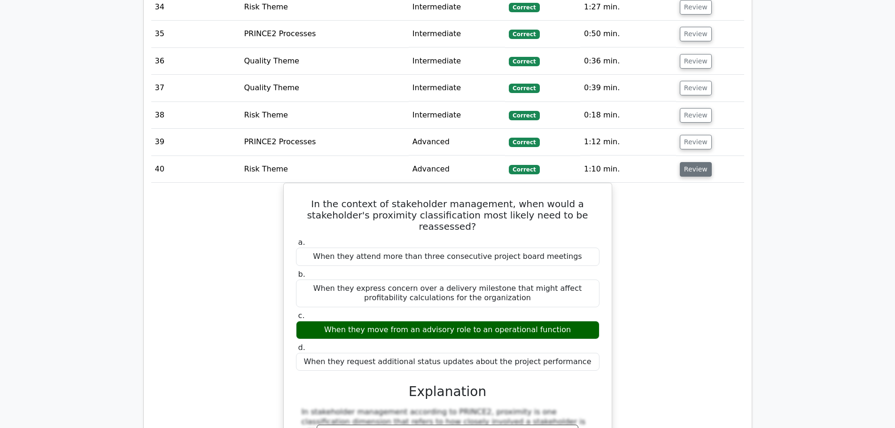
click at [688, 162] on button "Review" at bounding box center [696, 169] width 32 height 15
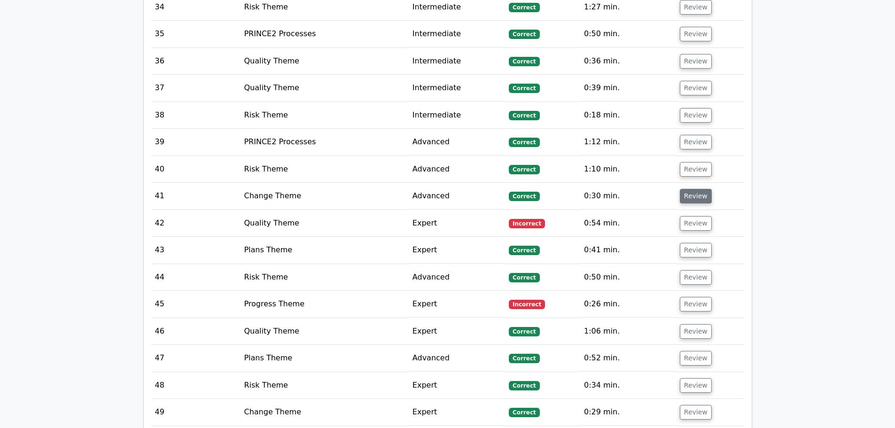
click at [686, 189] on button "Review" at bounding box center [696, 196] width 32 height 15
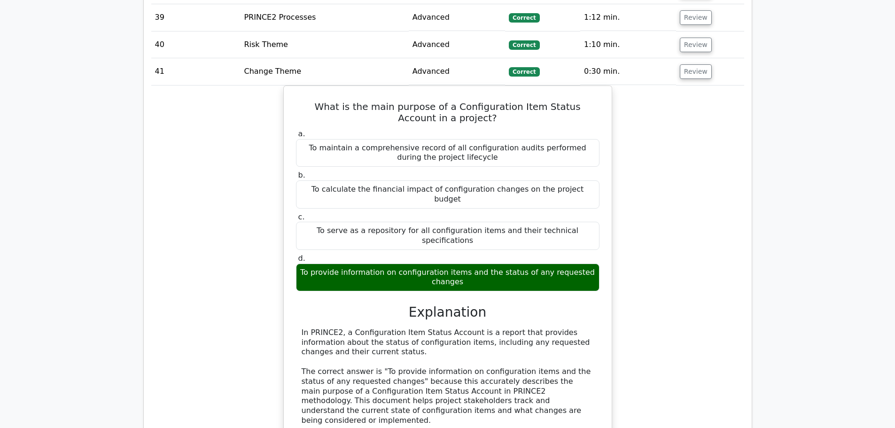
scroll to position [1927, 0]
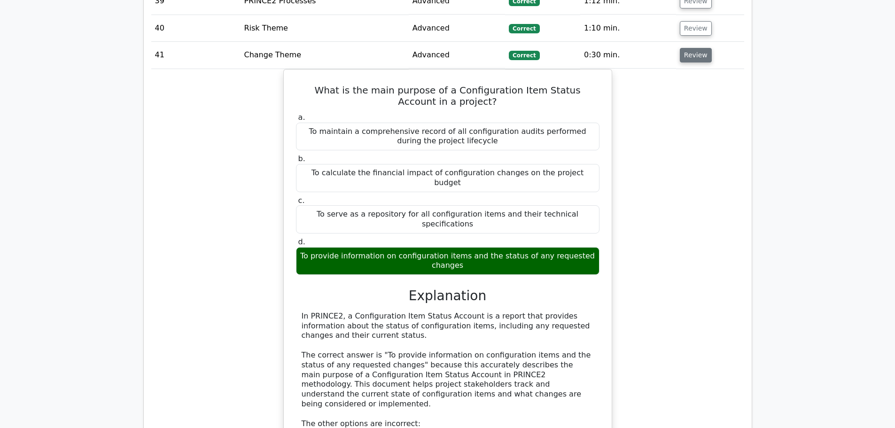
click at [697, 48] on button "Review" at bounding box center [696, 55] width 32 height 15
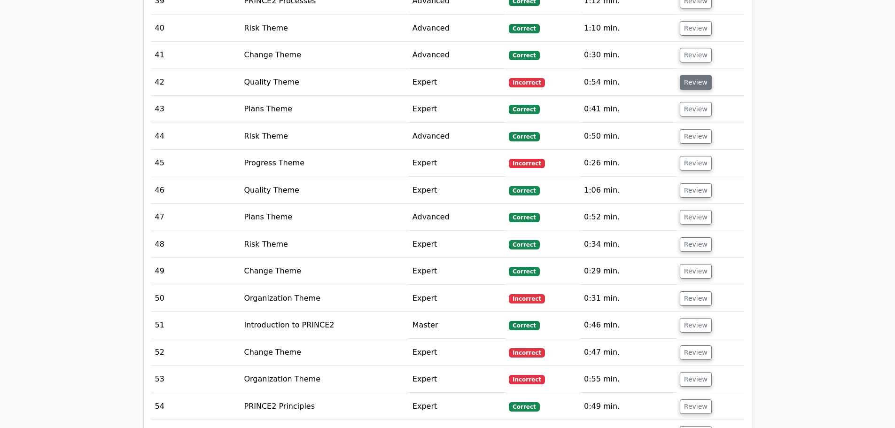
click at [697, 75] on button "Review" at bounding box center [696, 82] width 32 height 15
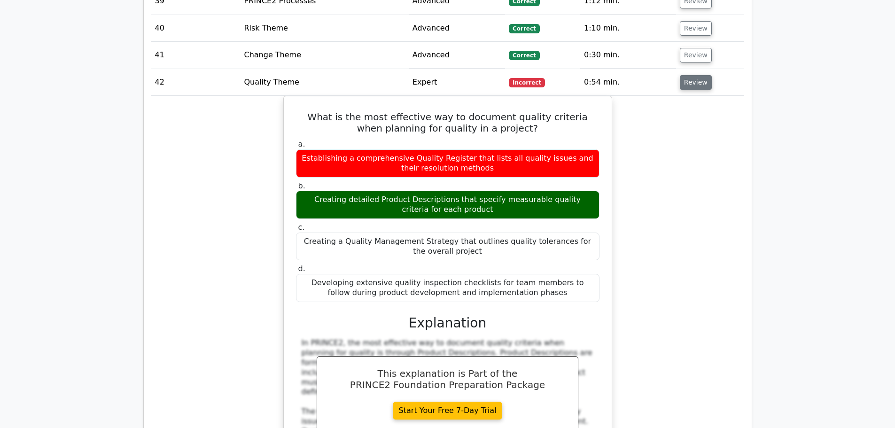
click at [697, 75] on button "Review" at bounding box center [696, 82] width 32 height 15
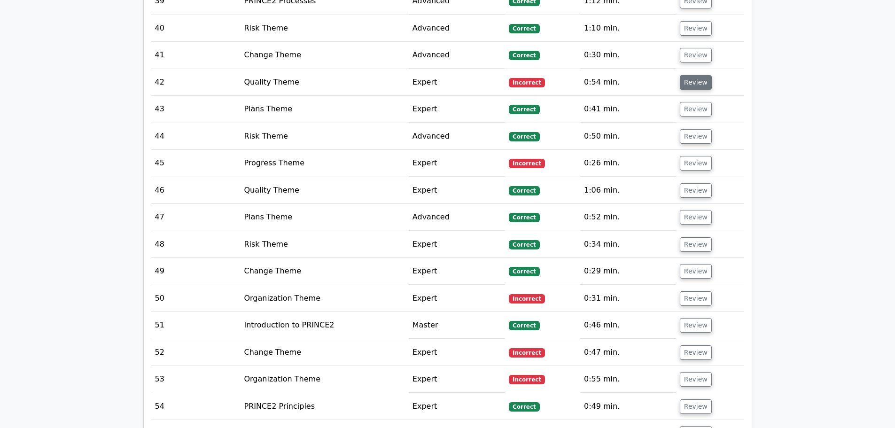
click at [697, 75] on button "Review" at bounding box center [696, 82] width 32 height 15
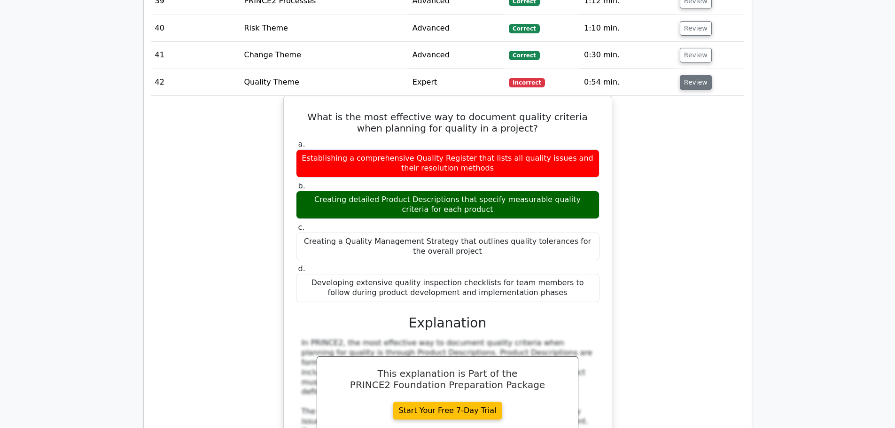
click at [697, 75] on button "Review" at bounding box center [696, 82] width 32 height 15
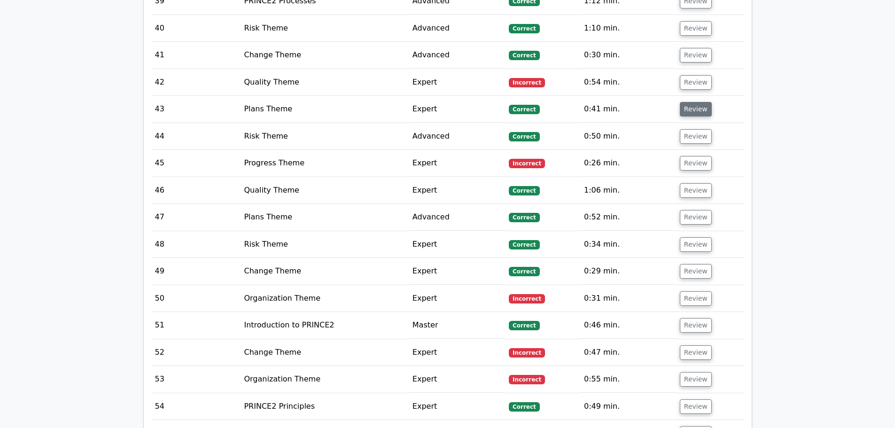
click at [696, 102] on button "Review" at bounding box center [696, 109] width 32 height 15
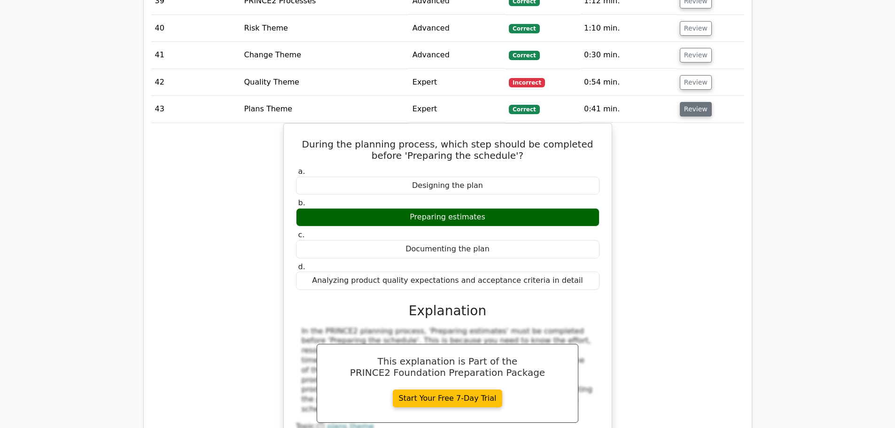
click at [696, 102] on button "Review" at bounding box center [696, 109] width 32 height 15
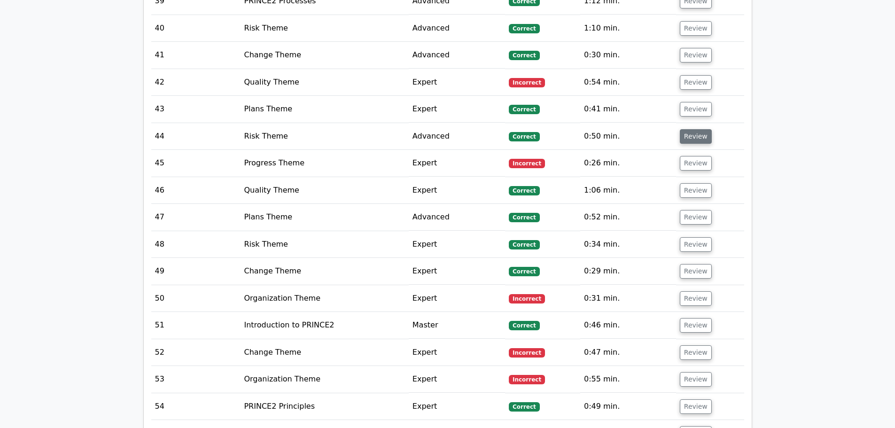
click at [697, 129] on button "Review" at bounding box center [696, 136] width 32 height 15
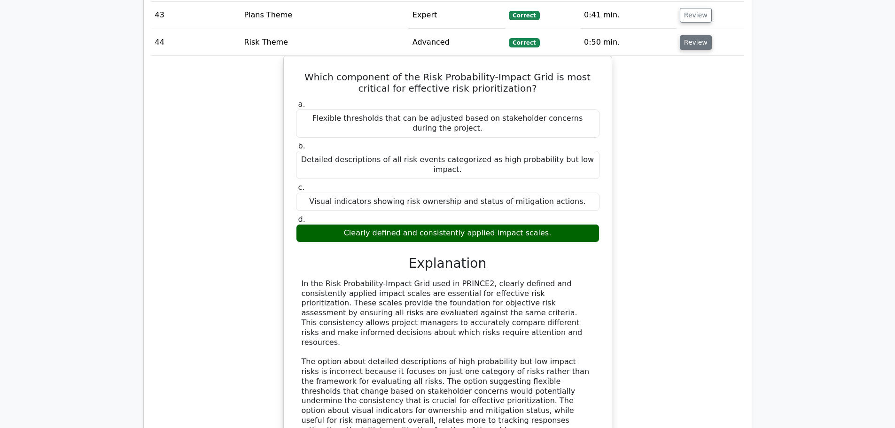
scroll to position [1974, 0]
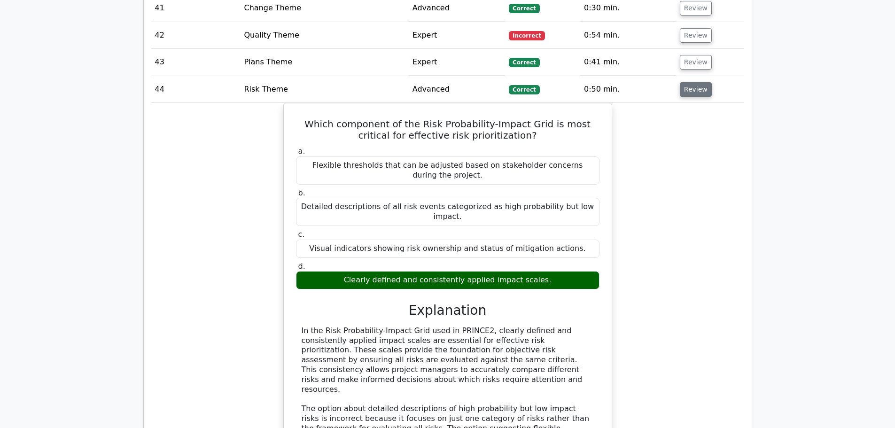
click at [696, 82] on button "Review" at bounding box center [696, 89] width 32 height 15
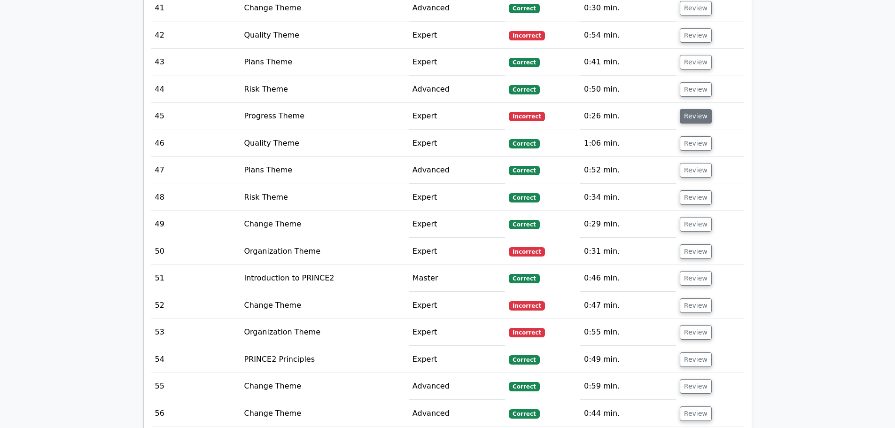
click at [693, 109] on button "Review" at bounding box center [696, 116] width 32 height 15
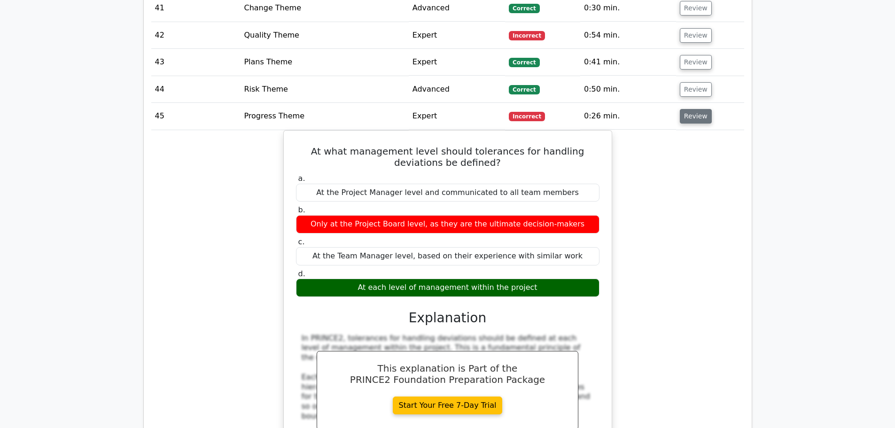
click at [706, 109] on button "Review" at bounding box center [696, 116] width 32 height 15
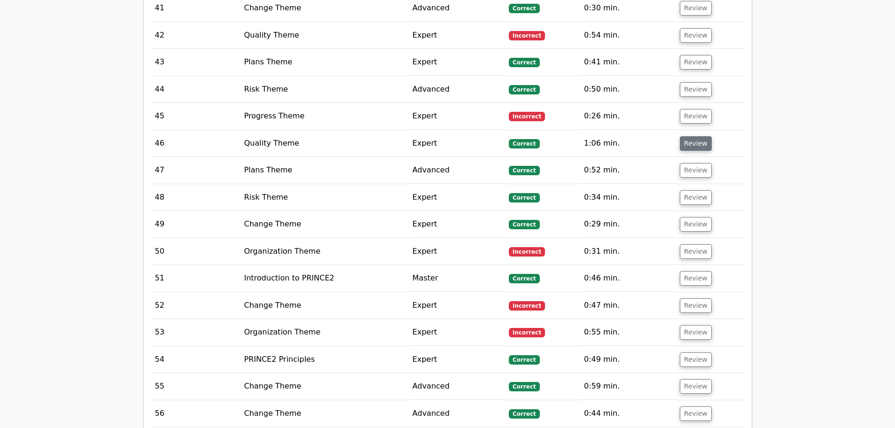
click at [694, 136] on button "Review" at bounding box center [696, 143] width 32 height 15
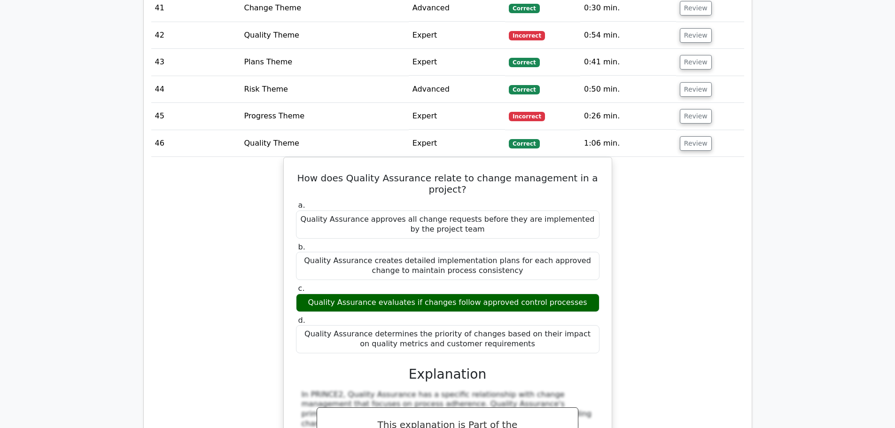
scroll to position [2021, 0]
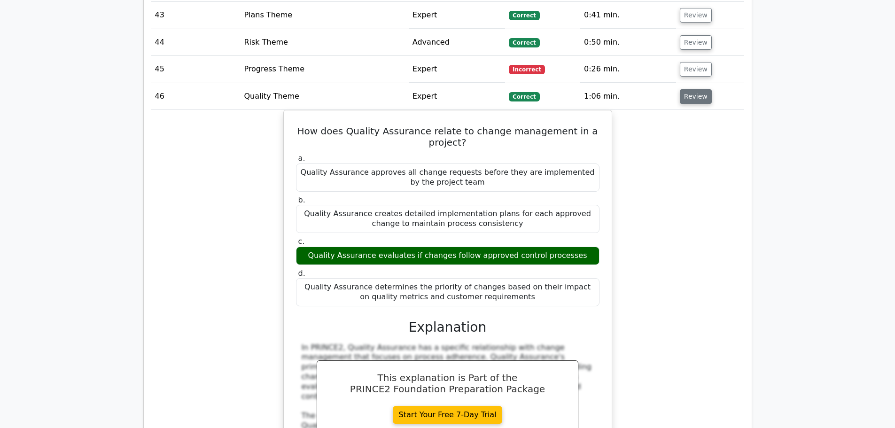
click at [690, 89] on button "Review" at bounding box center [696, 96] width 32 height 15
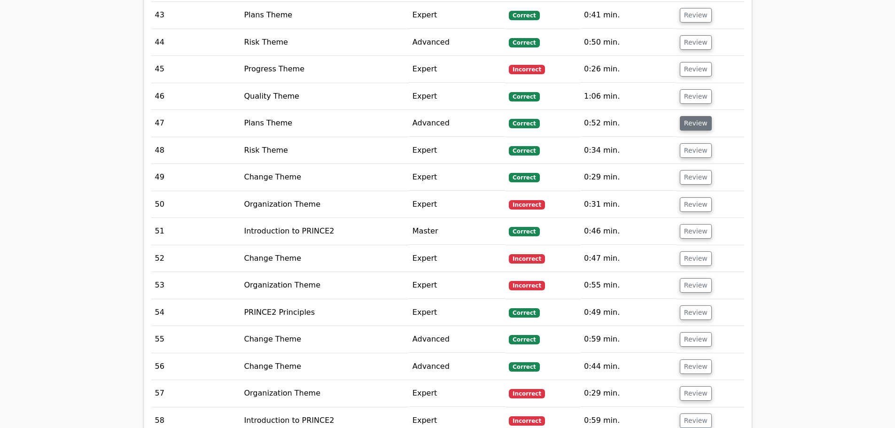
click at [686, 116] on button "Review" at bounding box center [696, 123] width 32 height 15
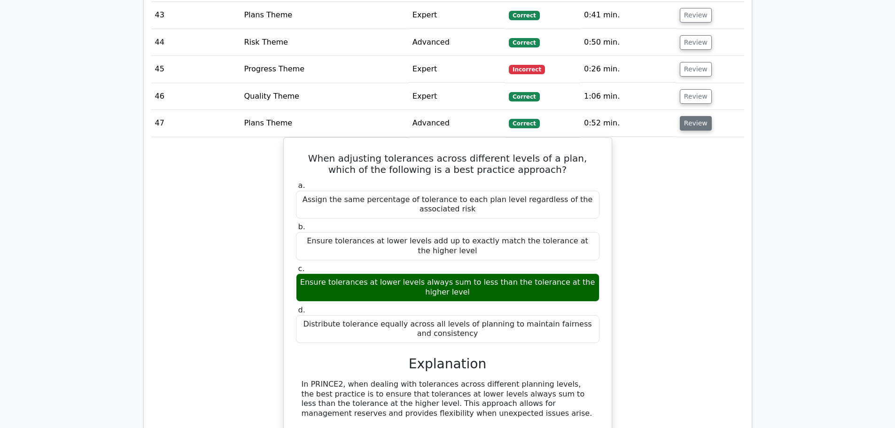
click at [698, 116] on button "Review" at bounding box center [696, 123] width 32 height 15
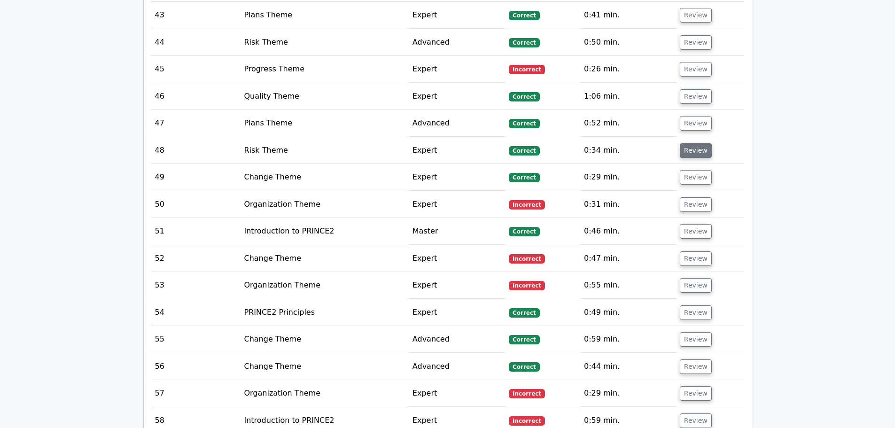
click at [696, 143] on button "Review" at bounding box center [696, 150] width 32 height 15
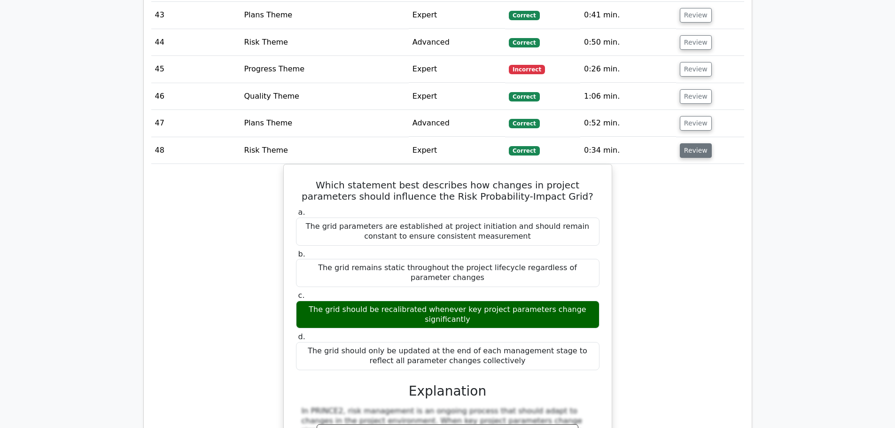
click at [696, 143] on button "Review" at bounding box center [696, 150] width 32 height 15
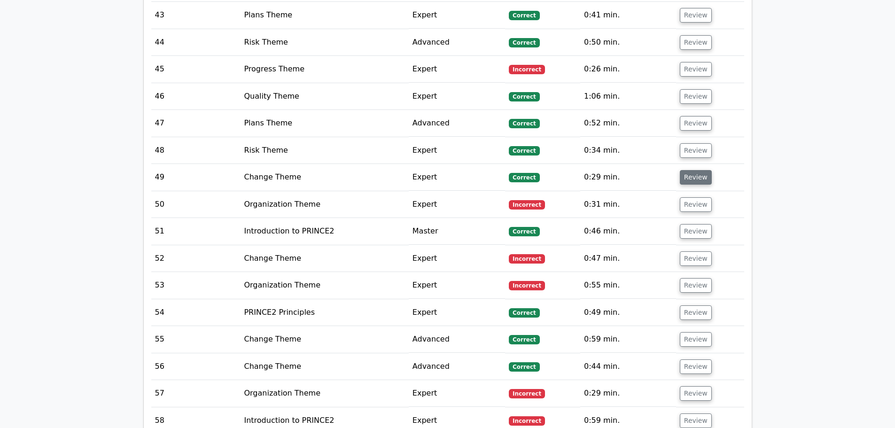
click at [696, 170] on button "Review" at bounding box center [696, 177] width 32 height 15
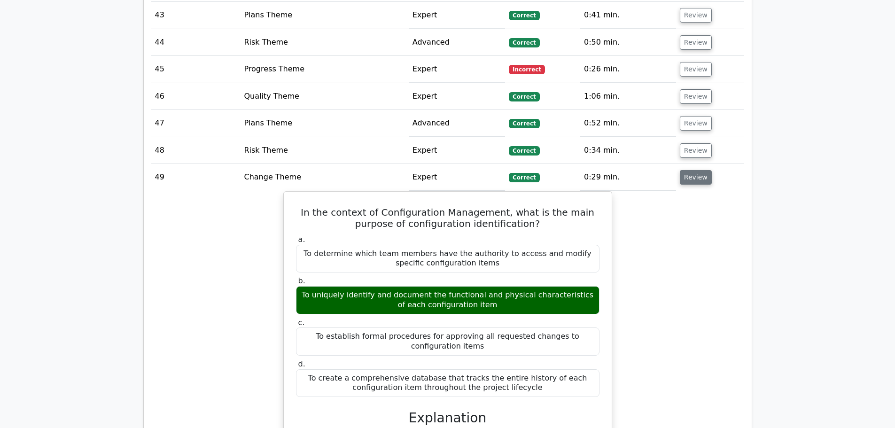
click at [697, 170] on button "Review" at bounding box center [696, 177] width 32 height 15
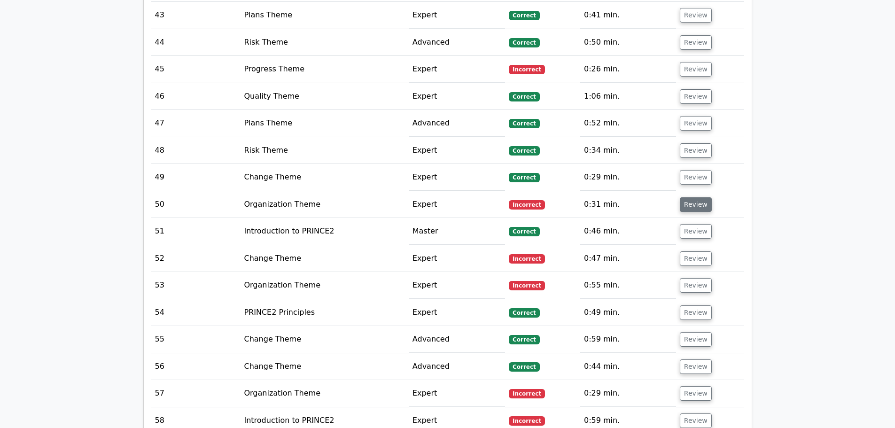
click at [690, 197] on button "Review" at bounding box center [696, 204] width 32 height 15
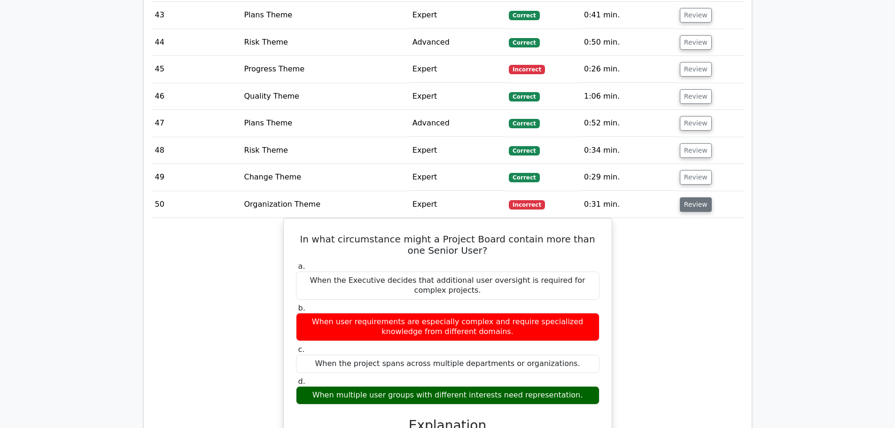
click at [688, 197] on button "Review" at bounding box center [696, 204] width 32 height 15
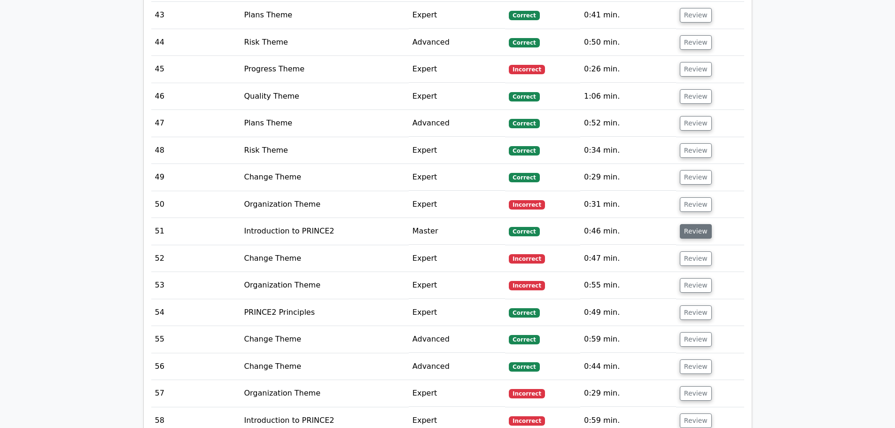
click at [688, 224] on button "Review" at bounding box center [696, 231] width 32 height 15
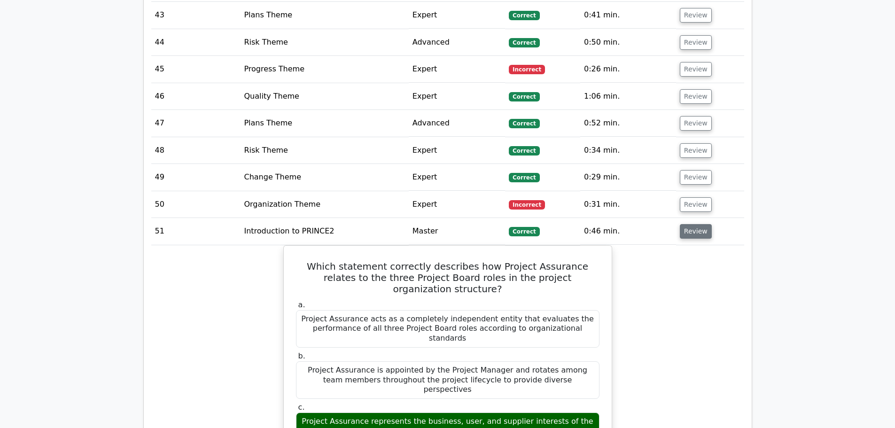
click at [696, 224] on button "Review" at bounding box center [696, 231] width 32 height 15
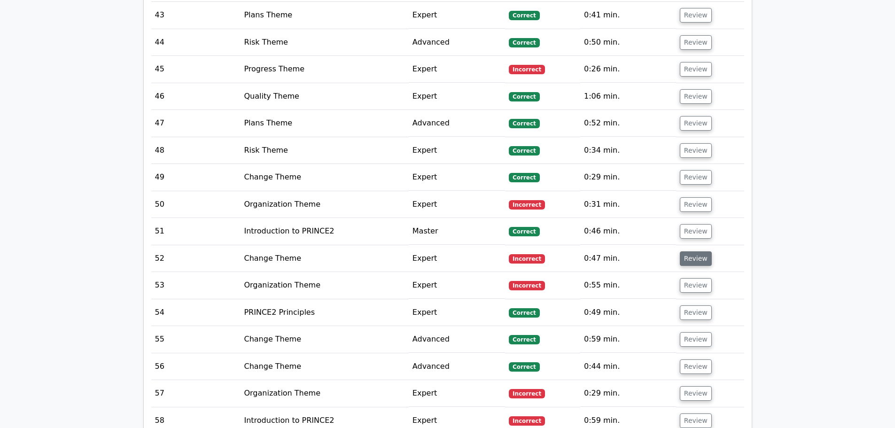
click at [693, 251] on button "Review" at bounding box center [696, 258] width 32 height 15
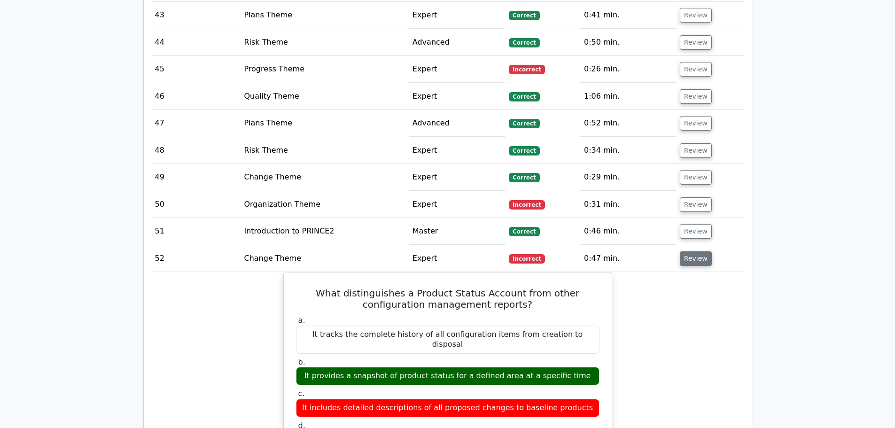
click at [694, 251] on button "Review" at bounding box center [696, 258] width 32 height 15
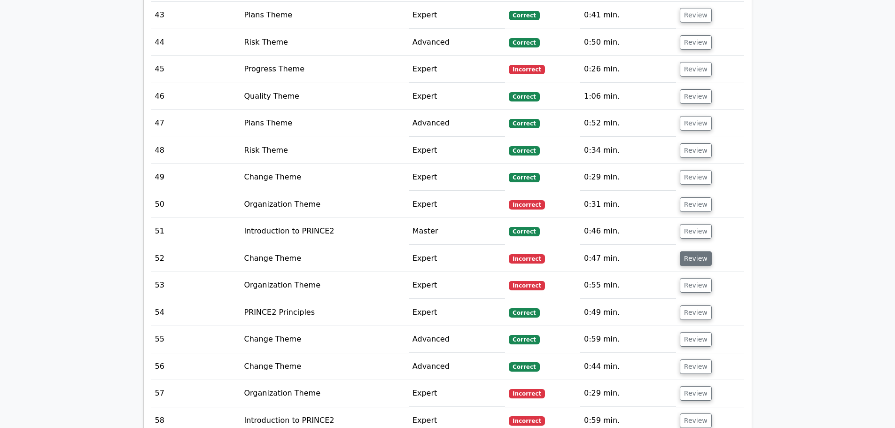
click at [694, 251] on button "Review" at bounding box center [696, 258] width 32 height 15
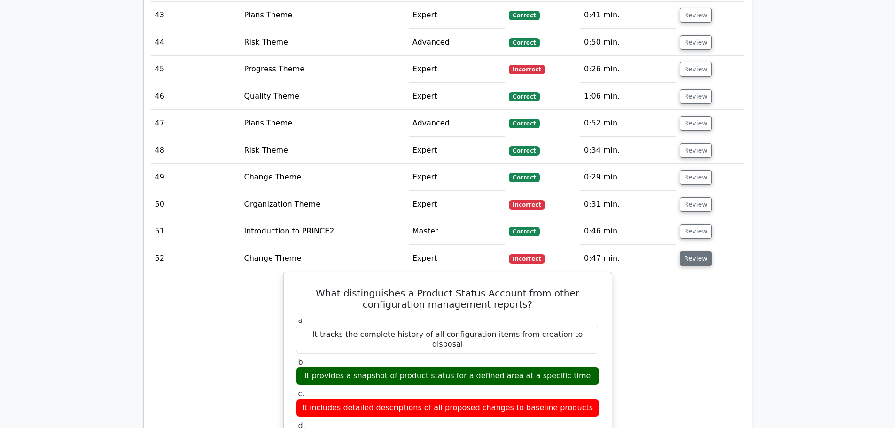
click at [694, 251] on button "Review" at bounding box center [696, 258] width 32 height 15
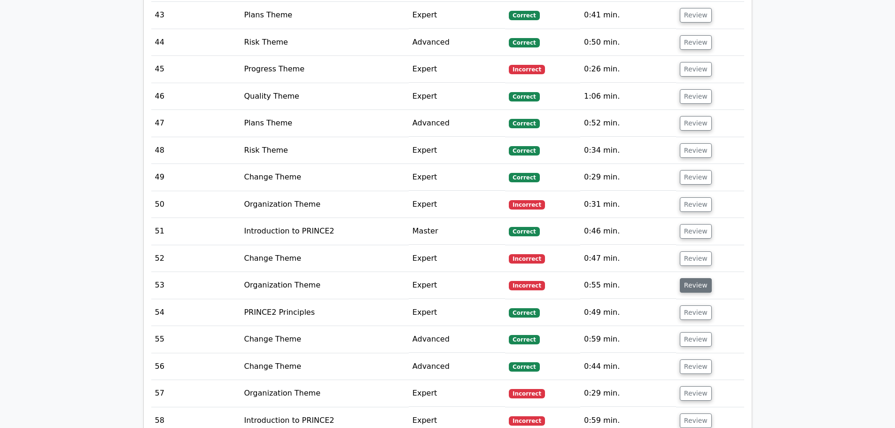
click at [686, 278] on button "Review" at bounding box center [696, 285] width 32 height 15
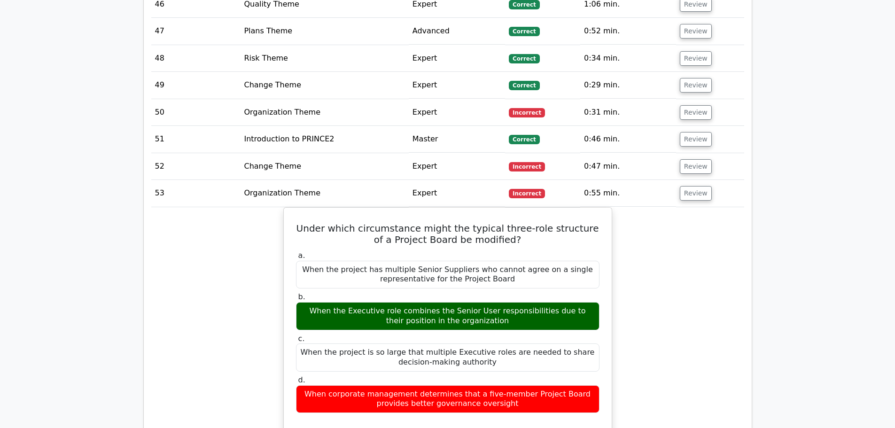
scroll to position [2115, 0]
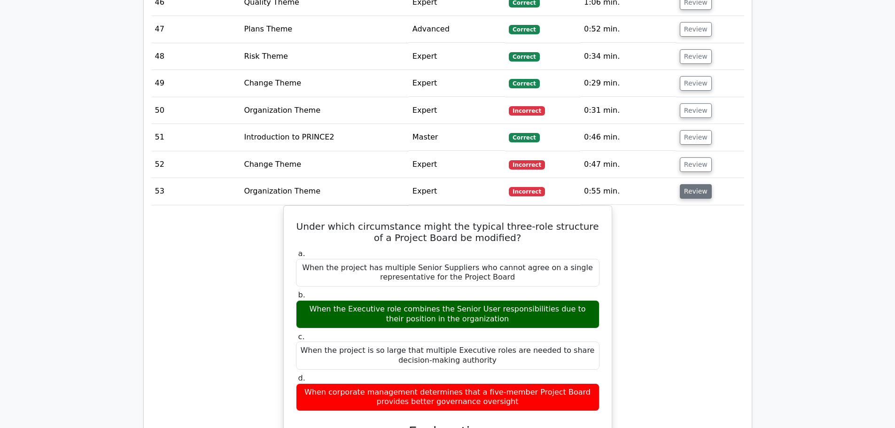
click at [686, 184] on button "Review" at bounding box center [696, 191] width 32 height 15
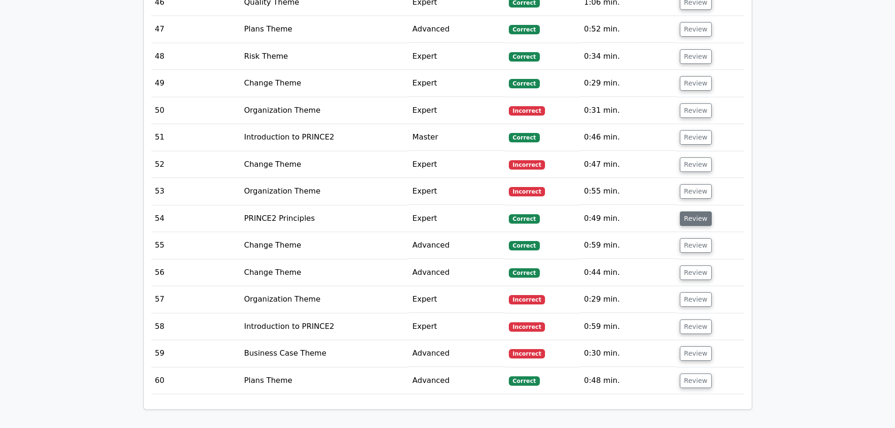
click at [688, 211] on button "Review" at bounding box center [696, 218] width 32 height 15
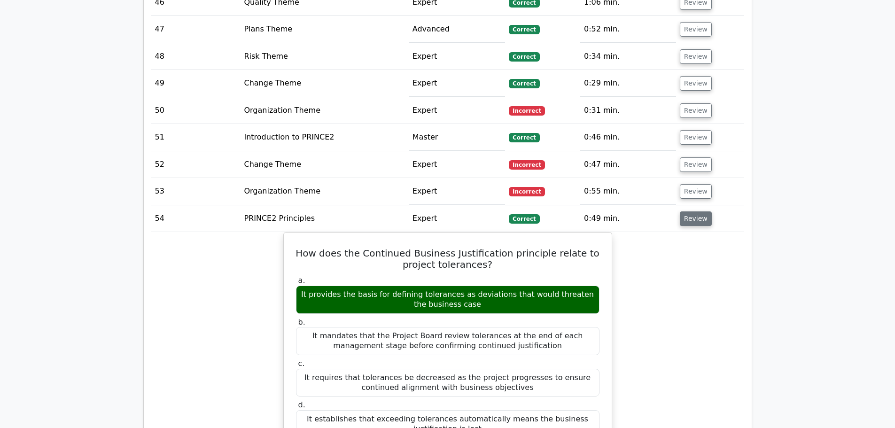
click at [688, 211] on button "Review" at bounding box center [696, 218] width 32 height 15
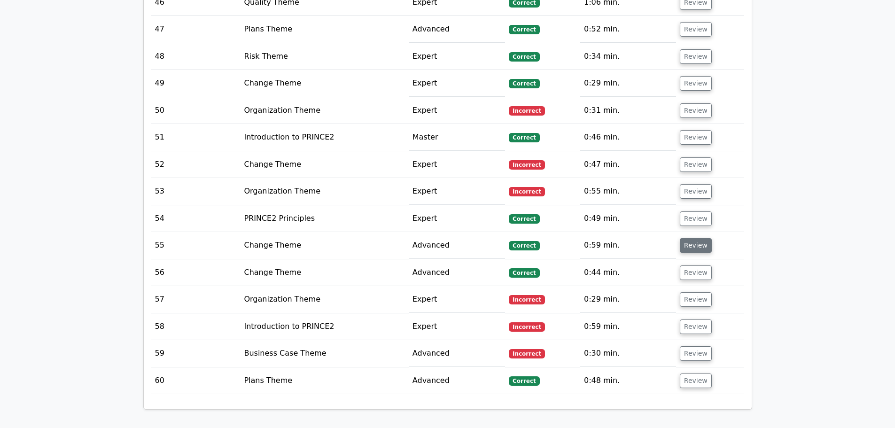
click at [690, 238] on button "Review" at bounding box center [696, 245] width 32 height 15
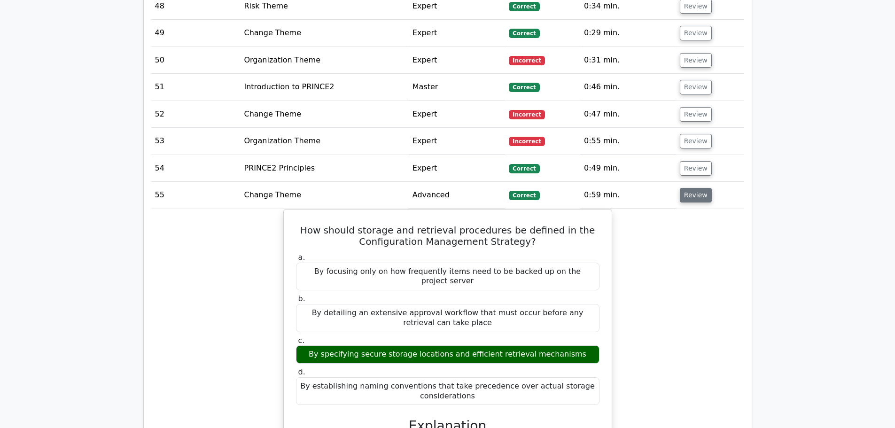
scroll to position [2256, 0]
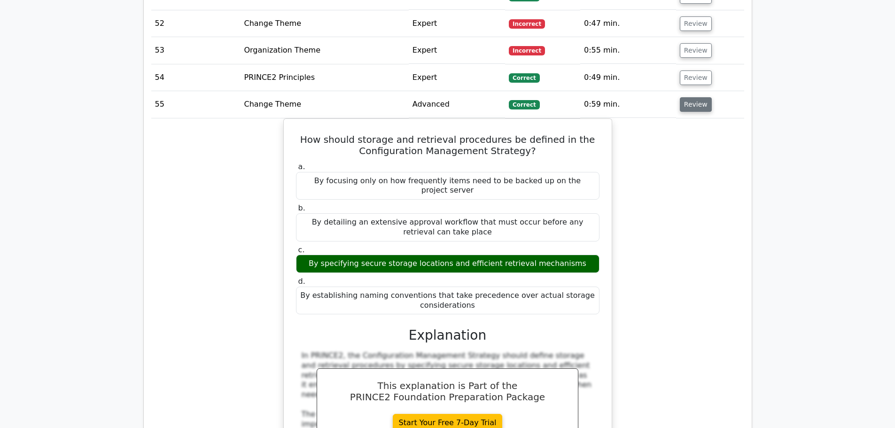
click at [694, 97] on button "Review" at bounding box center [696, 104] width 32 height 15
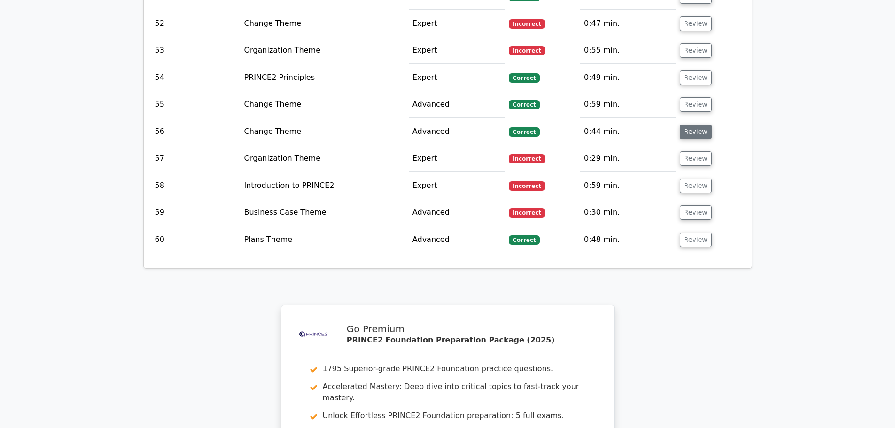
click at [694, 125] on button "Review" at bounding box center [696, 132] width 32 height 15
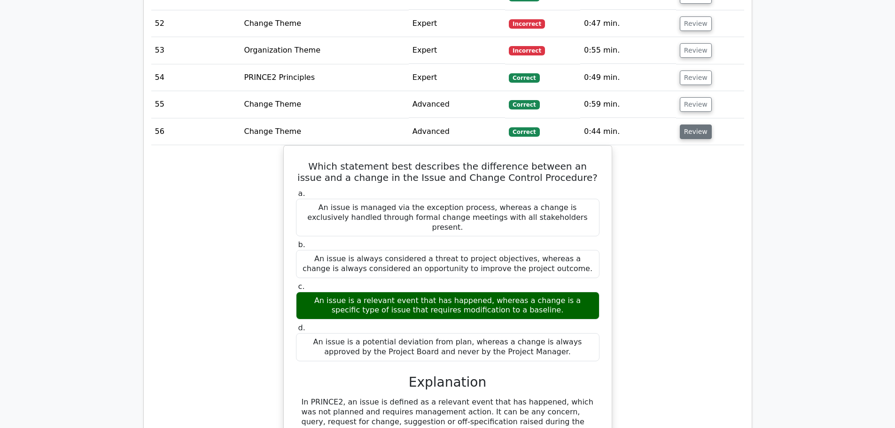
click at [694, 125] on button "Review" at bounding box center [696, 132] width 32 height 15
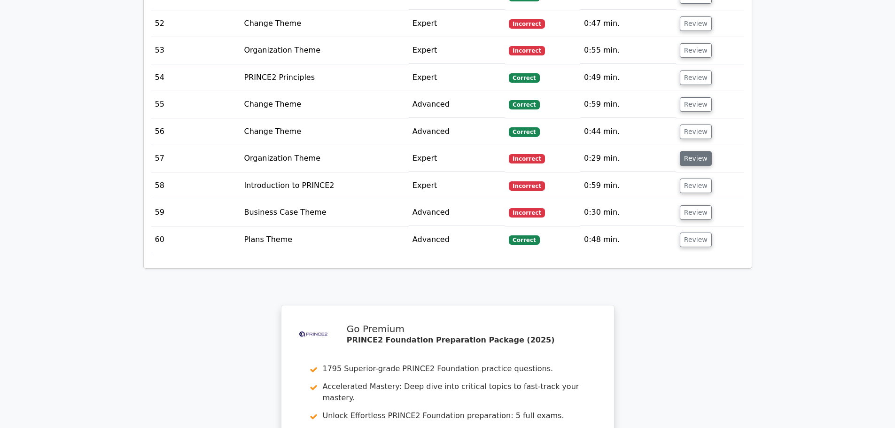
click at [696, 151] on button "Review" at bounding box center [696, 158] width 32 height 15
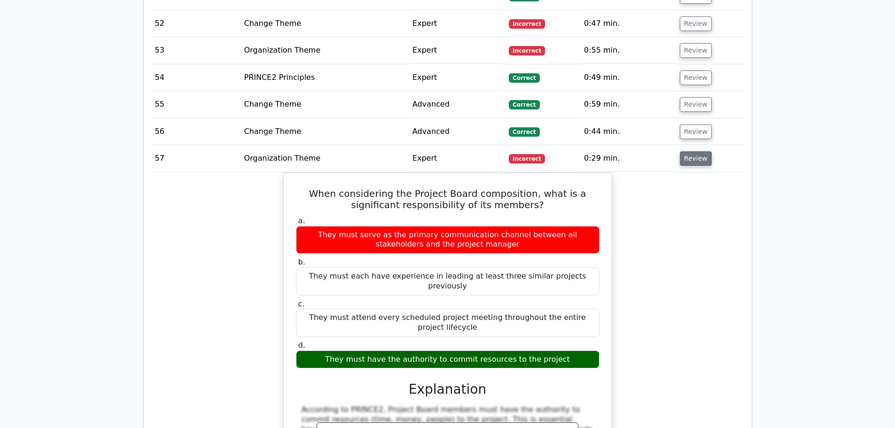
click at [696, 151] on button "Review" at bounding box center [696, 158] width 32 height 15
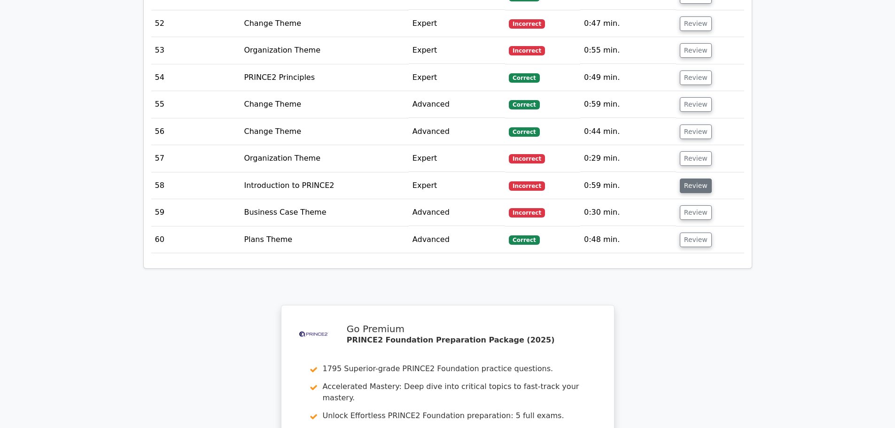
click at [682, 179] on button "Review" at bounding box center [696, 186] width 32 height 15
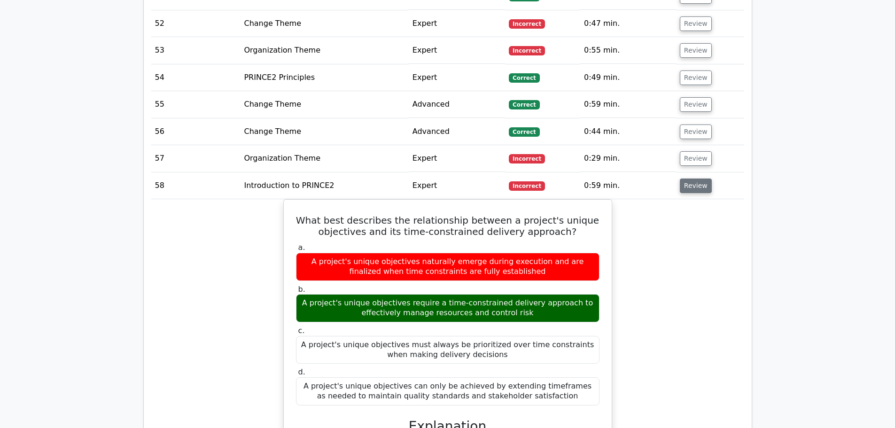
click at [684, 179] on button "Review" at bounding box center [696, 186] width 32 height 15
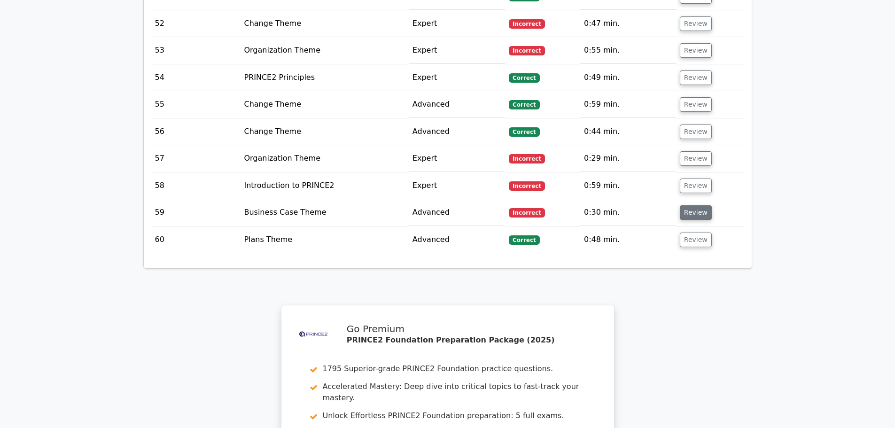
click at [684, 205] on button "Review" at bounding box center [696, 212] width 32 height 15
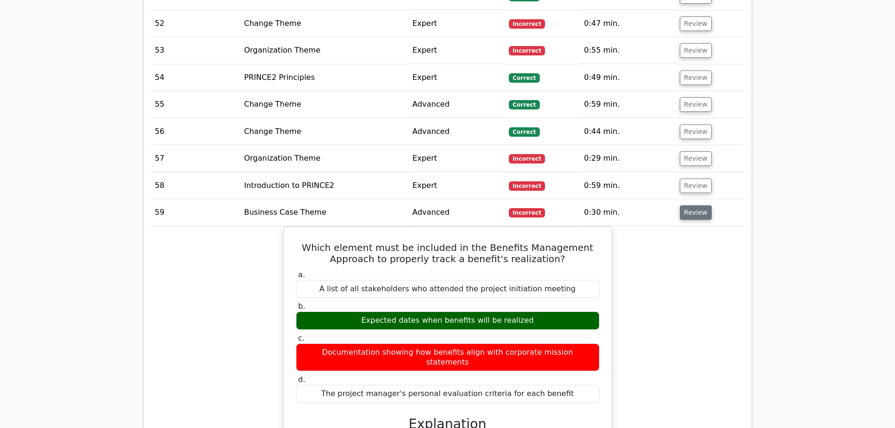
click at [684, 205] on button "Review" at bounding box center [696, 212] width 32 height 15
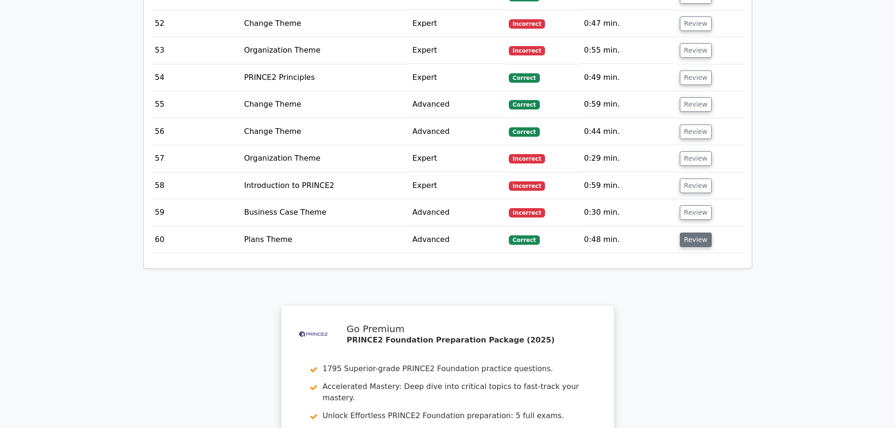
click at [680, 233] on button "Review" at bounding box center [696, 240] width 32 height 15
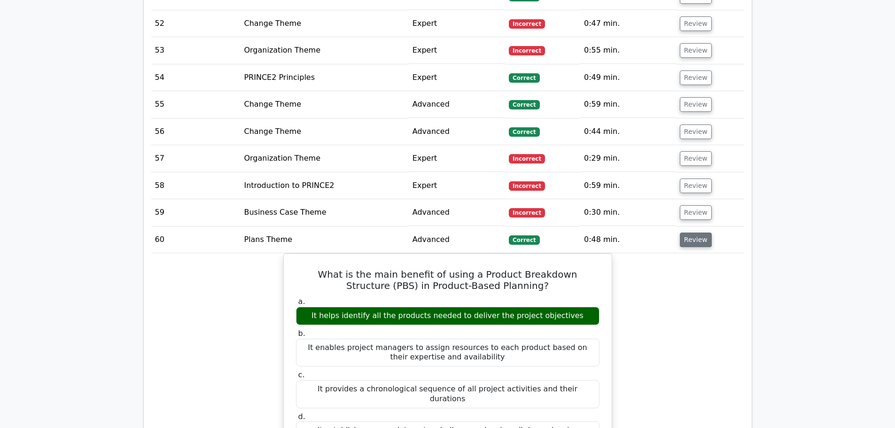
click at [687, 233] on button "Review" at bounding box center [696, 240] width 32 height 15
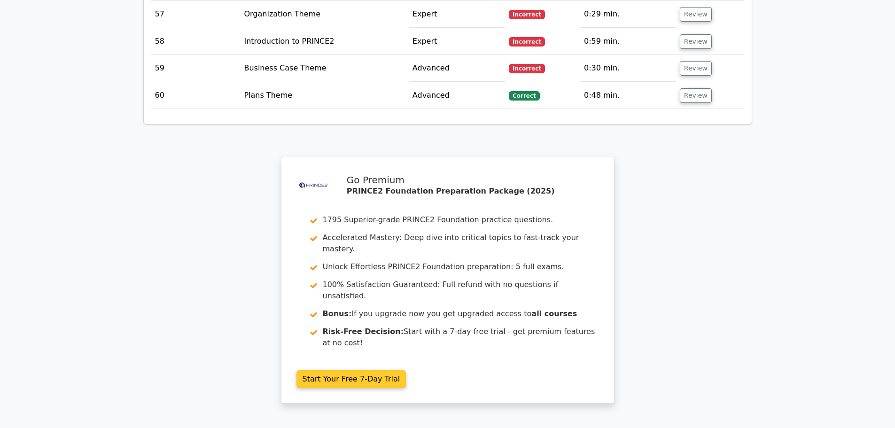
scroll to position [2498, 0]
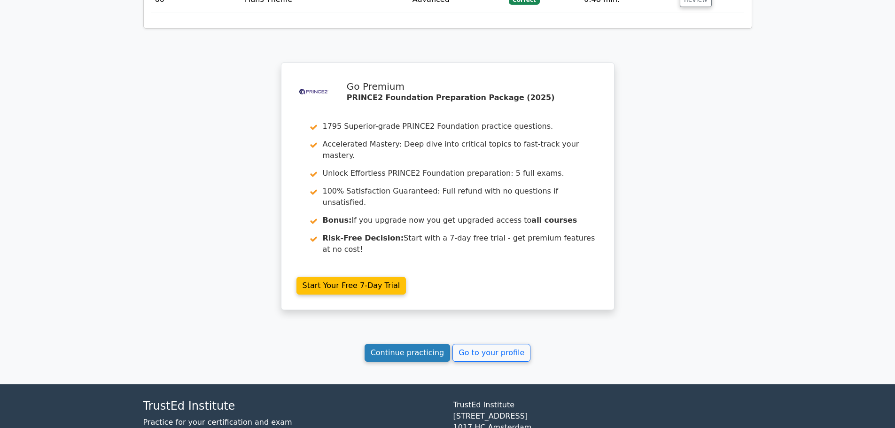
click at [410, 344] on link "Continue practicing" at bounding box center [408, 353] width 86 height 18
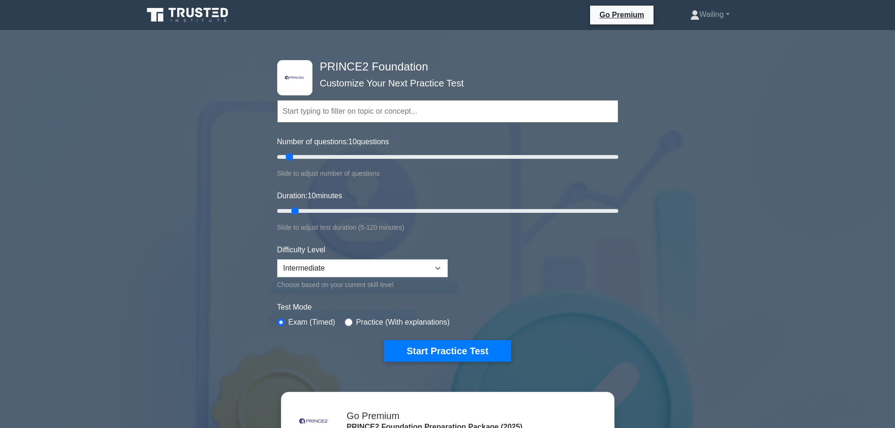
click at [367, 111] on input "text" at bounding box center [447, 111] width 341 height 23
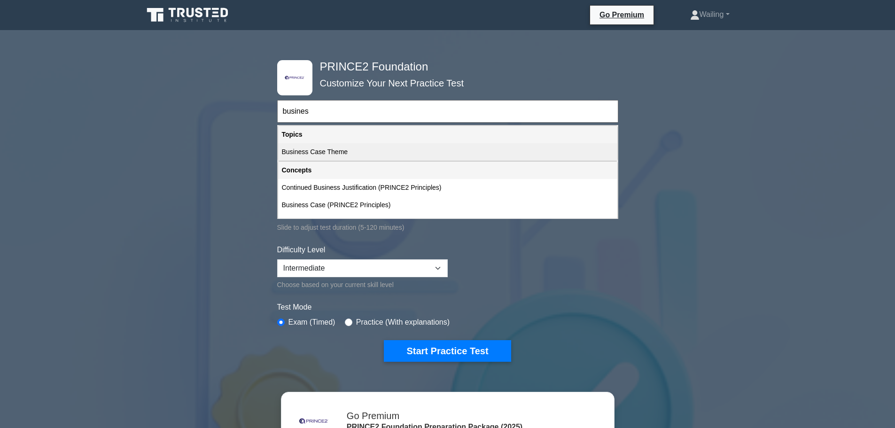
click at [308, 154] on div "Business Case Theme" at bounding box center [447, 151] width 339 height 17
type input "Business Case Theme"
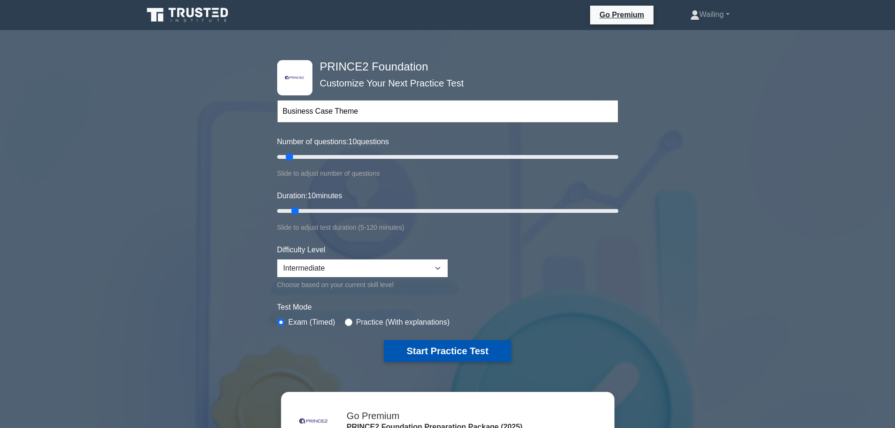
click at [430, 350] on button "Start Practice Test" at bounding box center [447, 351] width 127 height 22
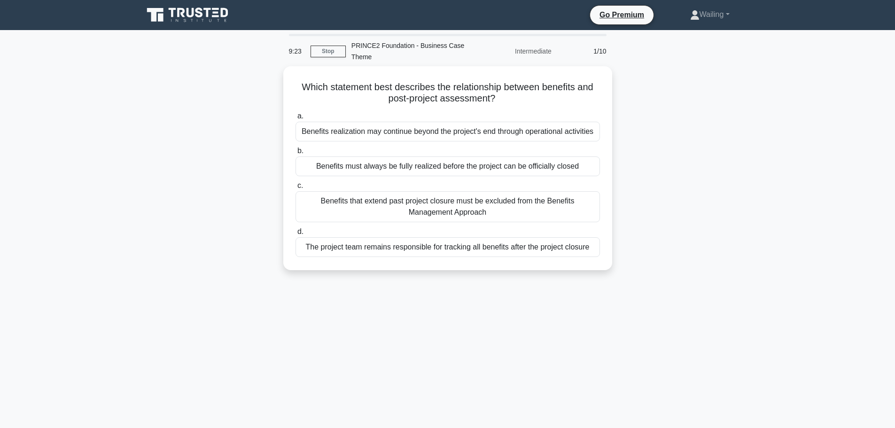
click at [573, 340] on div "9:23 Stop PRINCE2 Foundation - Business Case Theme Intermediate 1/10 Which stat…" at bounding box center [448, 269] width 620 height 470
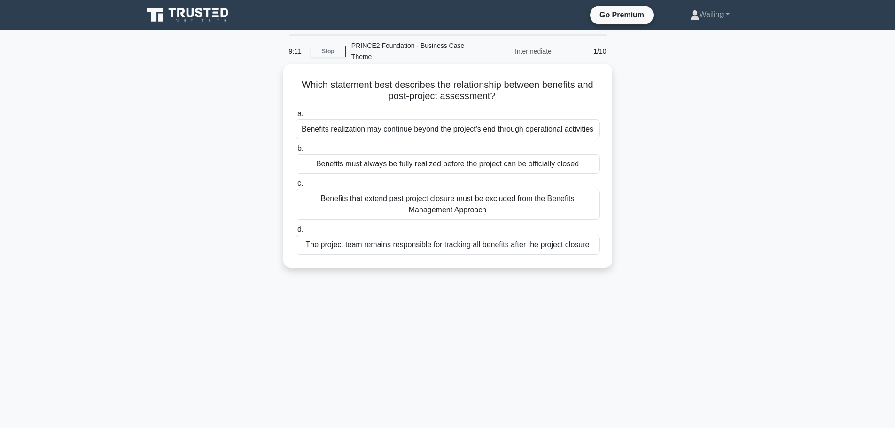
click at [389, 130] on div "Benefits realization may continue beyond the project's end through operational …" at bounding box center [448, 129] width 305 height 20
click at [296, 117] on input "a. Benefits realization may continue beyond the project's end through operation…" at bounding box center [296, 114] width 0 height 6
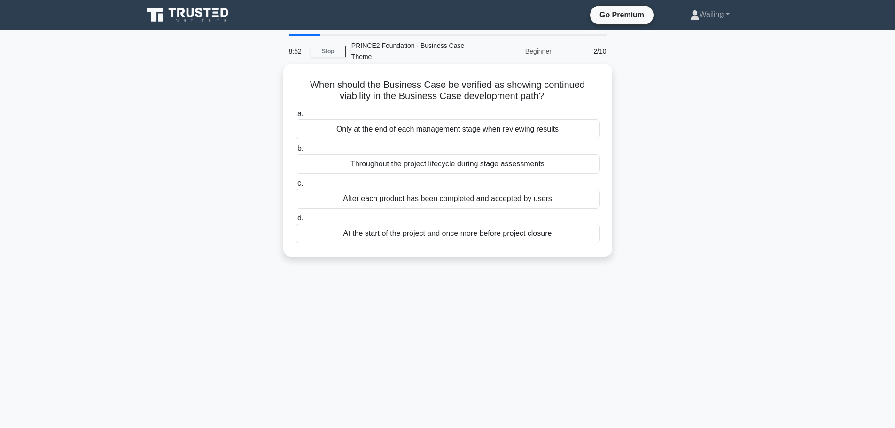
click at [395, 164] on div "Throughout the project lifecycle during stage assessments" at bounding box center [448, 164] width 305 height 20
click at [296, 152] on input "b. Throughout the project lifecycle during stage assessments" at bounding box center [296, 149] width 0 height 6
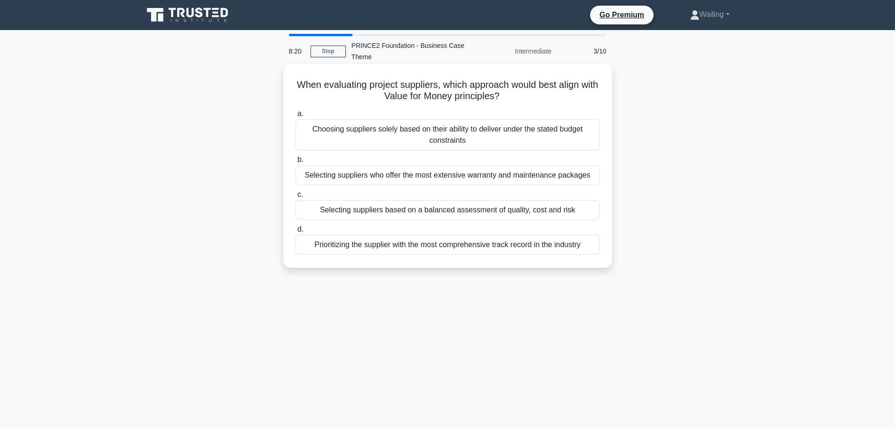
click at [398, 212] on div "Selecting suppliers based on a balanced assessment of quality, cost and risk" at bounding box center [448, 210] width 305 height 20
click at [296, 198] on input "c. Selecting suppliers based on a balanced assessment of quality, cost and risk" at bounding box center [296, 195] width 0 height 6
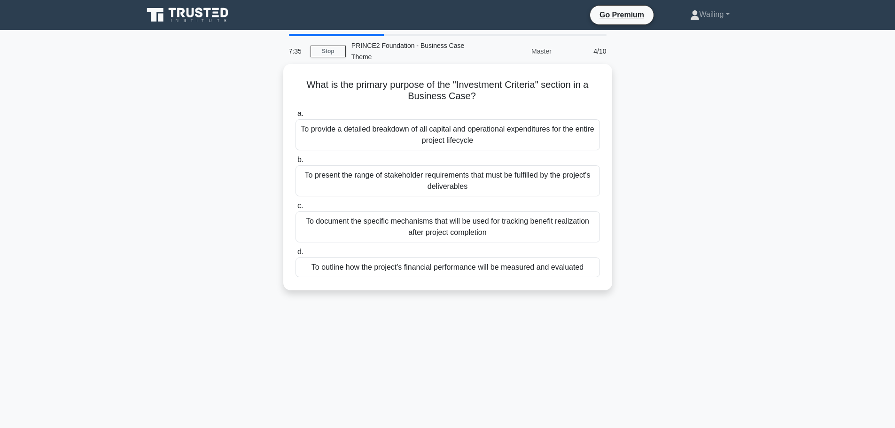
click at [482, 224] on div "To document the specific mechanisms that will be used for tracking benefit real…" at bounding box center [448, 226] width 305 height 31
click at [296, 209] on input "c. To document the specific mechanisms that will be used for tracking benefit r…" at bounding box center [296, 206] width 0 height 6
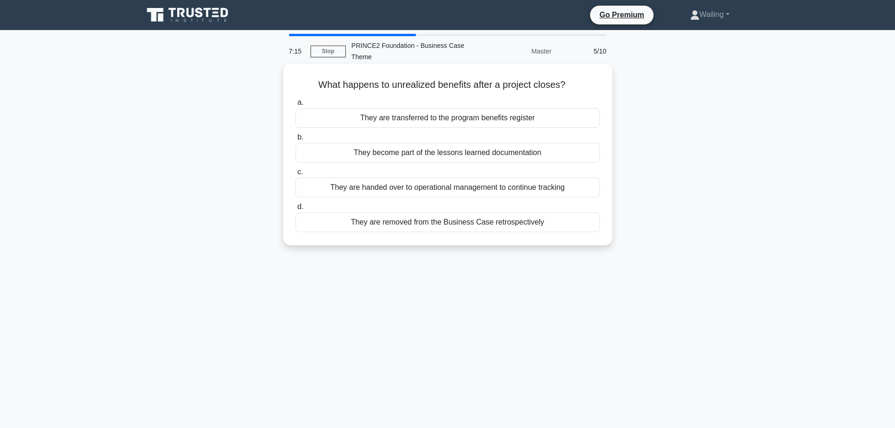
click at [401, 190] on div "They are handed over to operational management to continue tracking" at bounding box center [448, 188] width 305 height 20
click at [296, 175] on input "c. They are handed over to operational management to continue tracking" at bounding box center [296, 172] width 0 height 6
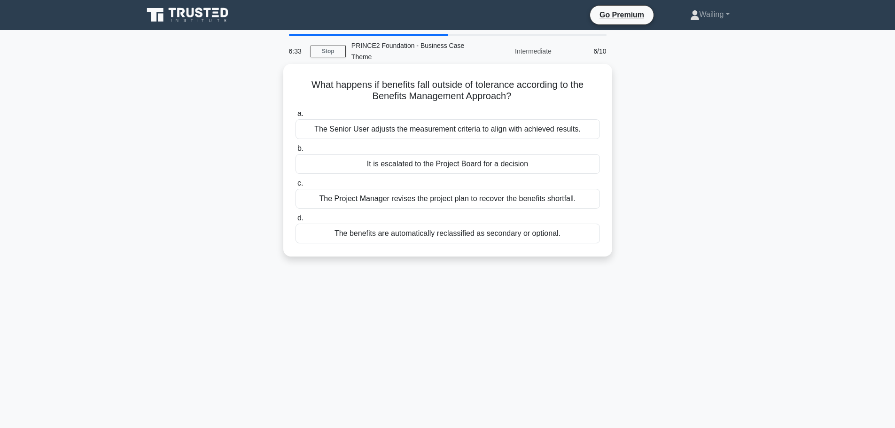
click at [422, 161] on div "It is escalated to the Project Board for a decision" at bounding box center [448, 164] width 305 height 20
click at [296, 152] on input "b. It is escalated to the Project Board for a decision" at bounding box center [296, 149] width 0 height 6
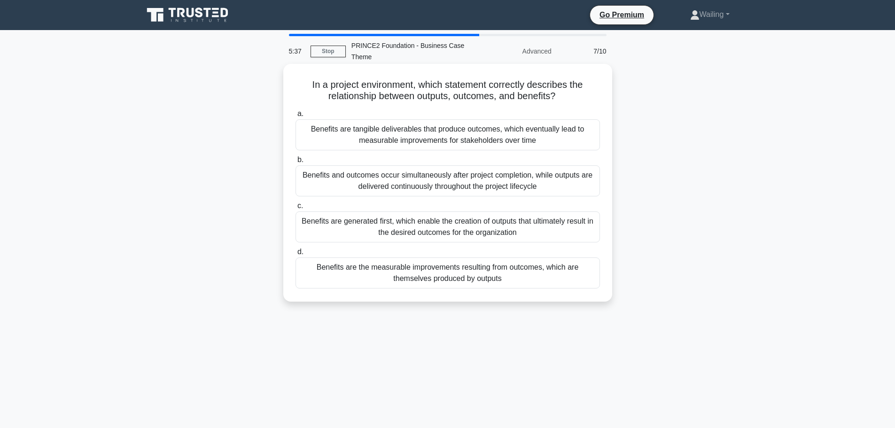
click at [452, 277] on div "Benefits are the measurable improvements resulting from outcomes, which are the…" at bounding box center [448, 273] width 305 height 31
click at [296, 255] on input "d. Benefits are the measurable improvements resulting from outcomes, which are …" at bounding box center [296, 252] width 0 height 6
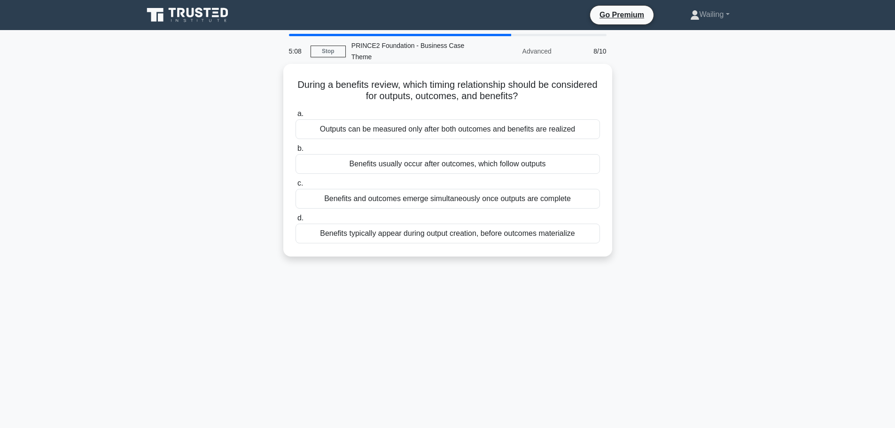
click at [492, 164] on div "Benefits usually occur after outcomes, which follow outputs" at bounding box center [448, 164] width 305 height 20
click at [296, 152] on input "b. Benefits usually occur after outcomes, which follow outputs" at bounding box center [296, 149] width 0 height 6
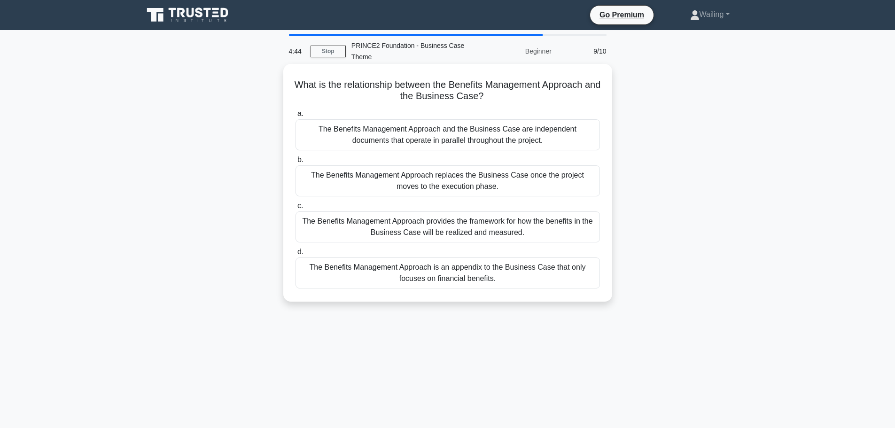
click at [441, 133] on div "The Benefits Management Approach and the Business Case are independent document…" at bounding box center [448, 134] width 305 height 31
click at [296, 117] on input "a. The Benefits Management Approach and the Business Case are independent docum…" at bounding box center [296, 114] width 0 height 6
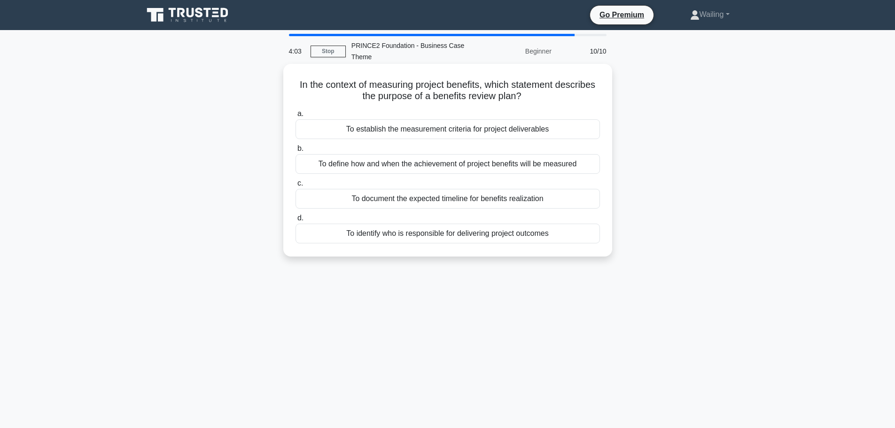
click at [418, 164] on div "To define how and when the achievement of project benefits will be measured" at bounding box center [448, 164] width 305 height 20
click at [296, 152] on input "b. To define how and when the achievement of project benefits will be measured" at bounding box center [296, 149] width 0 height 6
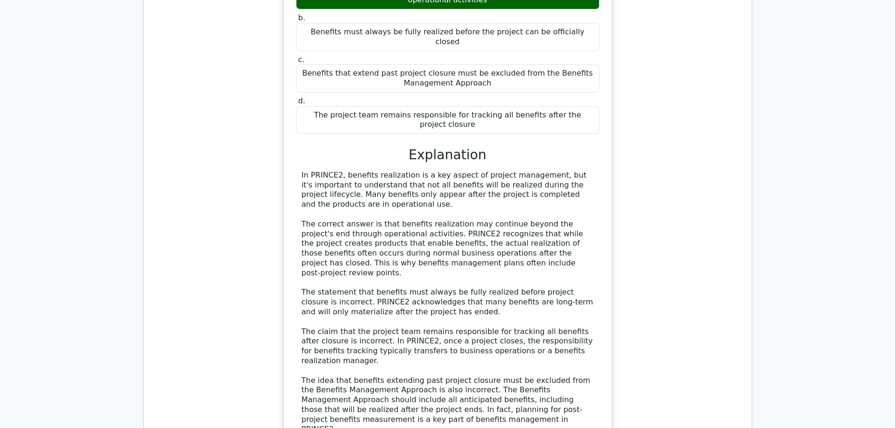
scroll to position [564, 0]
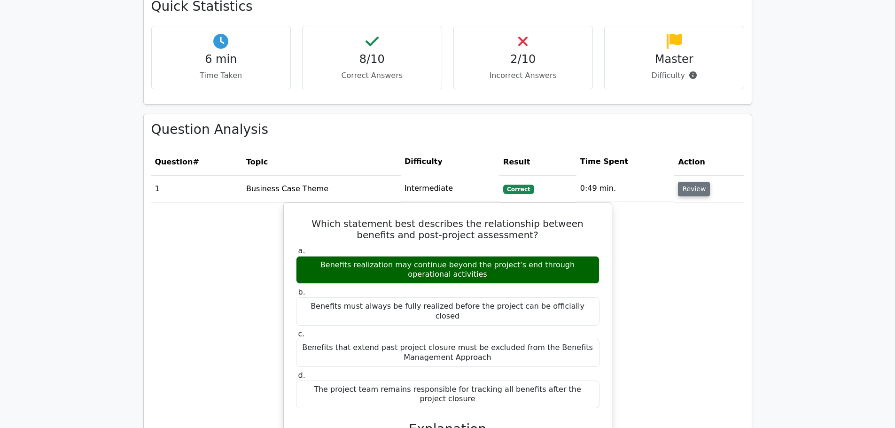
click at [684, 182] on button "Review" at bounding box center [694, 189] width 32 height 15
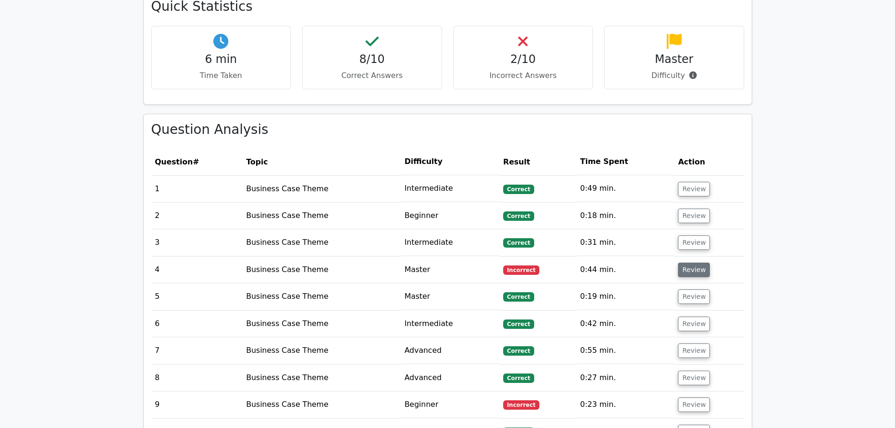
click at [692, 263] on button "Review" at bounding box center [694, 270] width 32 height 15
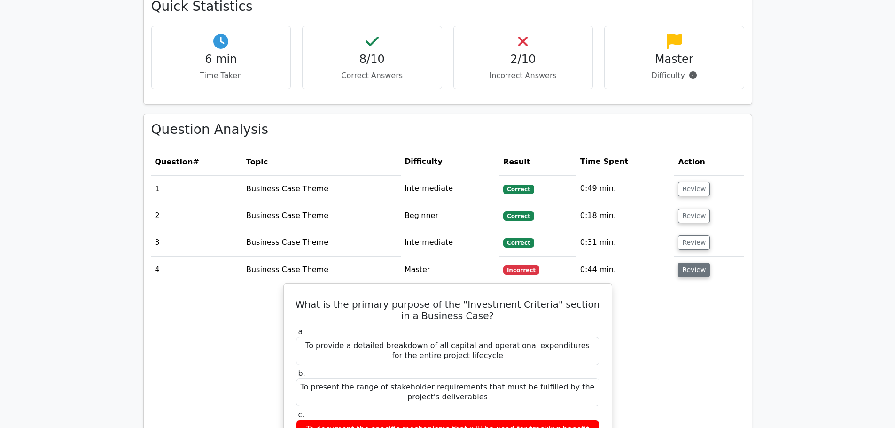
click at [692, 263] on button "Review" at bounding box center [694, 270] width 32 height 15
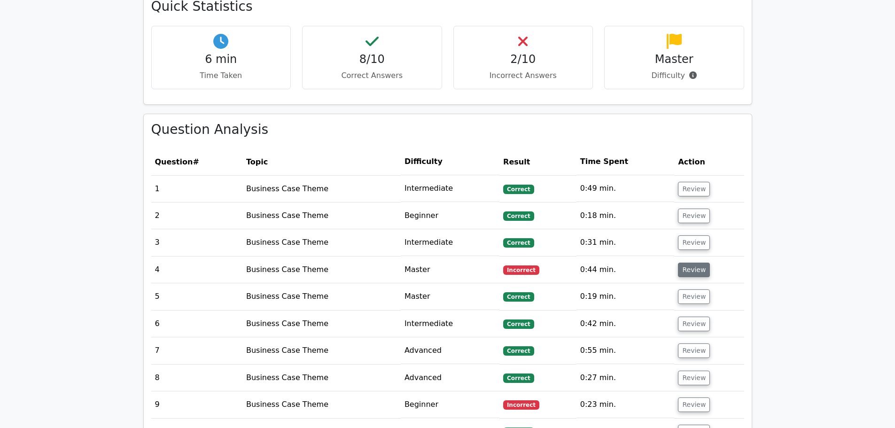
click at [692, 263] on button "Review" at bounding box center [694, 270] width 32 height 15
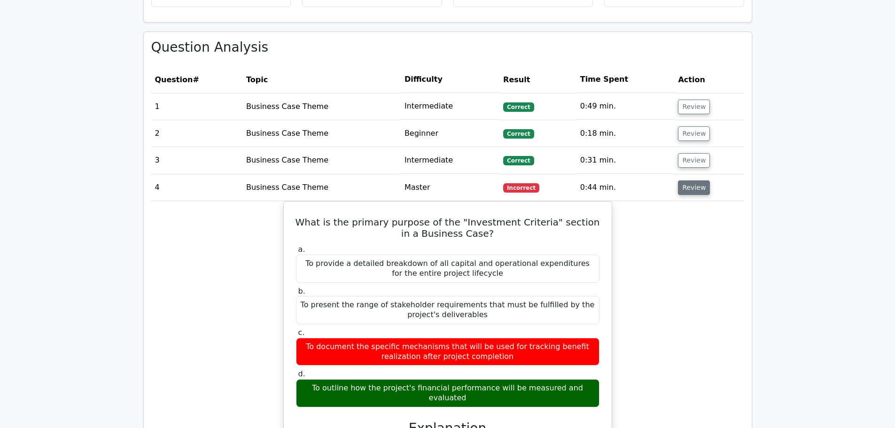
scroll to position [658, 0]
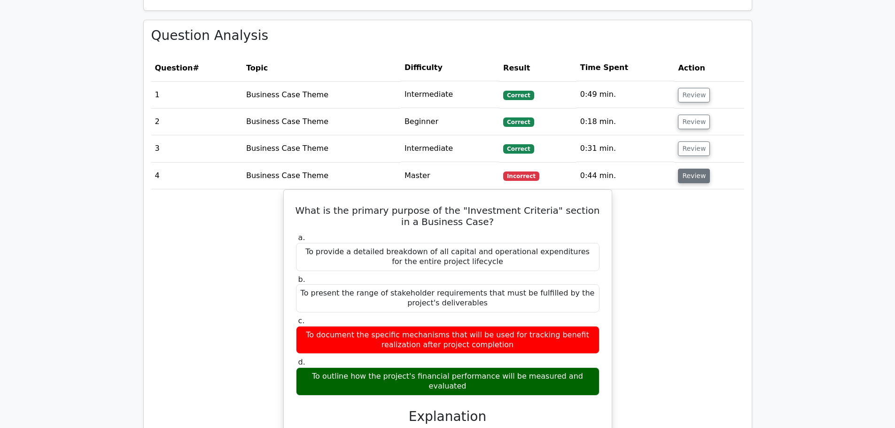
click at [690, 169] on button "Review" at bounding box center [694, 176] width 32 height 15
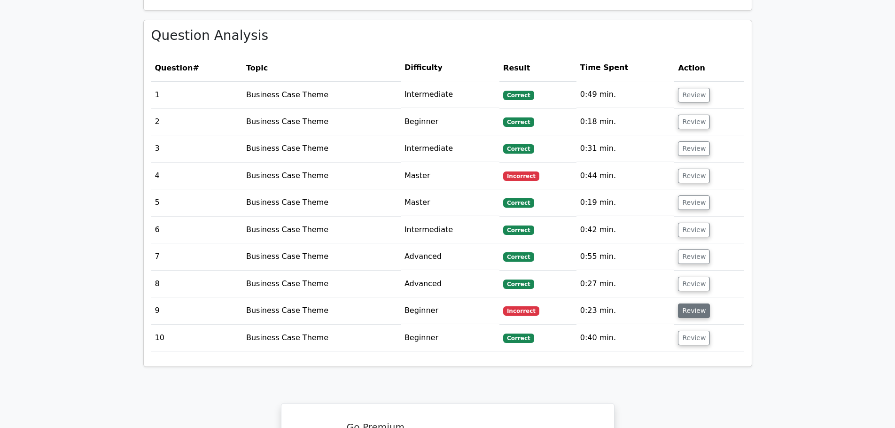
click at [698, 304] on button "Review" at bounding box center [694, 311] width 32 height 15
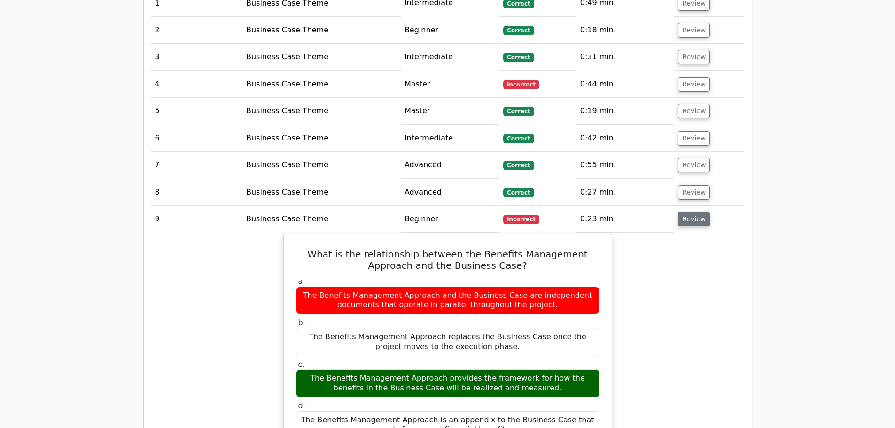
scroll to position [752, 0]
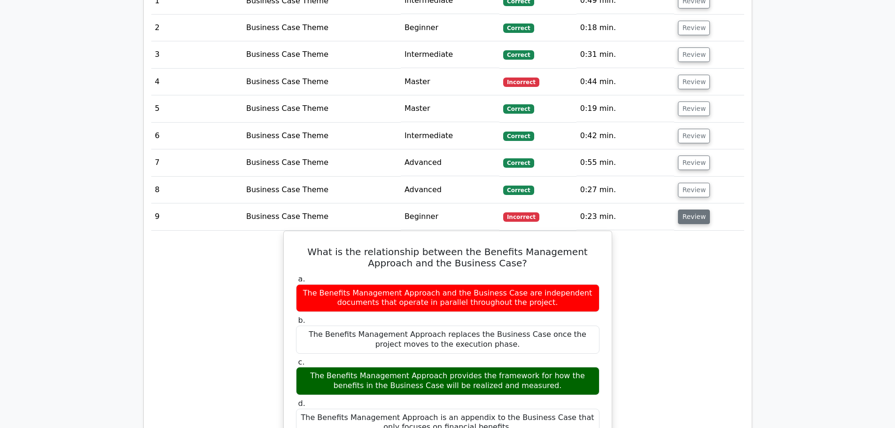
click at [702, 210] on button "Review" at bounding box center [694, 217] width 32 height 15
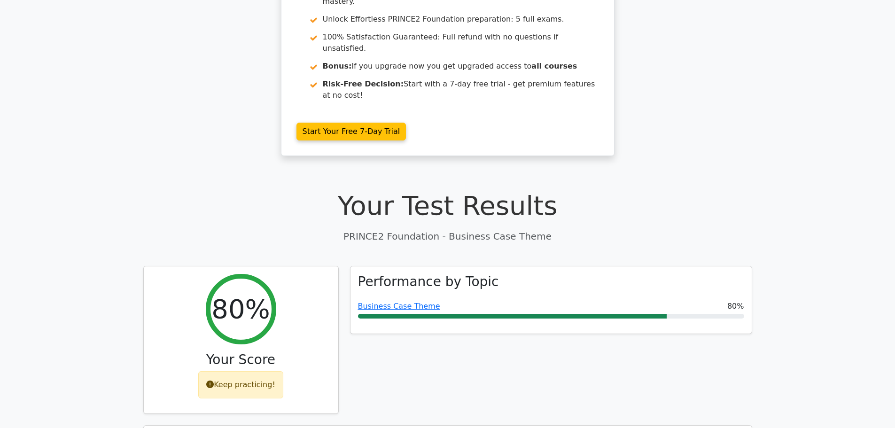
scroll to position [0, 0]
